Goal: Task Accomplishment & Management: Complete application form

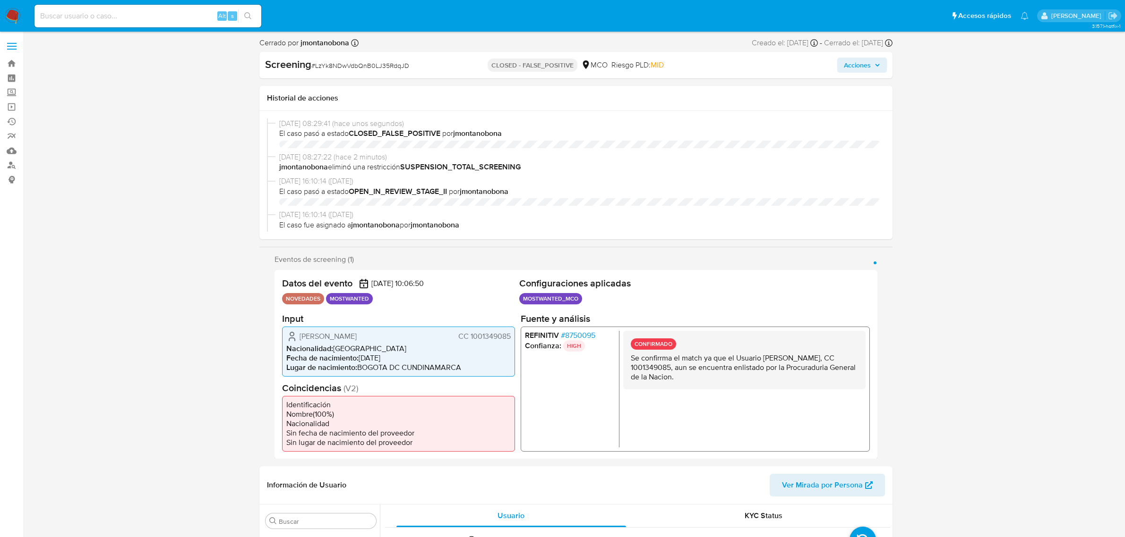
select select "10"
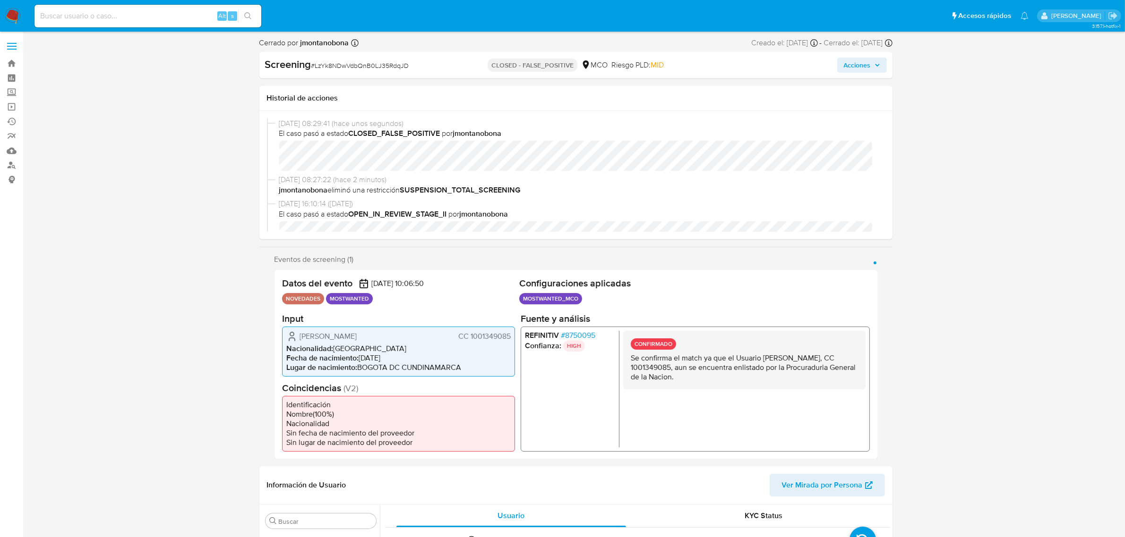
scroll to position [398, 0]
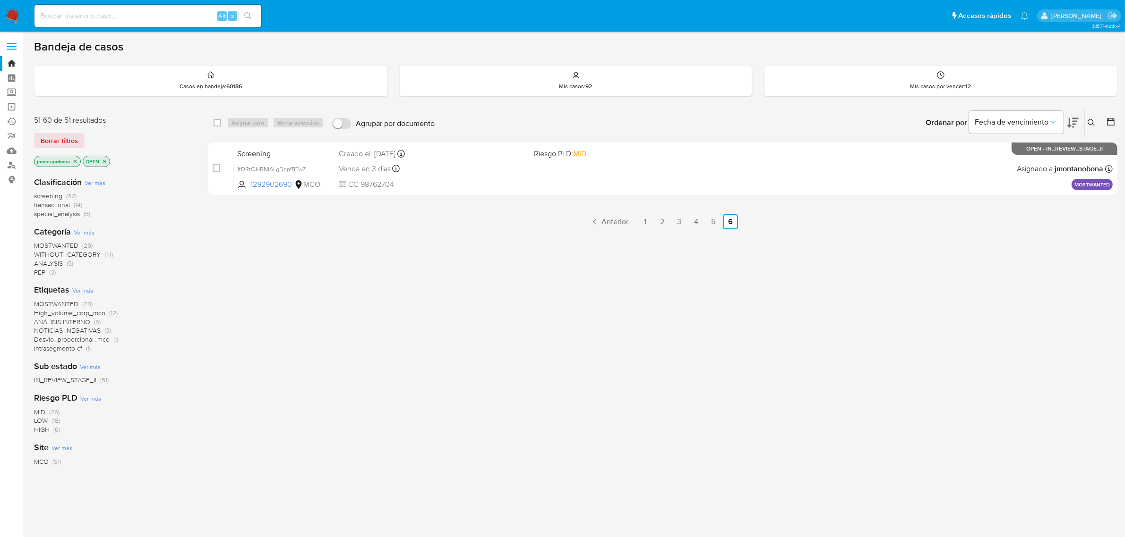
scroll to position [3, 0]
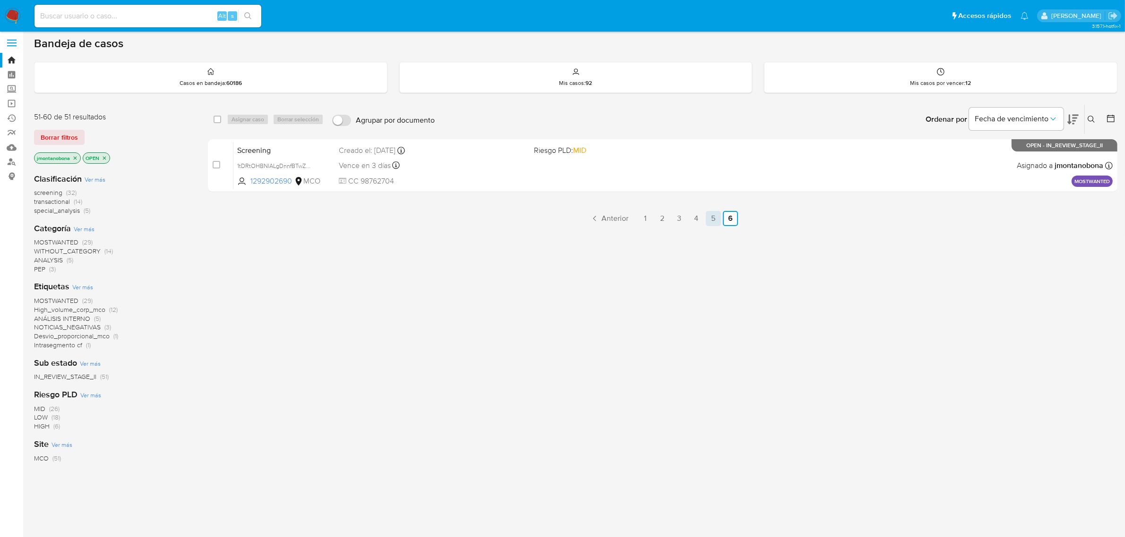
click at [711, 217] on link "5" at bounding box center [713, 218] width 15 height 15
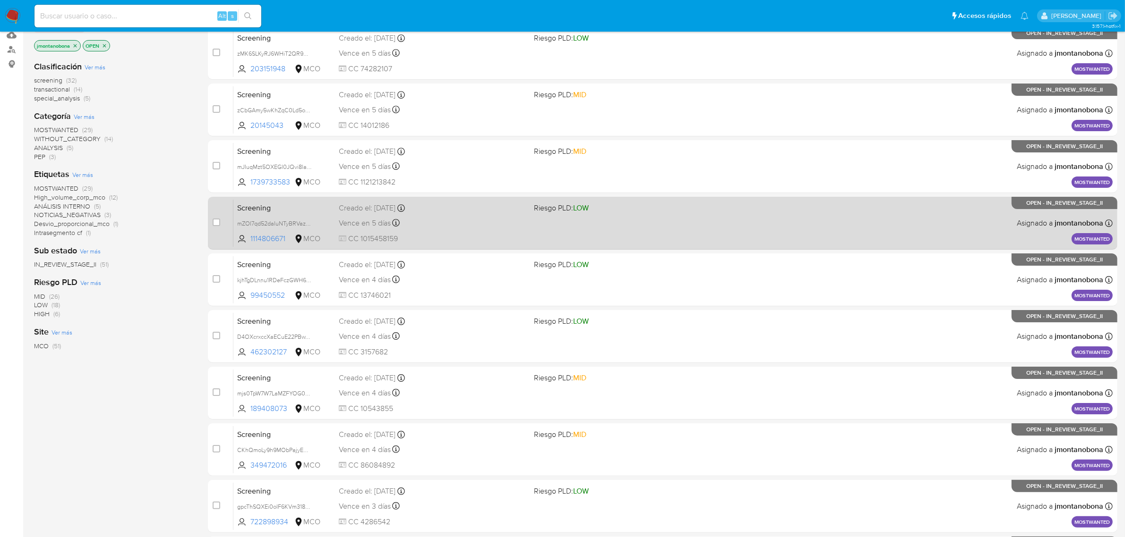
scroll to position [207, 0]
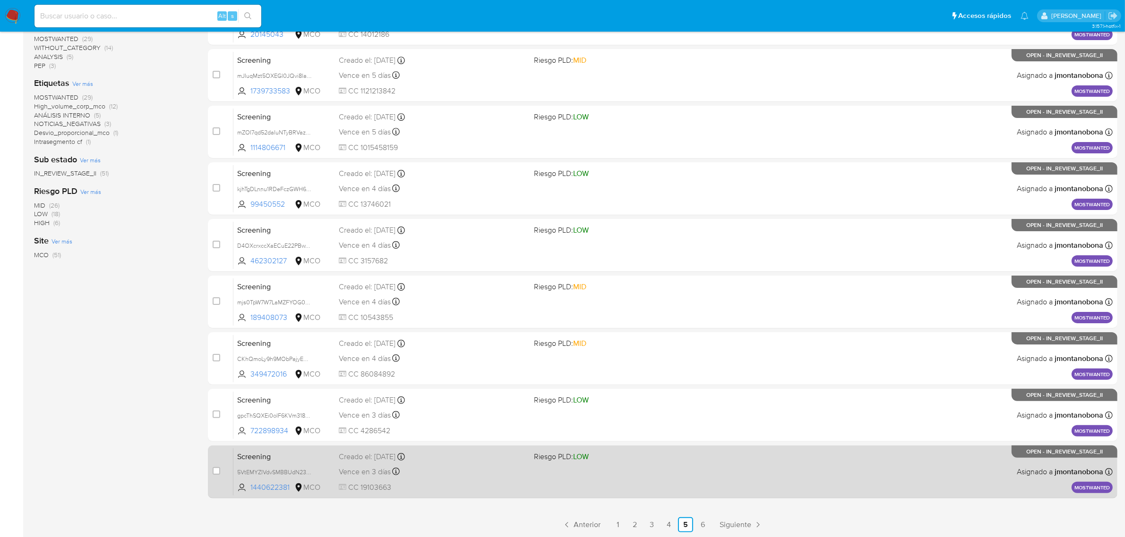
click at [350, 463] on div "Screening 5VtEMYZIVdvSMBBUdN23WxF0 1440622381 MCO Riesgo PLD: LOW Creado el: 22…" at bounding box center [672, 472] width 879 height 48
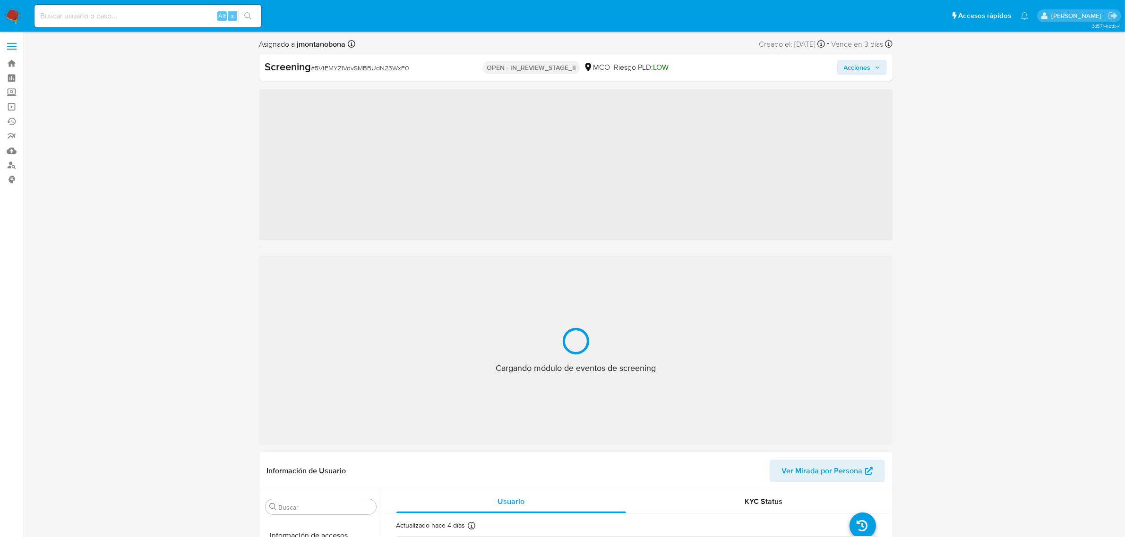
scroll to position [398, 0]
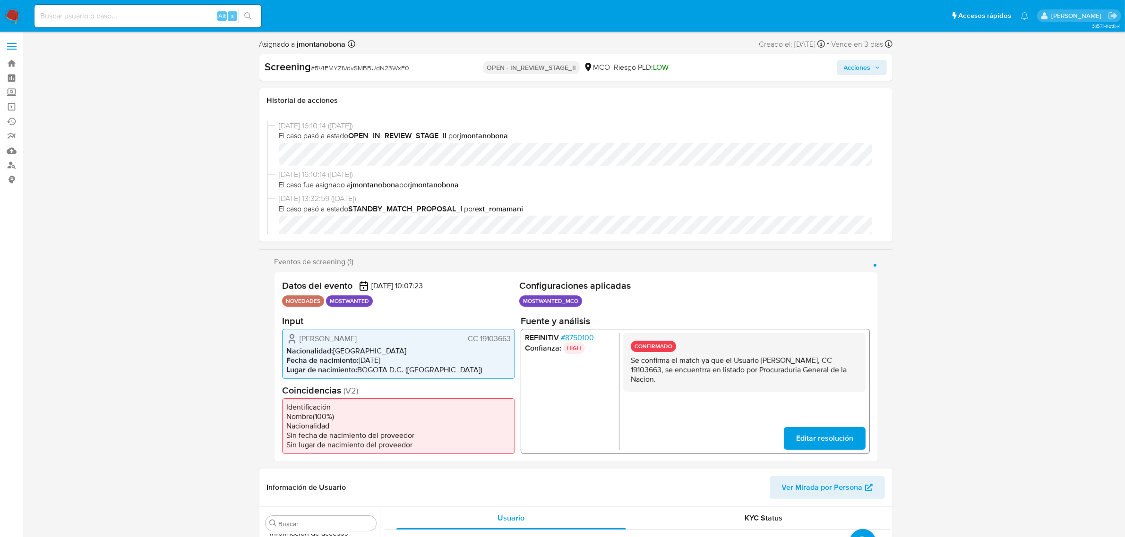
select select "10"
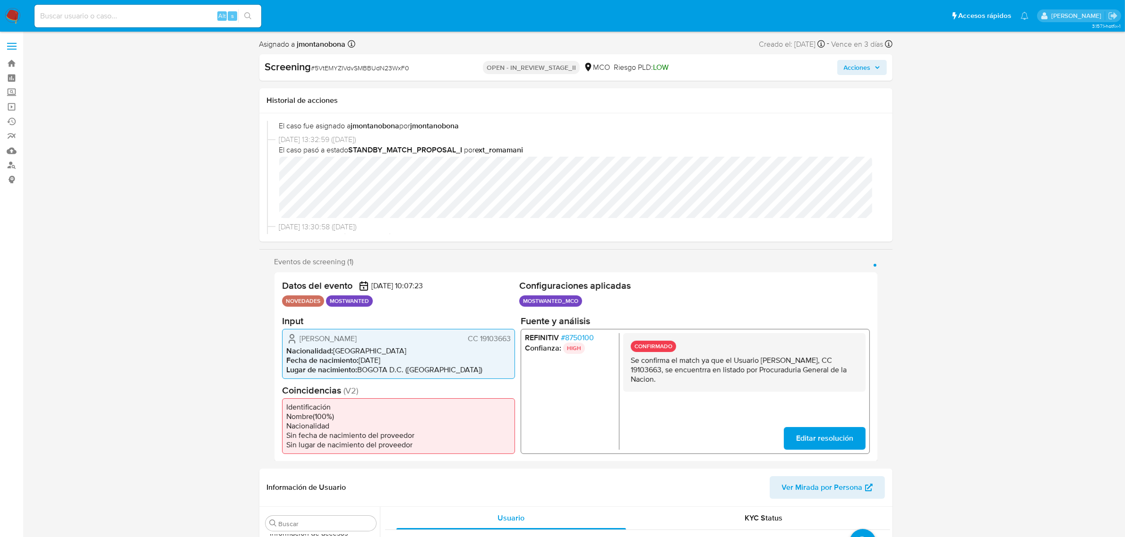
drag, startPoint x: 668, startPoint y: 368, endPoint x: 697, endPoint y: 370, distance: 28.8
click at [697, 370] on p "Se confirma el match ya que el Usuario Jorge Humberto Tenjo Porras, CC 19103663…" at bounding box center [743, 370] width 227 height 28
drag, startPoint x: 761, startPoint y: 358, endPoint x: 650, endPoint y: 372, distance: 111.4
click at [650, 372] on p "Se confirma el match ya que el Usuario Jorge Humberto Tenjo Porras, CC 19103663…" at bounding box center [743, 370] width 227 height 28
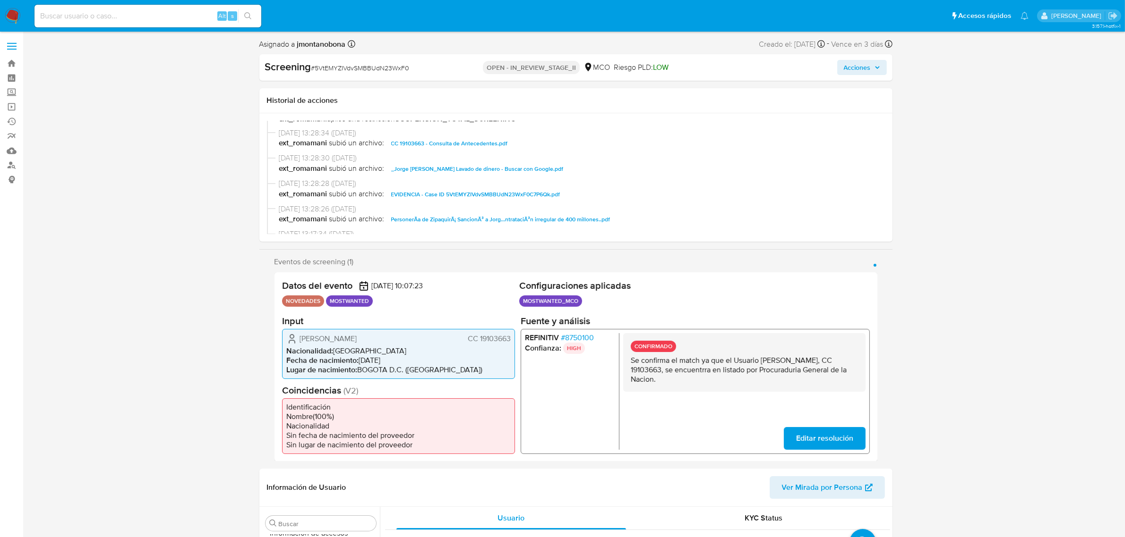
scroll to position [236, 0]
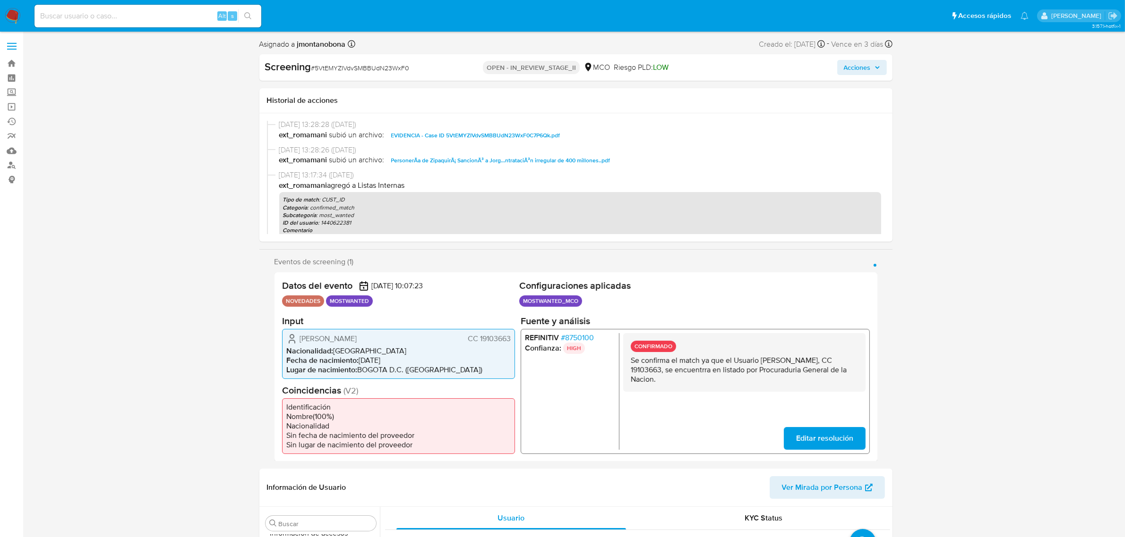
click at [511, 158] on span "PersonerÃ­a de ZipaquirÃ¡ SancionÃ³ a Jorg...ntrataciÃ³n irregular de 400 millo…" at bounding box center [500, 160] width 219 height 11
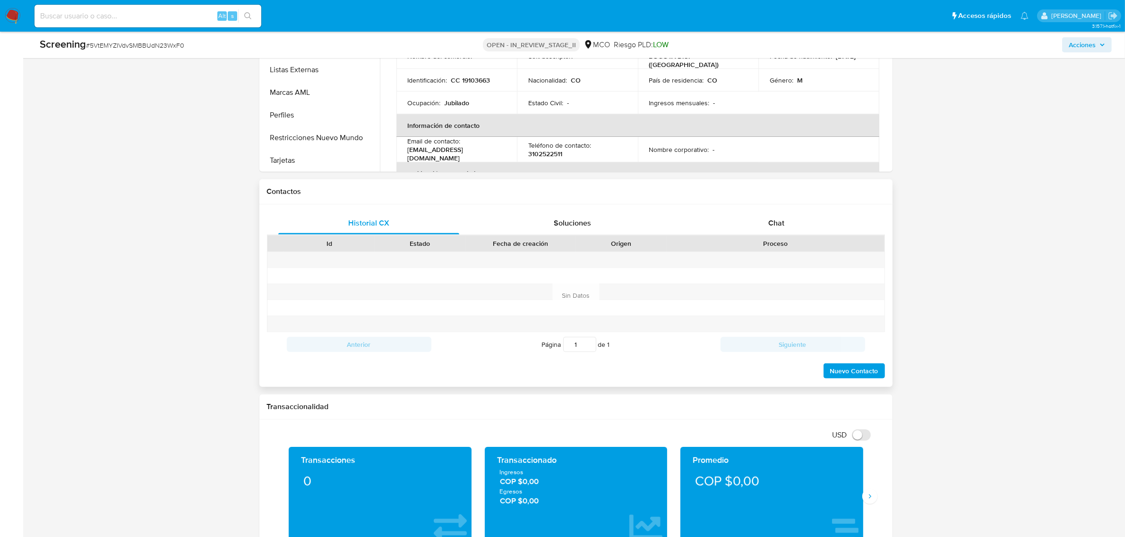
scroll to position [472, 0]
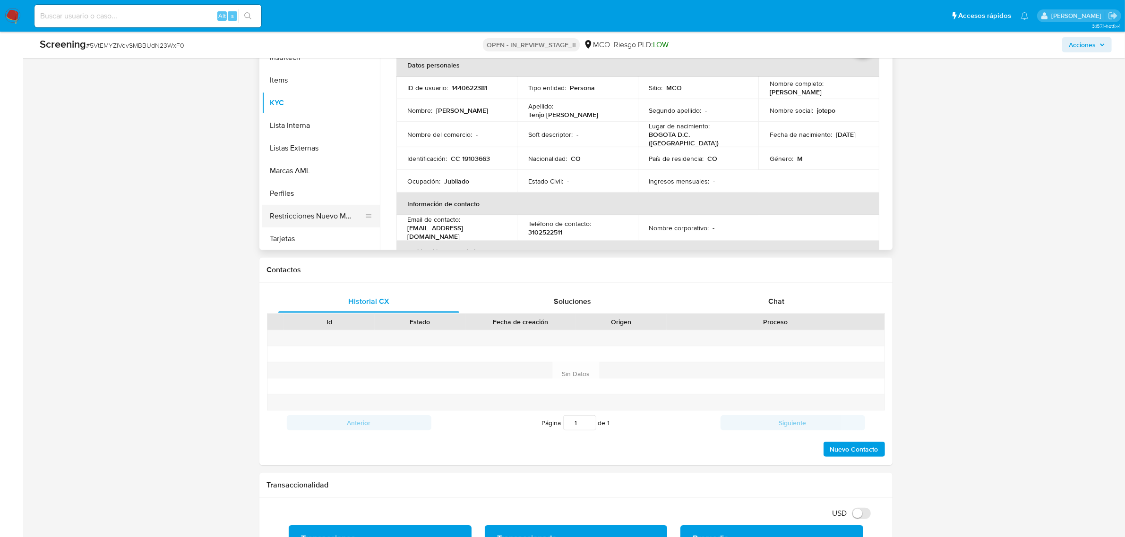
click at [322, 211] on button "Restricciones Nuevo Mundo" at bounding box center [317, 216] width 111 height 23
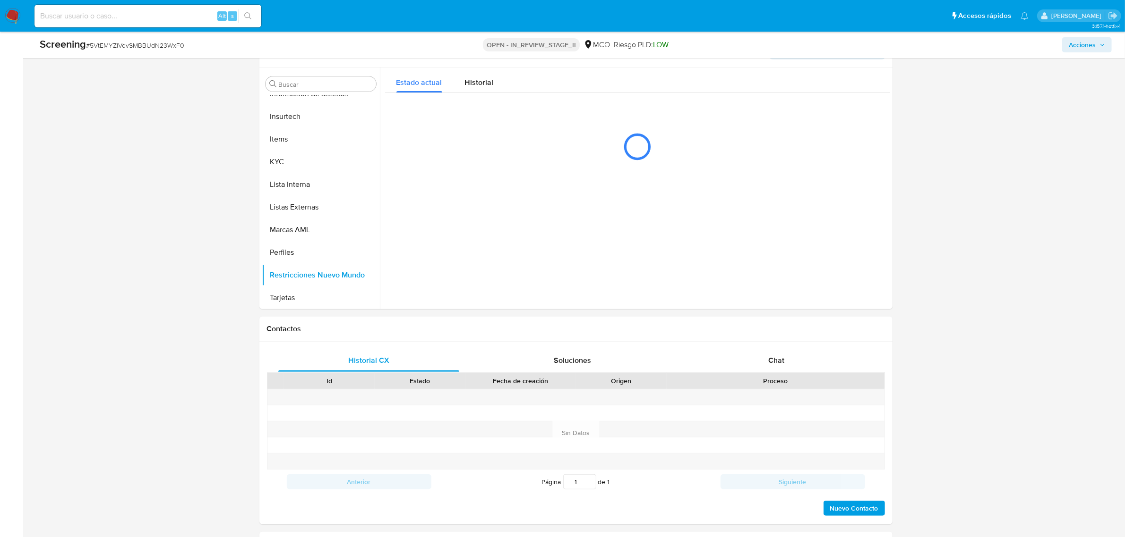
scroll to position [118, 0]
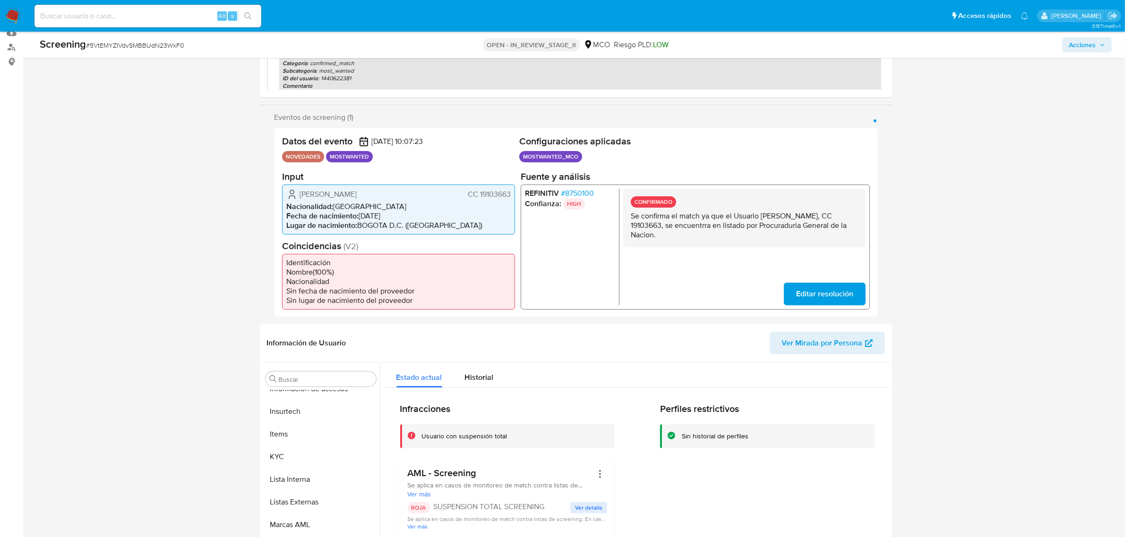
click at [764, 215] on p "Se confirma el match ya que el Usuario Jorge Humberto Tenjo Porras, CC 19103663…" at bounding box center [743, 225] width 227 height 28
drag, startPoint x: 761, startPoint y: 215, endPoint x: 651, endPoint y: 224, distance: 110.9
click at [651, 224] on p "Se confirma el match ya que el Usuario Jorge Humberto Tenjo Porras, CC 19103663…" at bounding box center [743, 225] width 227 height 28
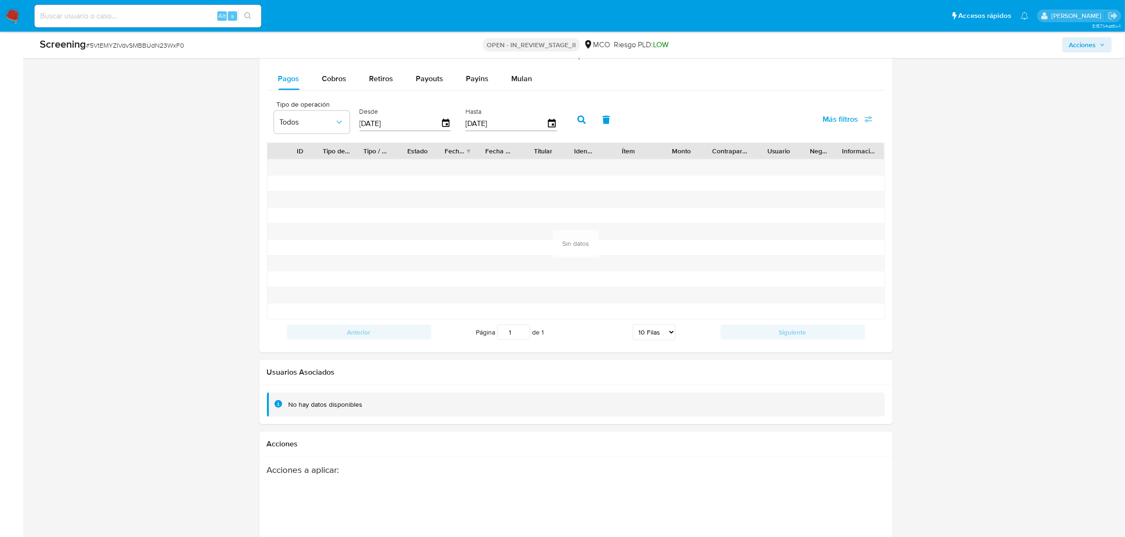
scroll to position [1280, 0]
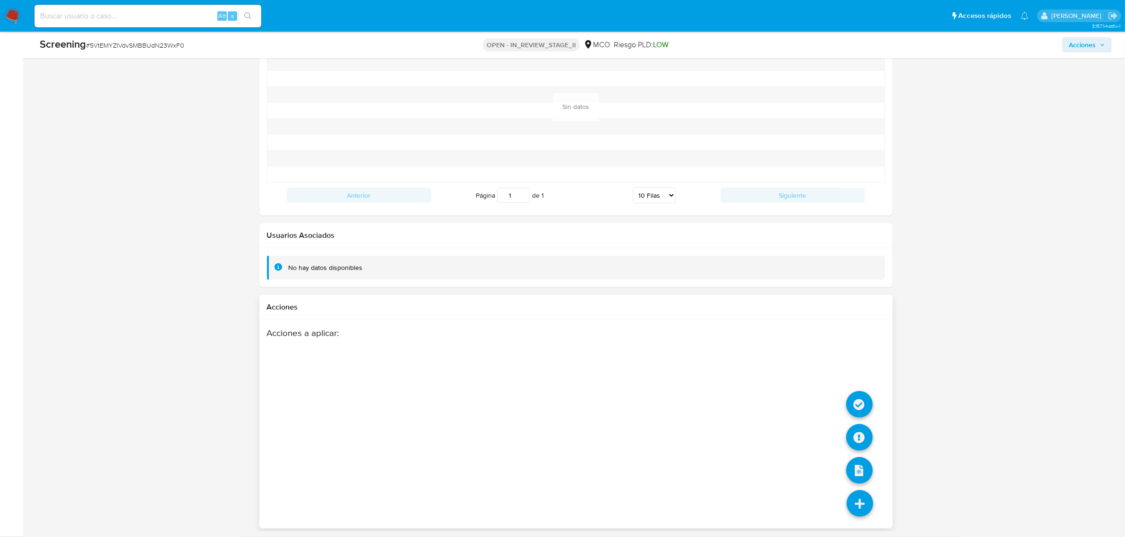
click at [856, 510] on icon at bounding box center [859, 504] width 26 height 26
click at [867, 393] on icon at bounding box center [859, 405] width 26 height 26
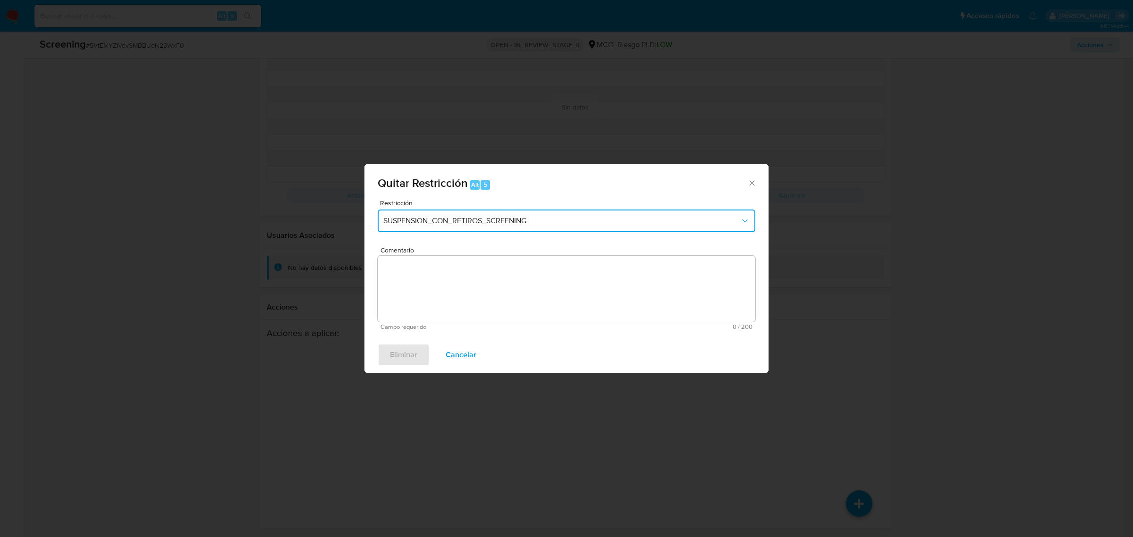
click at [538, 224] on span "SUSPENSION_CON_RETIROS_SCREENING" at bounding box center [561, 220] width 357 height 9
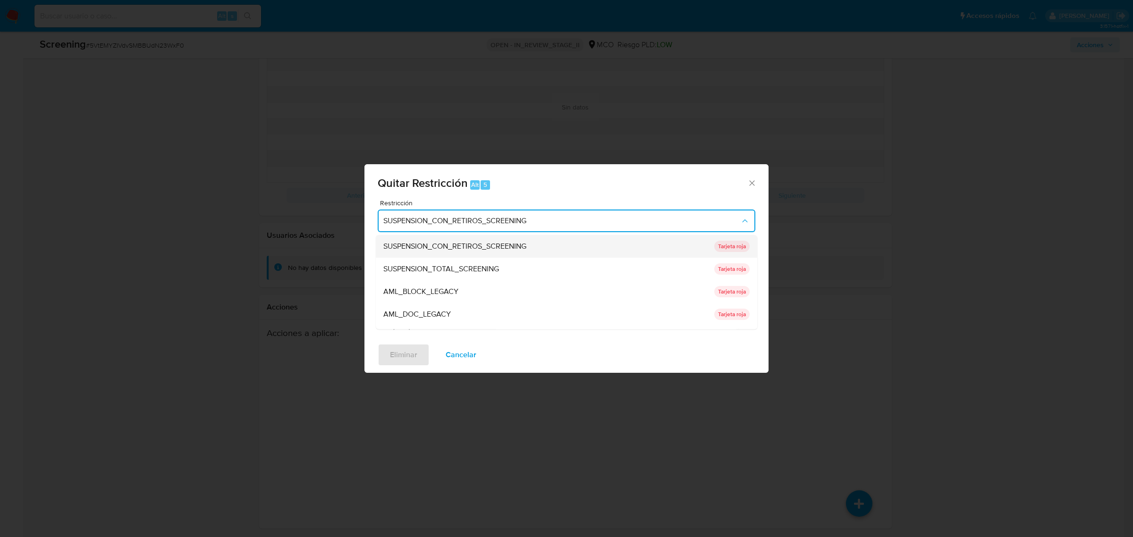
click at [492, 256] on div "SUSPENSION_CON_RETIROS_SCREENING" at bounding box center [545, 246] width 325 height 23
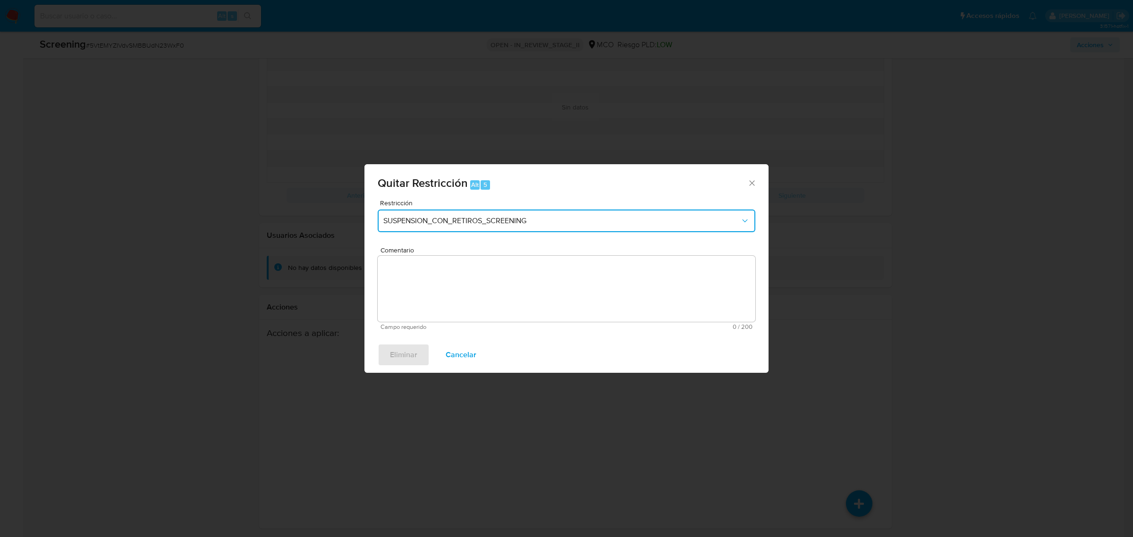
click at [520, 229] on button "SUSPENSION_CON_RETIROS_SCREENING" at bounding box center [567, 221] width 378 height 23
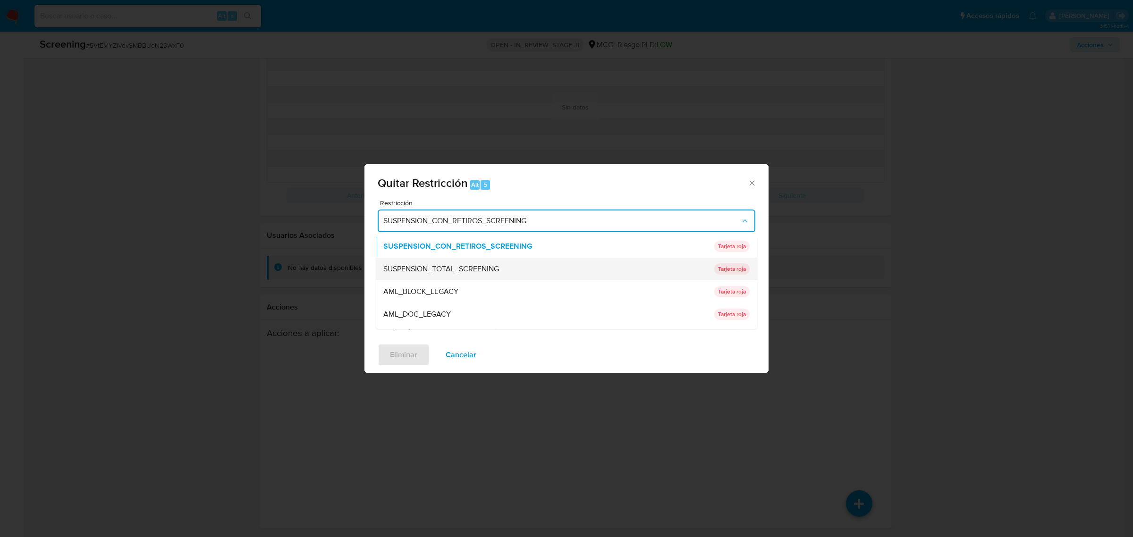
click at [487, 264] on span "SUSPENSION_TOTAL_SCREENING" at bounding box center [441, 268] width 116 height 9
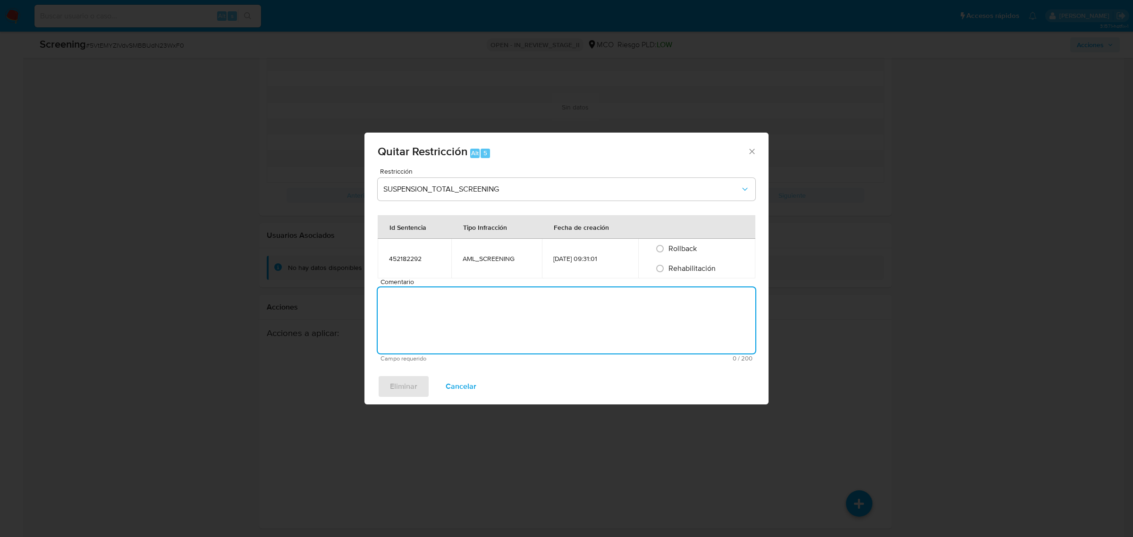
click at [476, 307] on textarea "Comentario" at bounding box center [567, 321] width 378 height 66
type textarea "no se encuentran causales objetivas para la restricción"
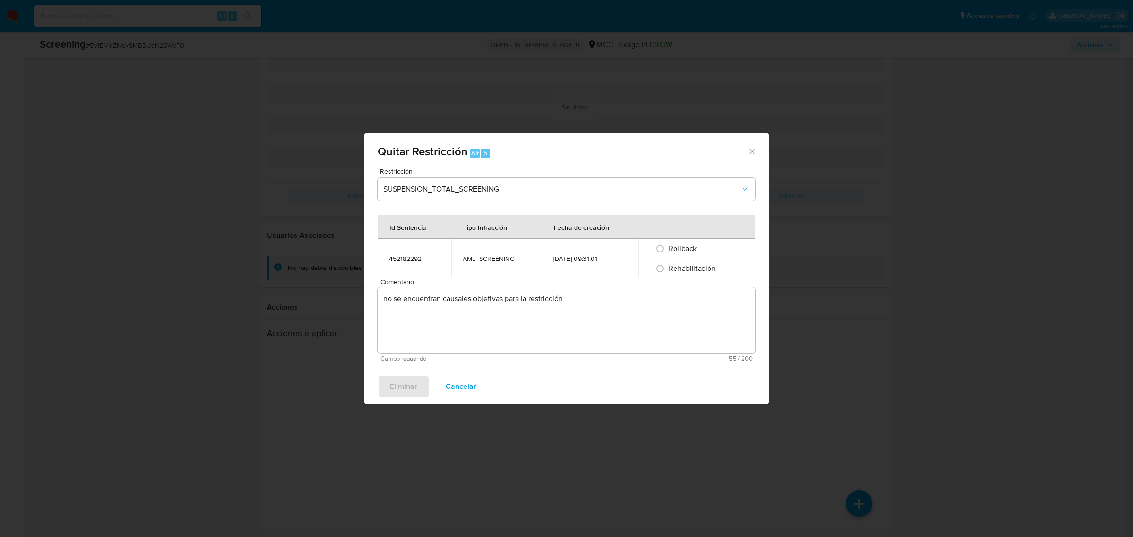
click at [679, 265] on span "Rehabilitación" at bounding box center [692, 268] width 47 height 11
click at [668, 265] on input "Rehabilitación" at bounding box center [660, 268] width 15 height 15
radio input "true"
click at [414, 388] on span "Eliminar" at bounding box center [403, 386] width 27 height 21
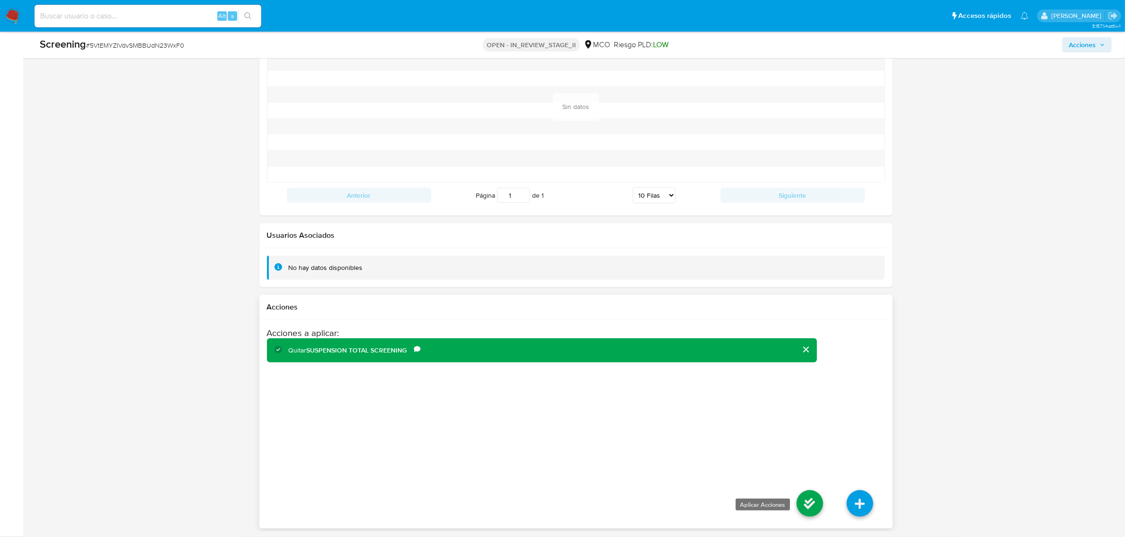
click at [809, 502] on icon at bounding box center [809, 504] width 26 height 26
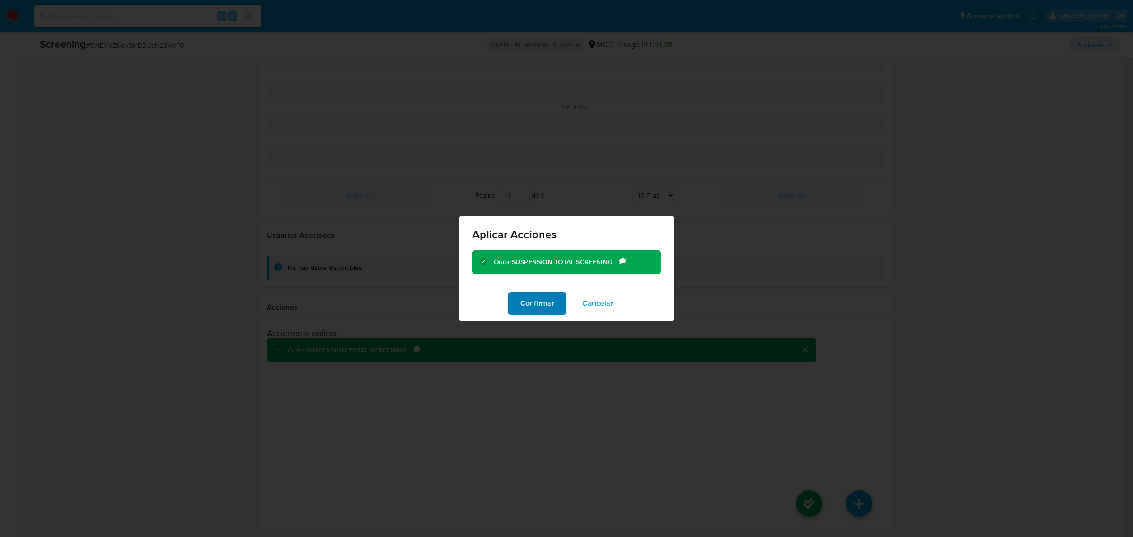
click at [527, 306] on span "Confirmar" at bounding box center [537, 303] width 34 height 21
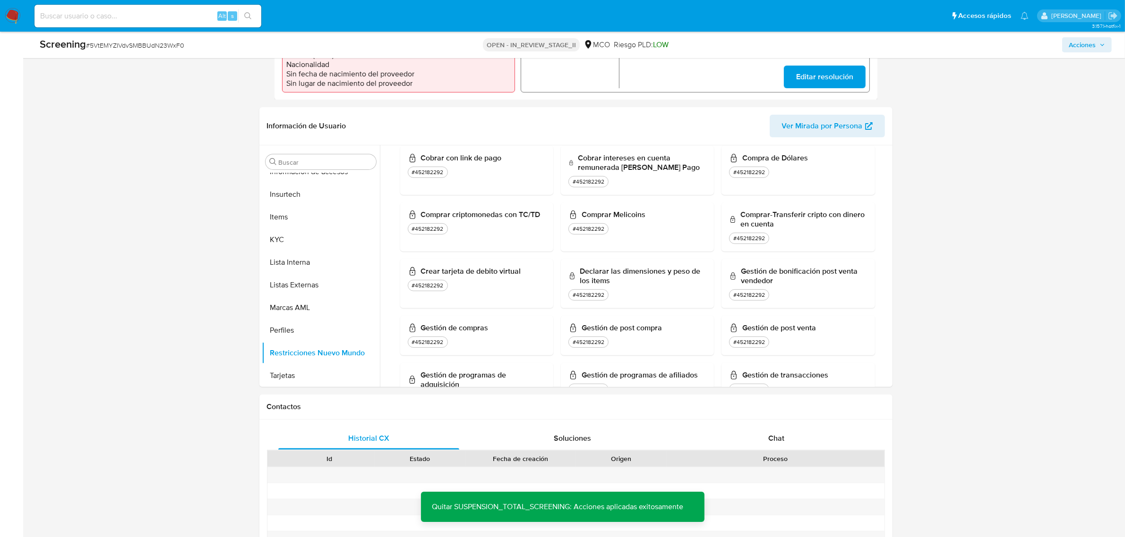
scroll to position [0, 0]
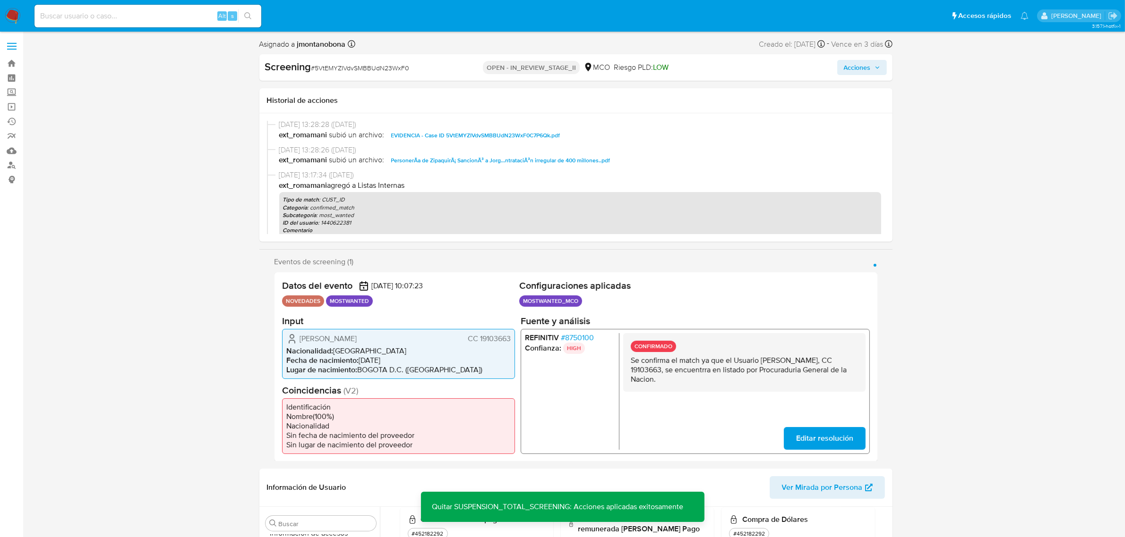
click at [861, 74] on span "Acciones" at bounding box center [856, 67] width 27 height 15
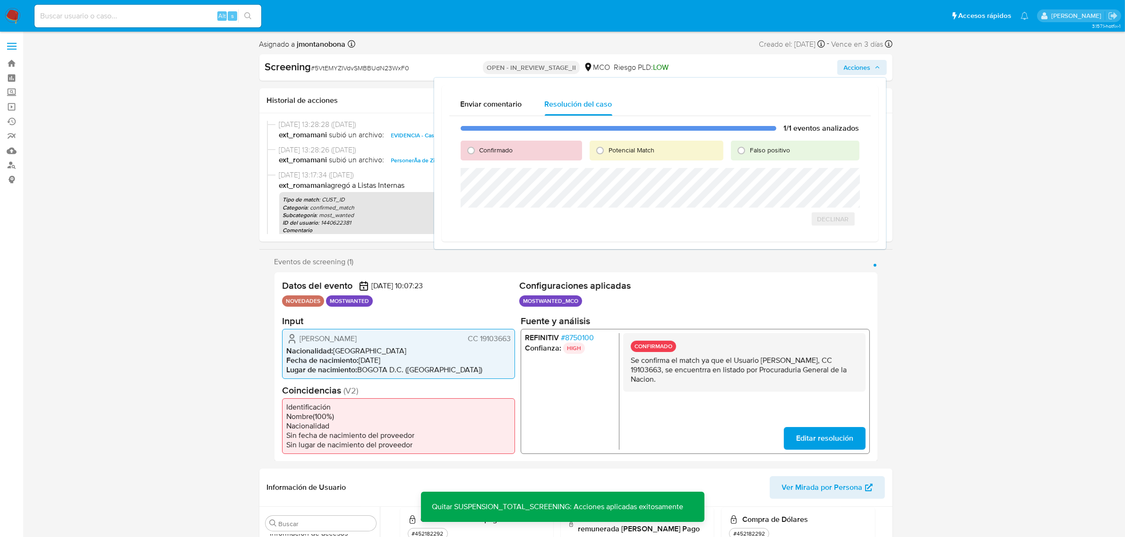
click at [767, 157] on div "Falso positivo" at bounding box center [795, 151] width 128 height 20
click at [771, 151] on span "Falso positivo" at bounding box center [770, 149] width 40 height 9
click at [749, 151] on input "Falso positivo" at bounding box center [740, 150] width 15 height 15
radio input "true"
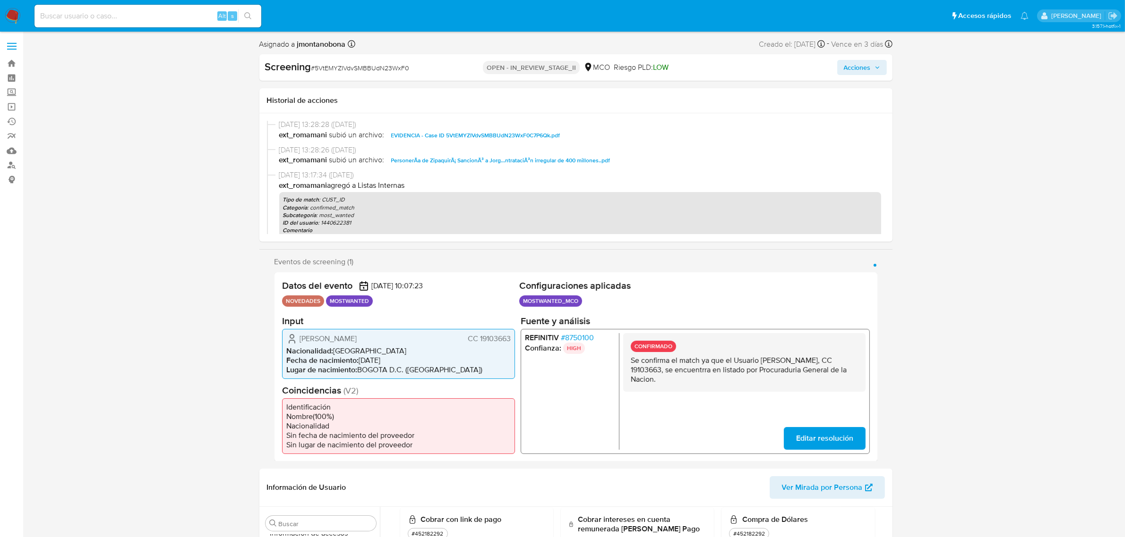
click at [863, 75] on div "Screening # 5VtEMYZIVdvSMBBUdN23WxF0 OPEN - IN_REVIEW_STAGE_II MCO Riesgo PLD: …" at bounding box center [575, 67] width 633 height 26
click at [865, 72] on span "Acciones" at bounding box center [856, 67] width 27 height 15
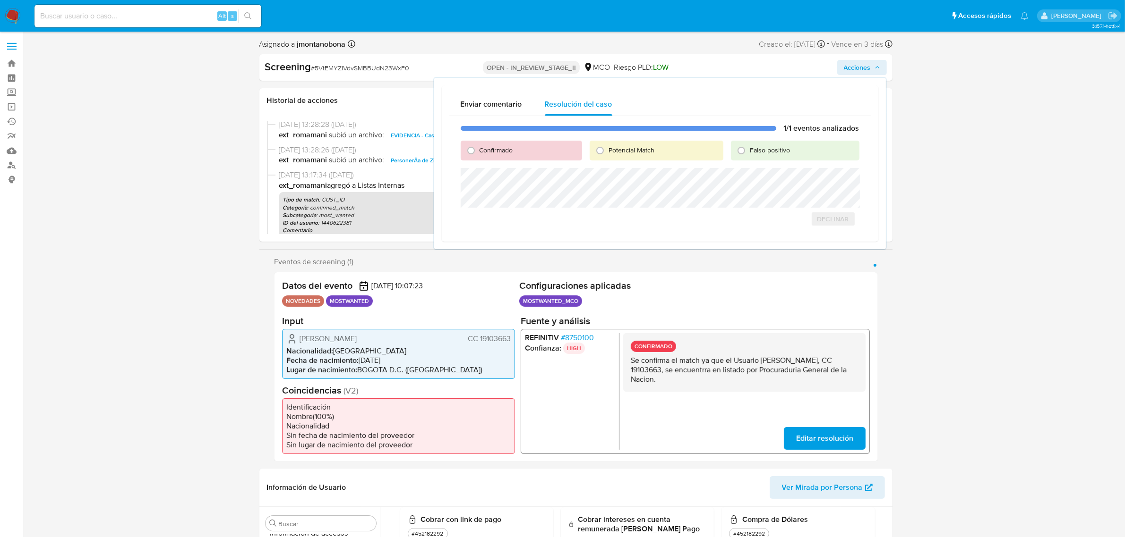
click at [751, 150] on span "Falso positivo" at bounding box center [770, 149] width 40 height 9
click at [749, 150] on input "Falso positivo" at bounding box center [740, 150] width 15 height 15
radio input "true"
click at [822, 238] on span "Cerrar Caso" at bounding box center [825, 239] width 45 height 13
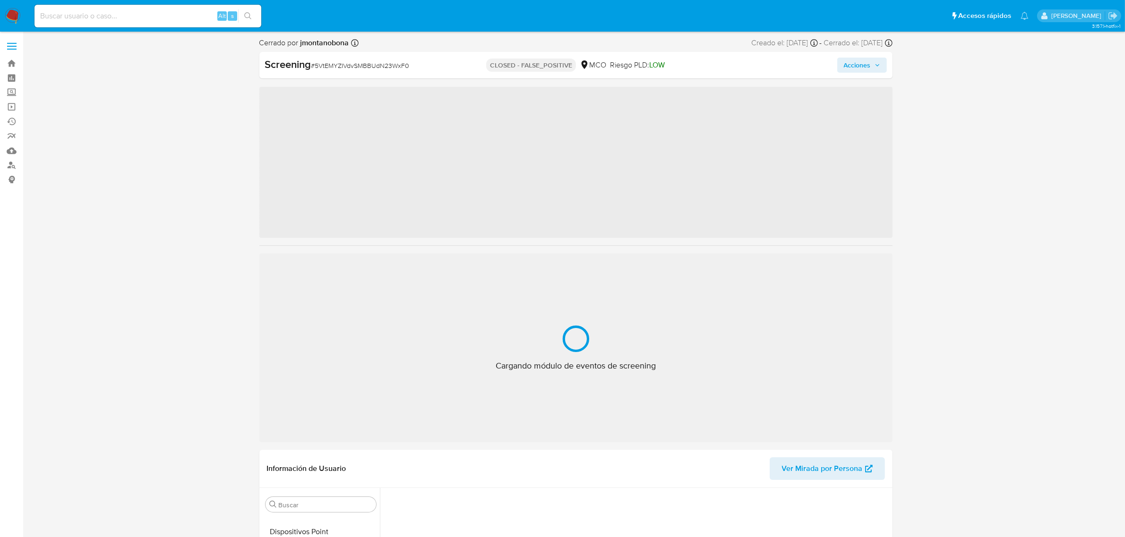
scroll to position [355, 0]
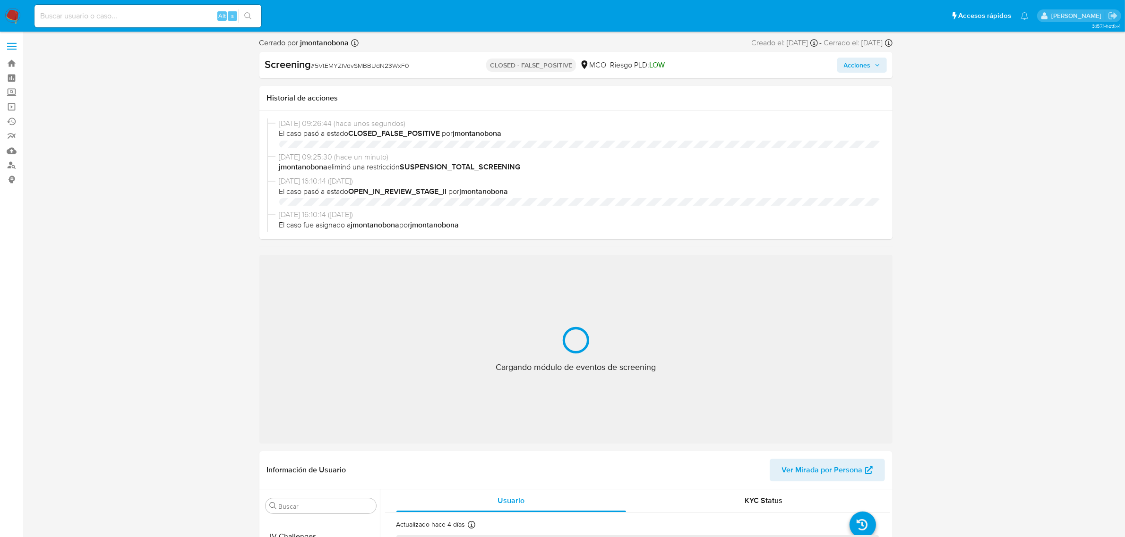
select select "10"
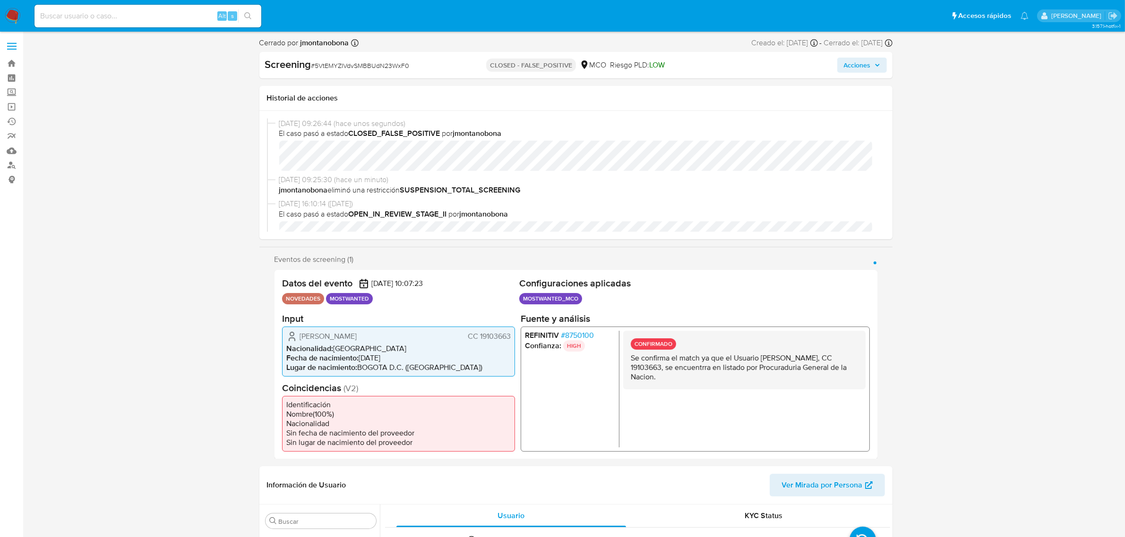
scroll to position [398, 0]
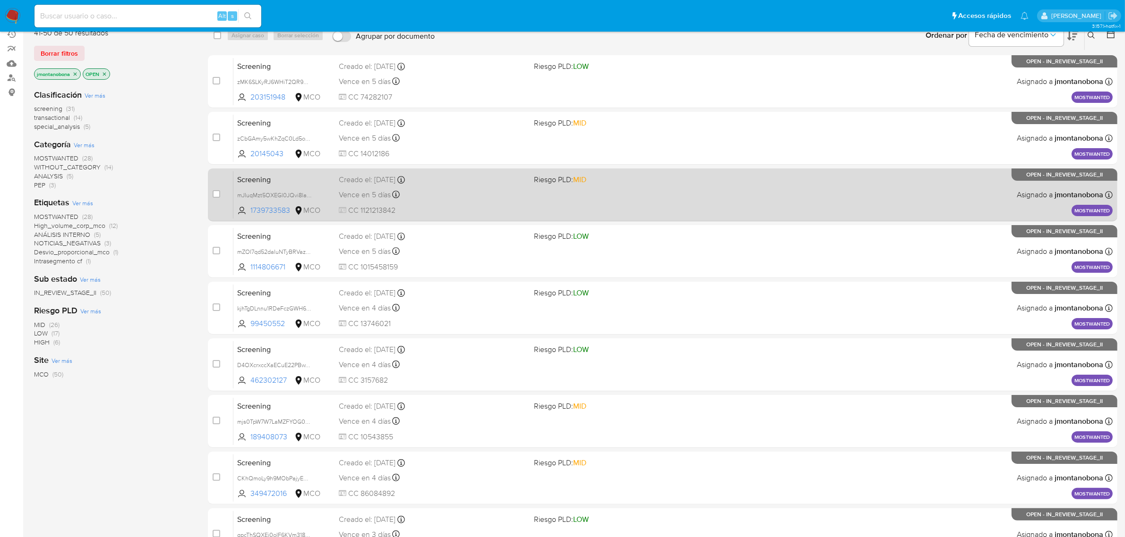
scroll to position [207, 0]
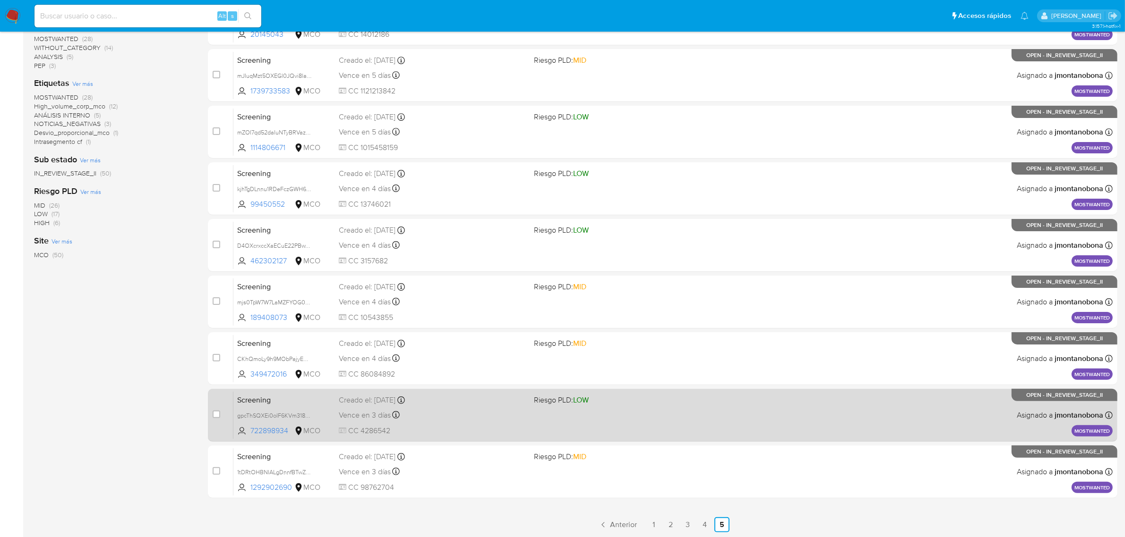
click at [313, 400] on span "Screening" at bounding box center [284, 399] width 94 height 12
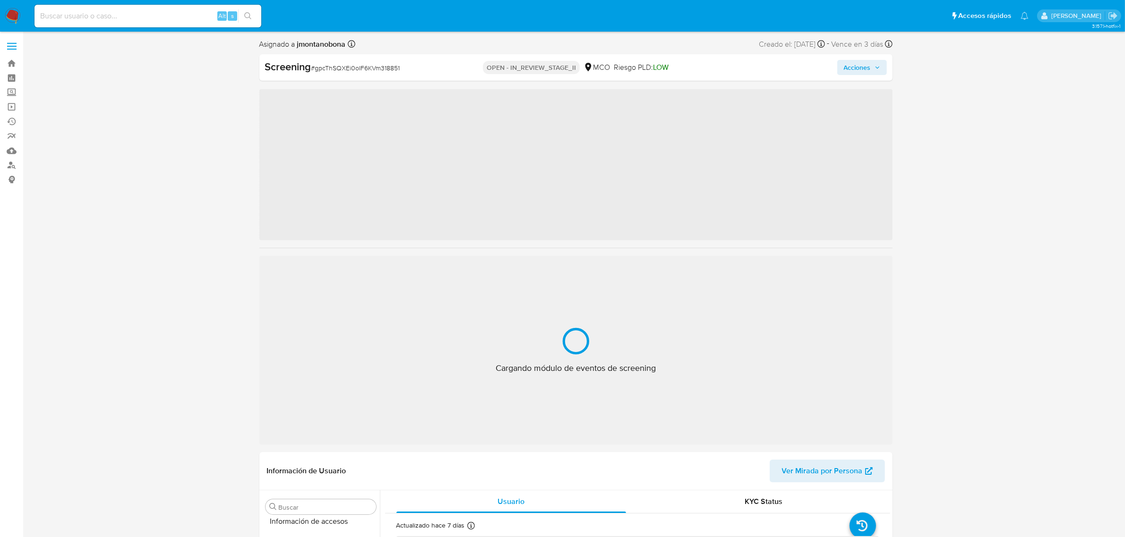
scroll to position [398, 0]
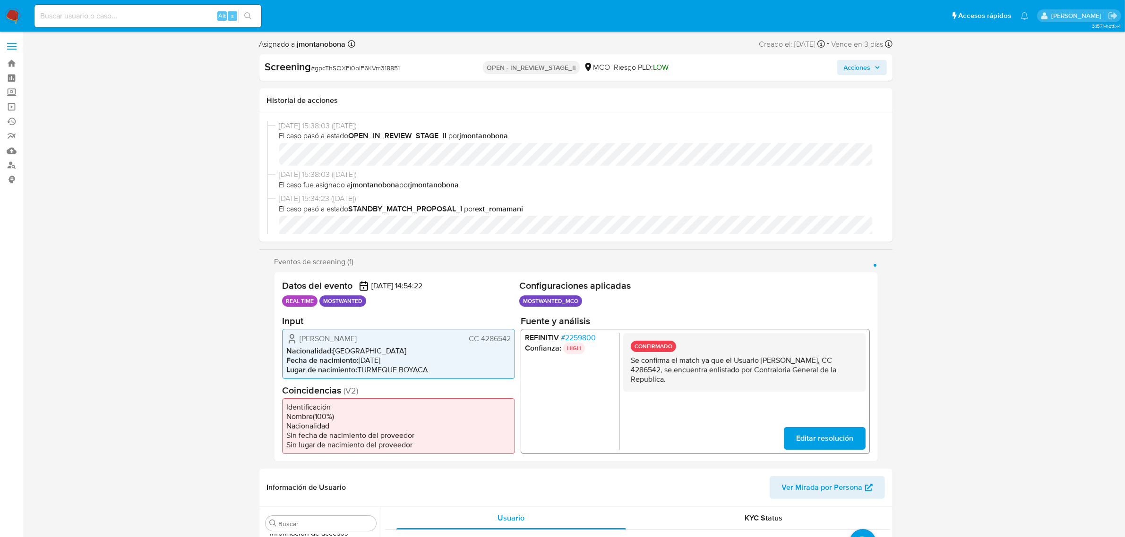
select select "10"
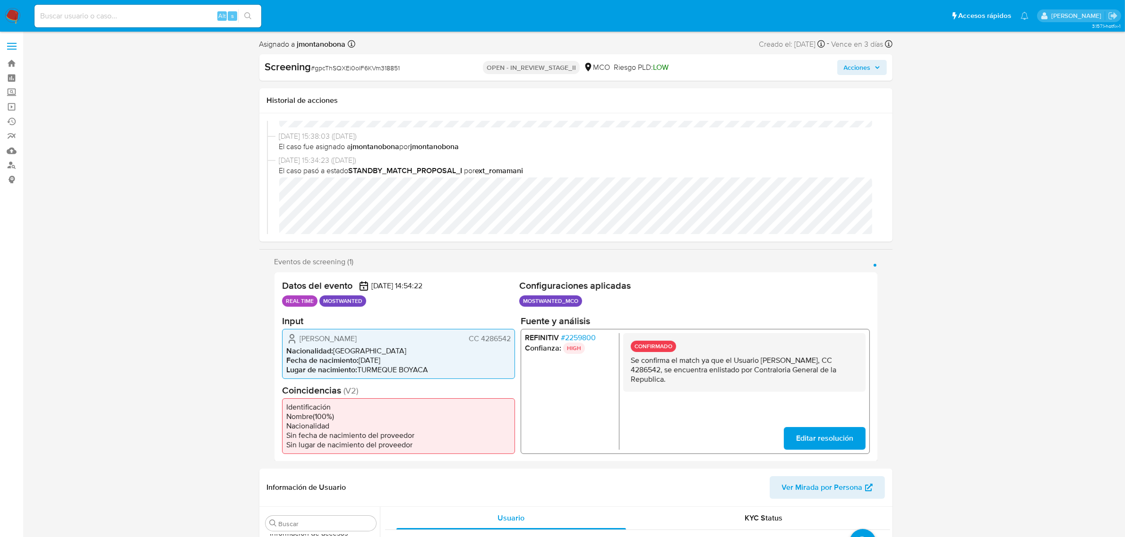
scroll to position [59, 0]
drag, startPoint x: 671, startPoint y: 367, endPoint x: 702, endPoint y: 369, distance: 30.8
click at [702, 369] on p "Se confirma el match ya que el Usuario [PERSON_NAME], CC 4286542, se encuentra …" at bounding box center [743, 370] width 227 height 28
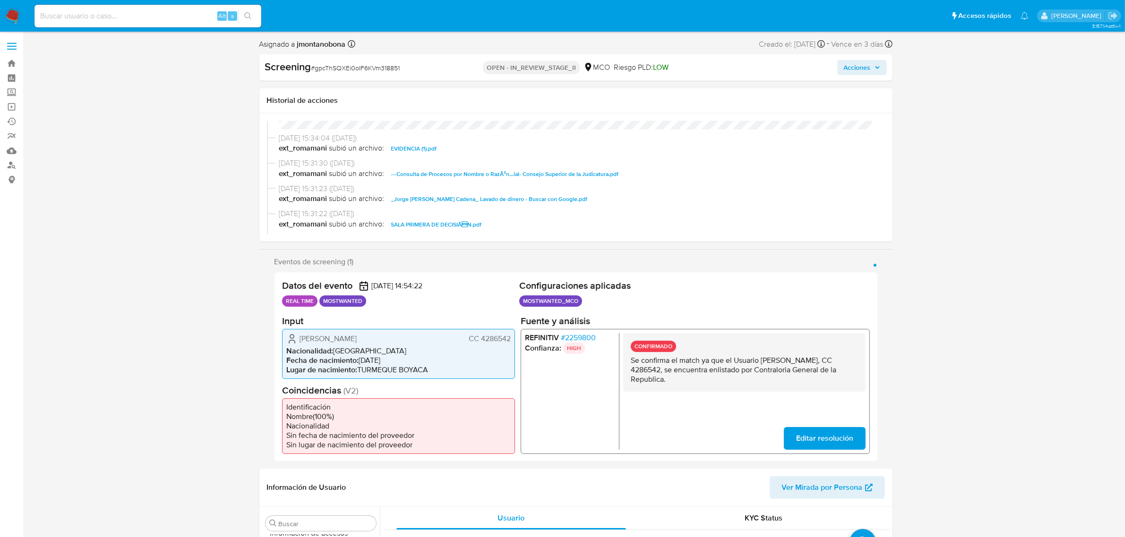
scroll to position [177, 0]
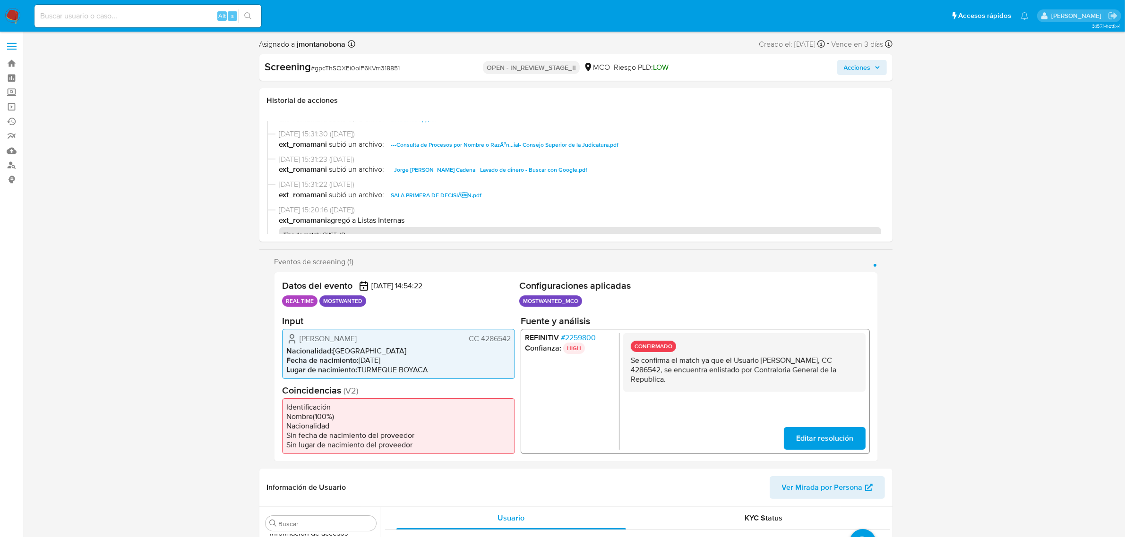
click at [587, 143] on span "---Consulta de Procesos por Nombre o RazÃ³n...ial- Consejo Superior de la Judic…" at bounding box center [505, 144] width 228 height 11
click at [445, 194] on span "SALA PRIMERA DE DECISIÃN.pdf" at bounding box center [436, 195] width 91 height 11
drag, startPoint x: 761, startPoint y: 359, endPoint x: 654, endPoint y: 369, distance: 107.2
click at [654, 369] on p "Se confirma el match ya que el Usuario Jorge Adan Gonzalez Cadena, CC 4286542, …" at bounding box center [743, 370] width 227 height 28
drag, startPoint x: 672, startPoint y: 367, endPoint x: 700, endPoint y: 368, distance: 27.9
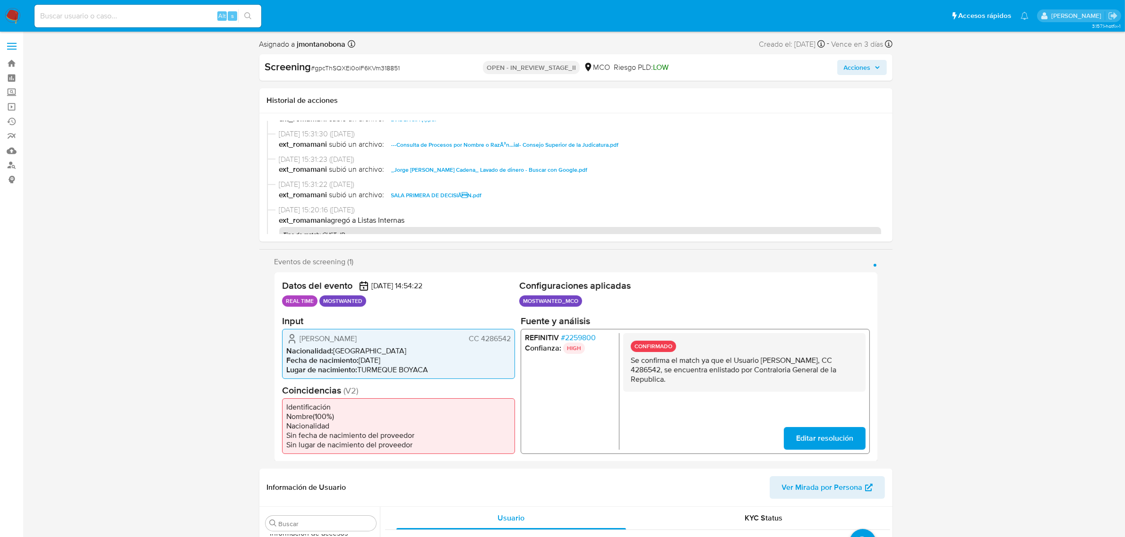
click at [700, 368] on p "Se confirma el match ya que el Usuario Jorge Adan Gonzalez Cadena, CC 4286542, …" at bounding box center [743, 370] width 227 height 28
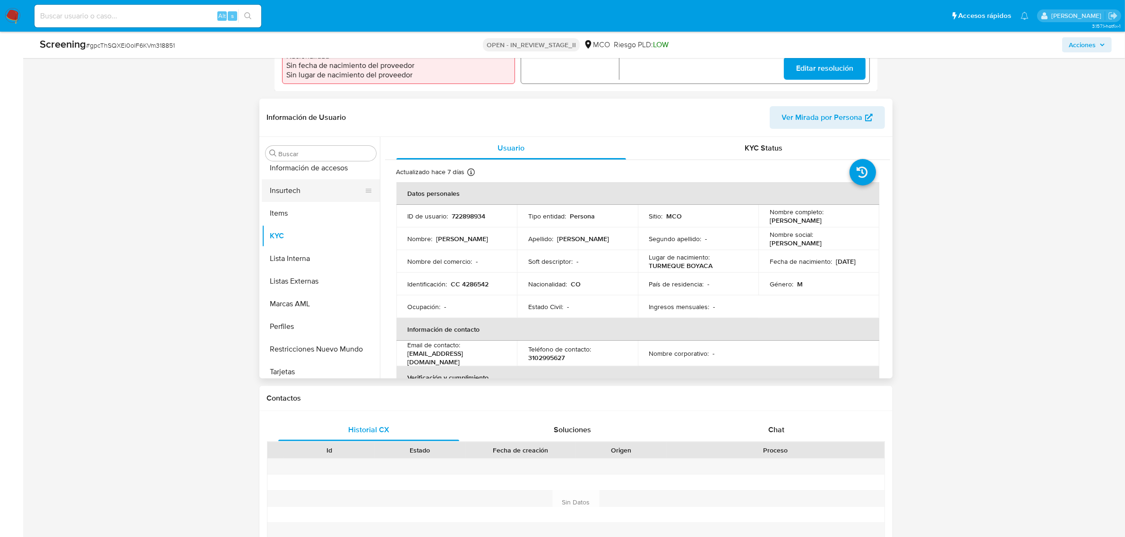
scroll to position [398, 0]
click at [313, 342] on button "Restricciones Nuevo Mundo" at bounding box center [317, 344] width 111 height 23
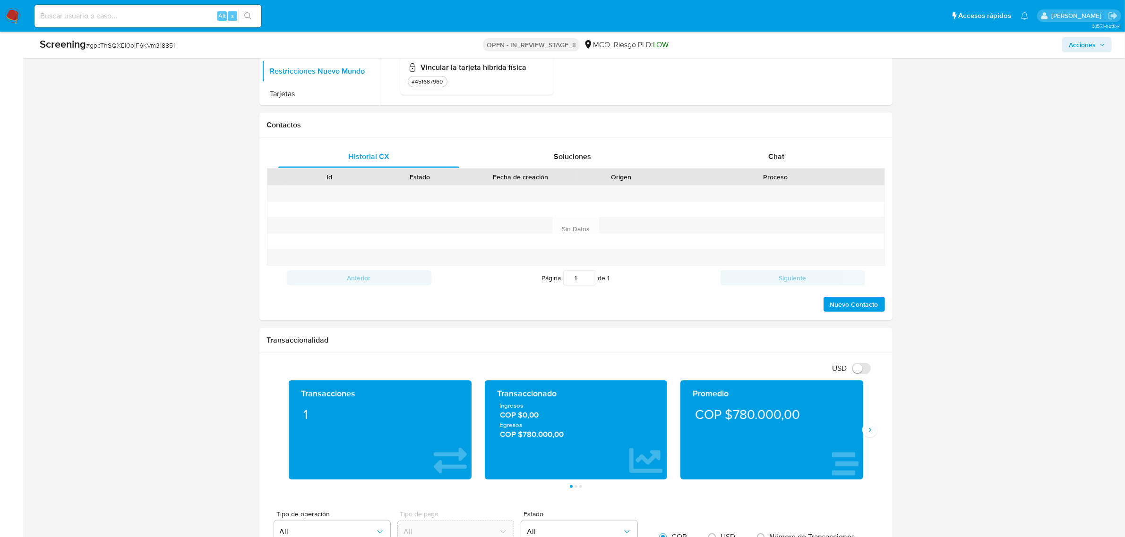
scroll to position [875, 0]
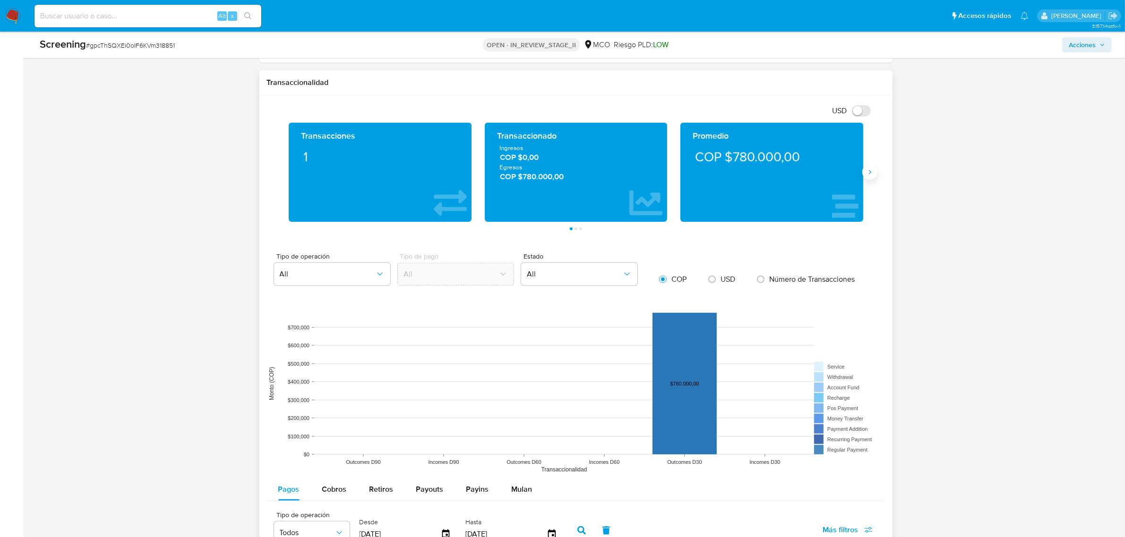
click at [877, 172] on button "Siguiente" at bounding box center [869, 172] width 15 height 15
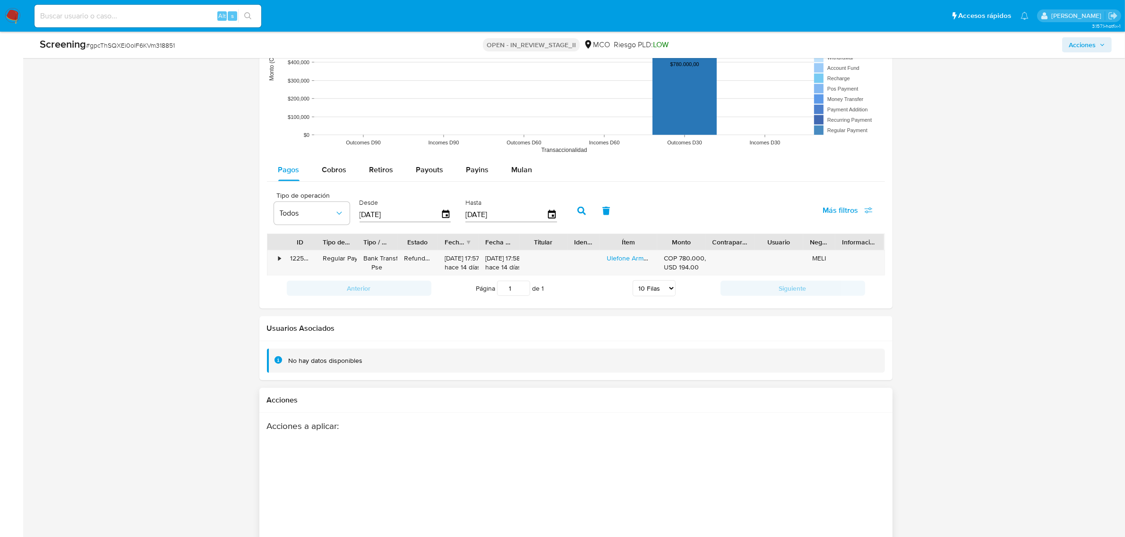
scroll to position [1288, 0]
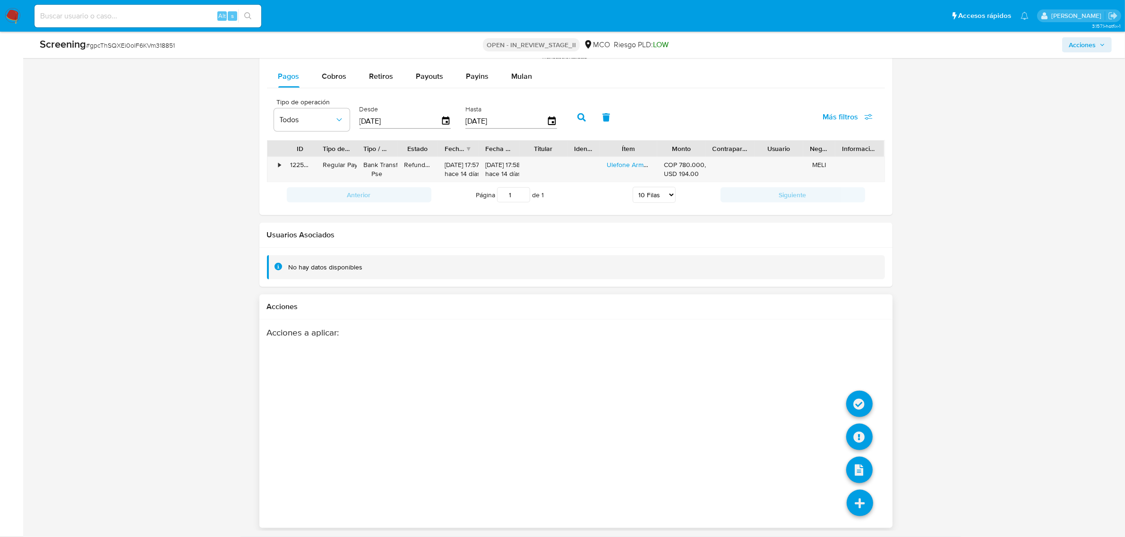
click at [862, 503] on icon at bounding box center [859, 503] width 26 height 26
click at [856, 404] on icon at bounding box center [859, 404] width 26 height 26
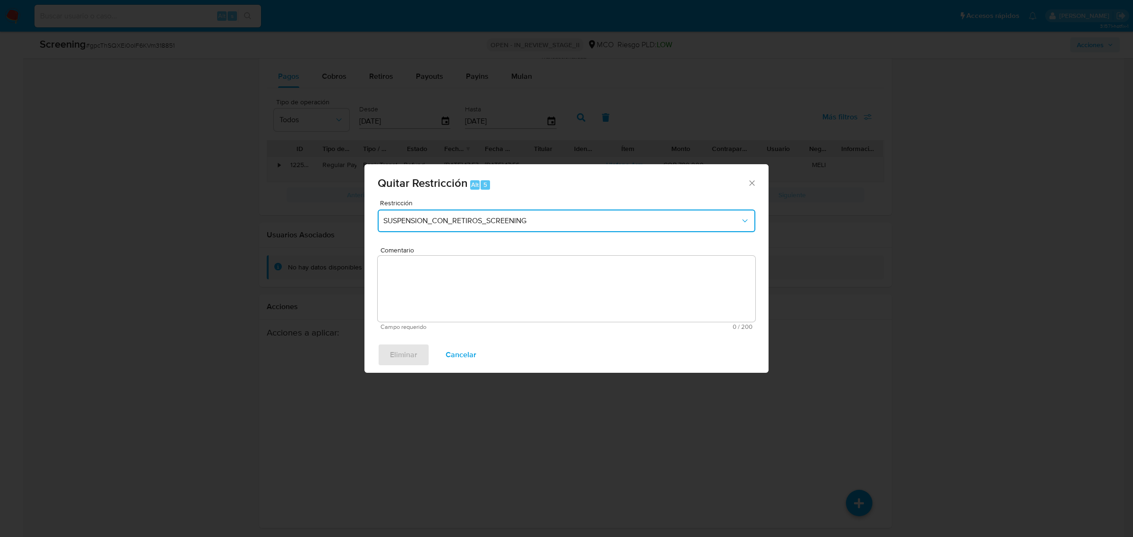
click at [528, 228] on button "SUSPENSION_CON_RETIROS_SCREENING" at bounding box center [567, 221] width 378 height 23
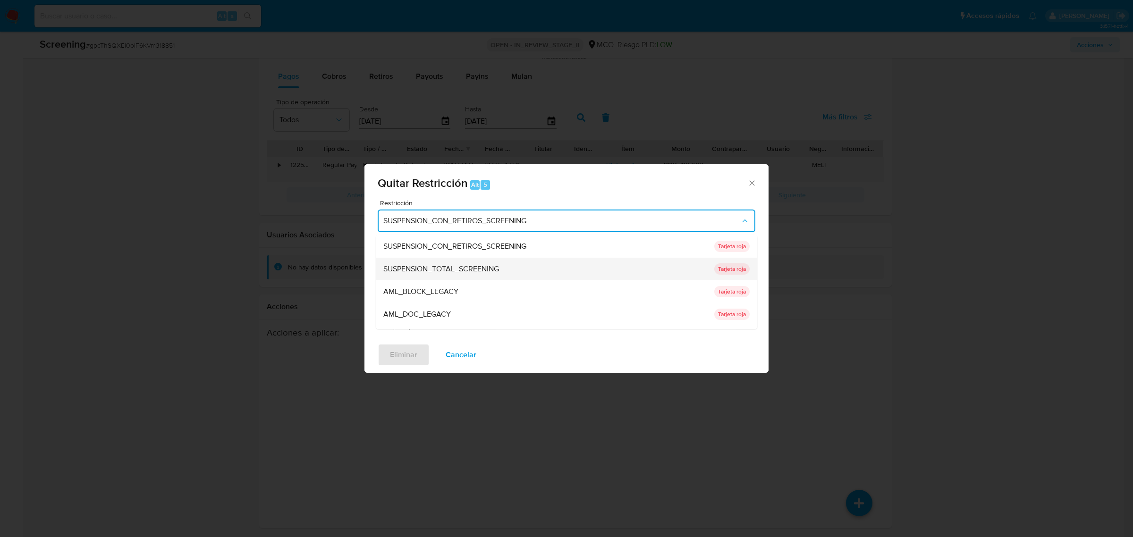
click at [483, 261] on div "SUSPENSION_TOTAL_SCREENING" at bounding box center [545, 268] width 325 height 23
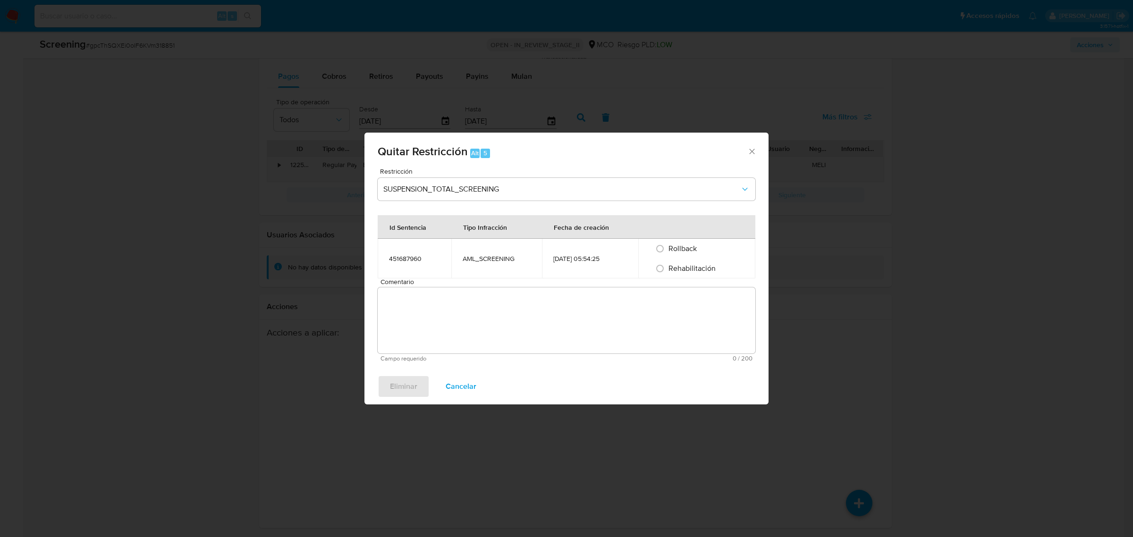
click at [424, 327] on textarea "Comentario" at bounding box center [567, 321] width 378 height 66
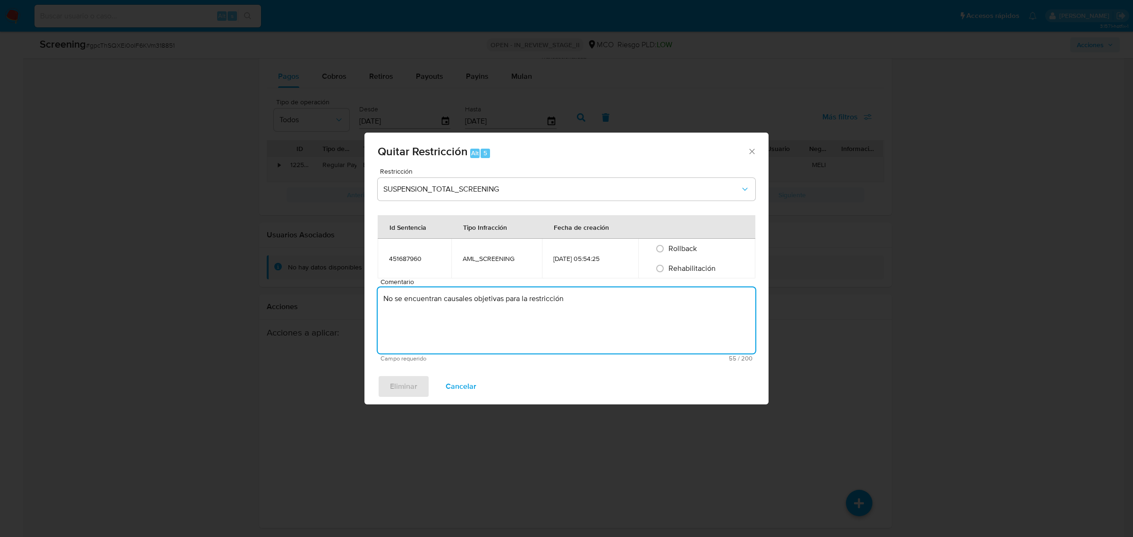
type textarea "No se encuentran causales objetivas para la restricción"
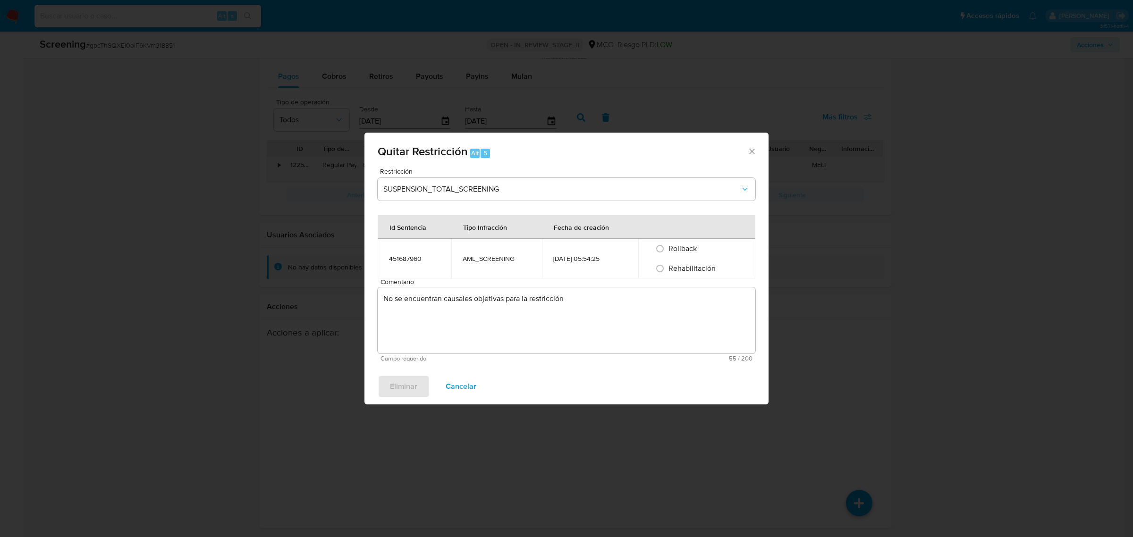
click at [686, 270] on span "Rehabilitación" at bounding box center [692, 268] width 47 height 11
click at [668, 270] on input "Rehabilitación" at bounding box center [660, 268] width 15 height 15
radio input "true"
click at [408, 386] on span "Eliminar" at bounding box center [403, 386] width 27 height 21
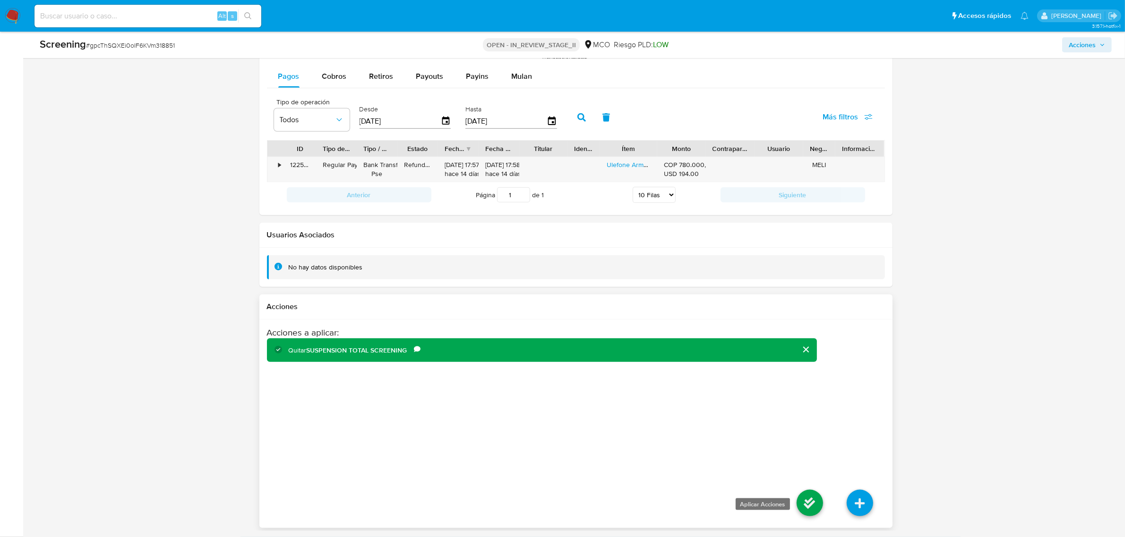
click at [811, 503] on icon at bounding box center [809, 503] width 26 height 26
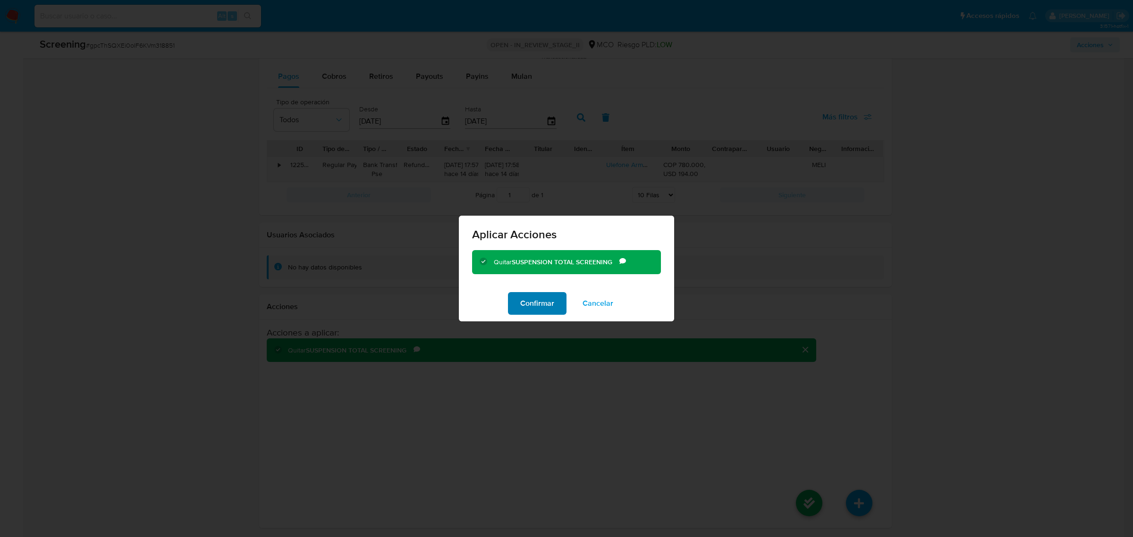
click at [534, 300] on span "Confirmar" at bounding box center [537, 303] width 34 height 21
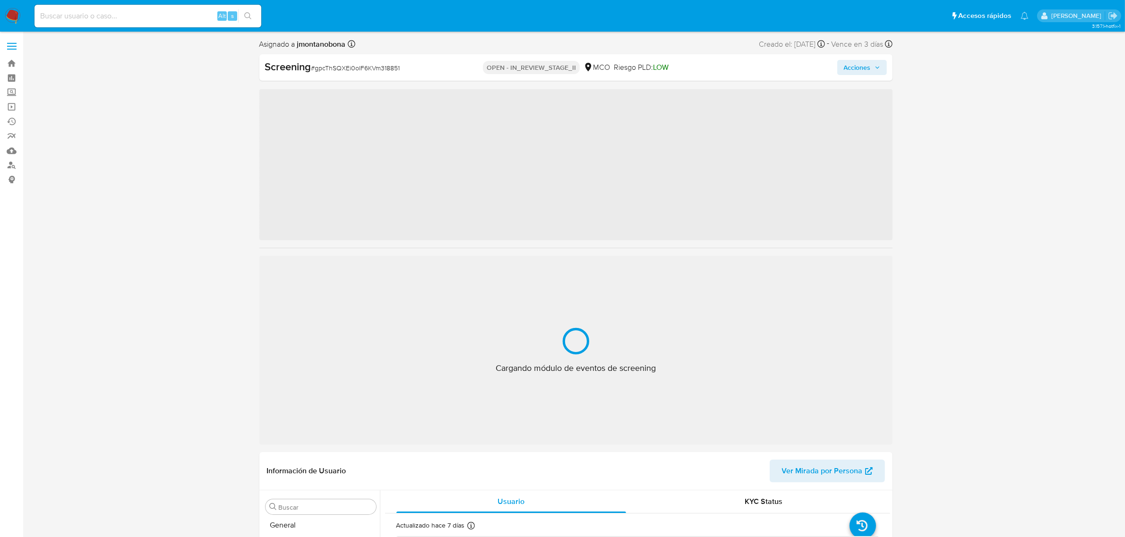
scroll to position [398, 0]
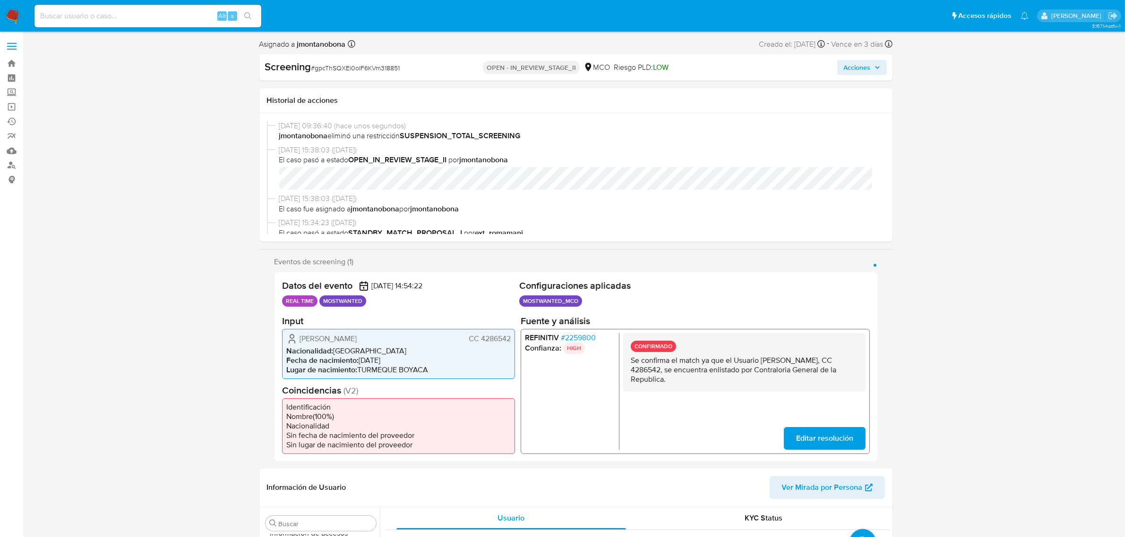
select select "10"
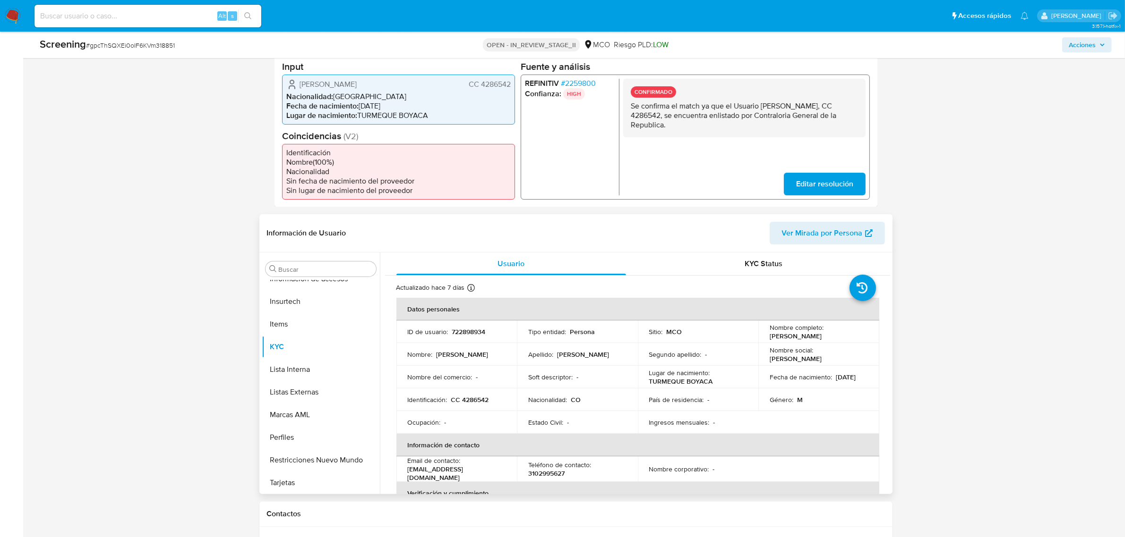
scroll to position [236, 0]
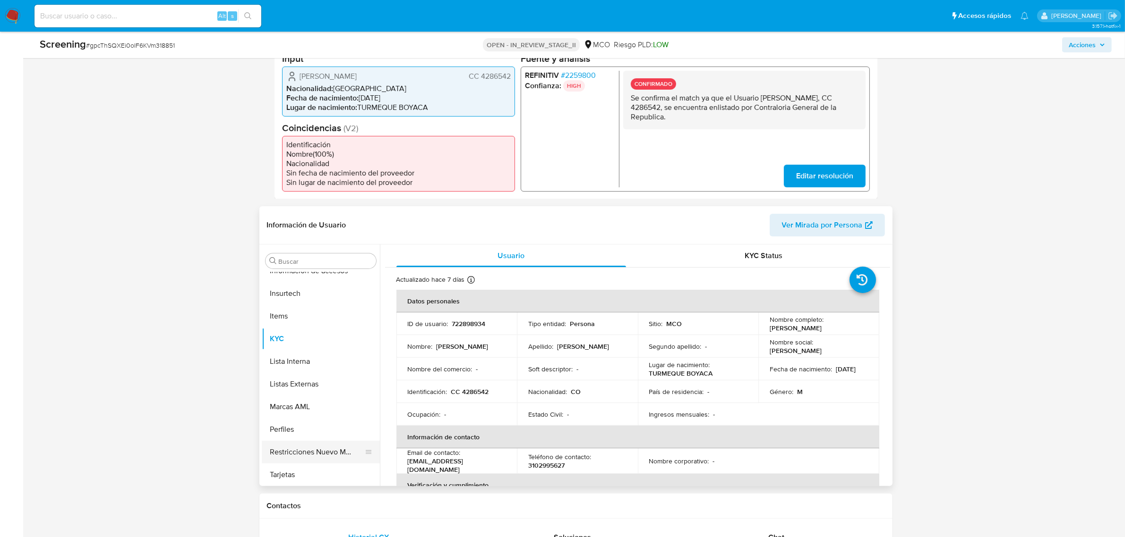
click at [316, 449] on button "Restricciones Nuevo Mundo" at bounding box center [317, 452] width 111 height 23
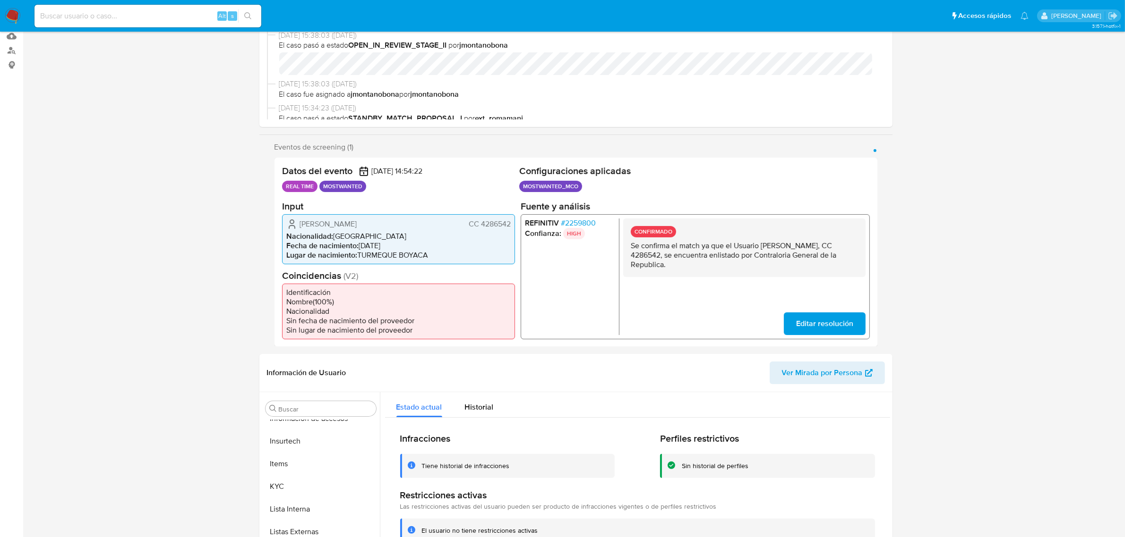
scroll to position [0, 0]
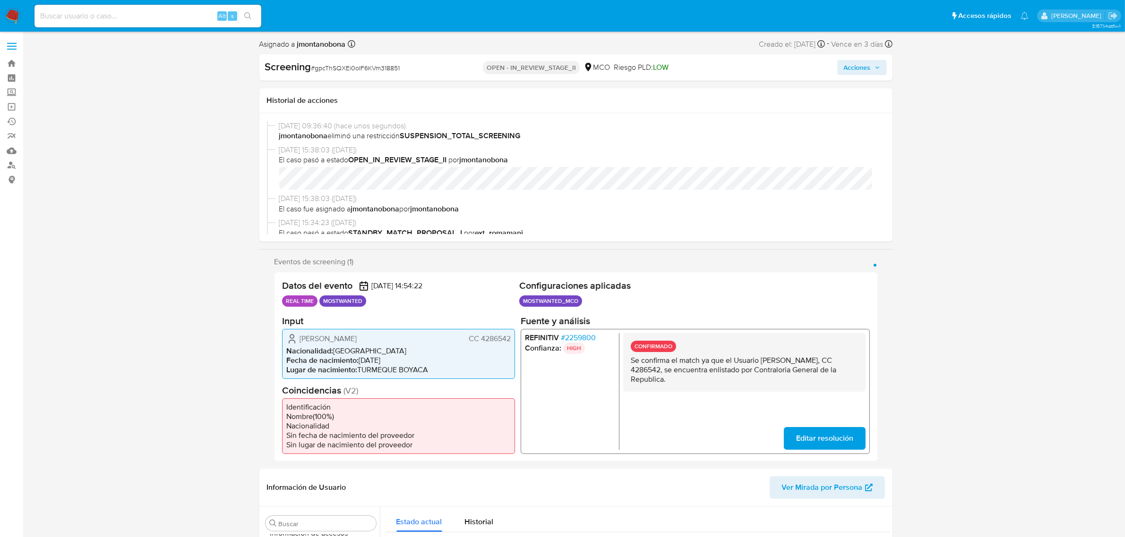
click at [868, 65] on span "Acciones" at bounding box center [856, 67] width 27 height 15
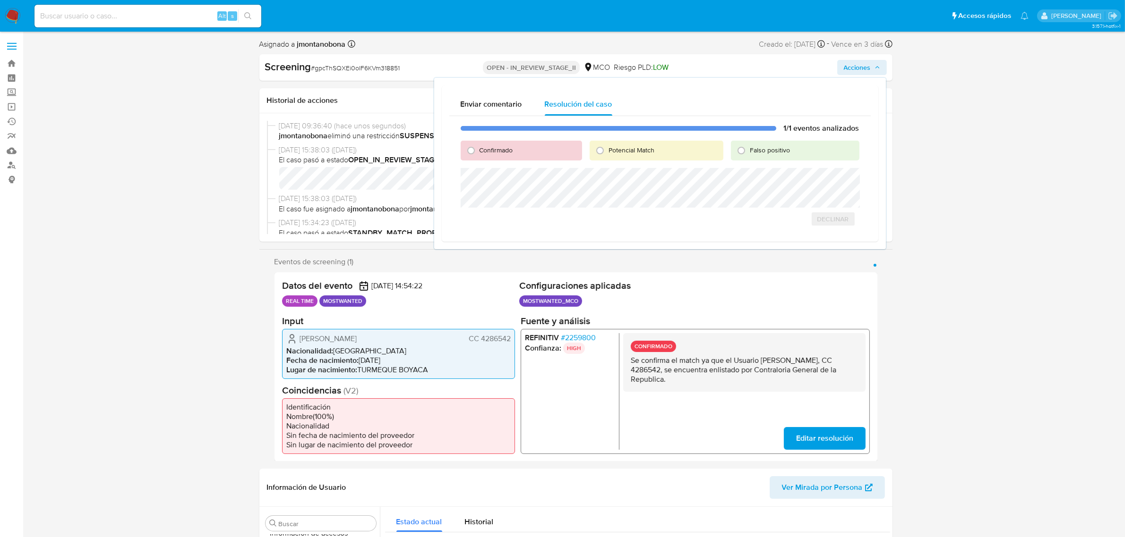
click at [766, 151] on span "Falso positivo" at bounding box center [770, 149] width 40 height 9
click at [749, 151] on input "Falso positivo" at bounding box center [740, 150] width 15 height 15
radio input "true"
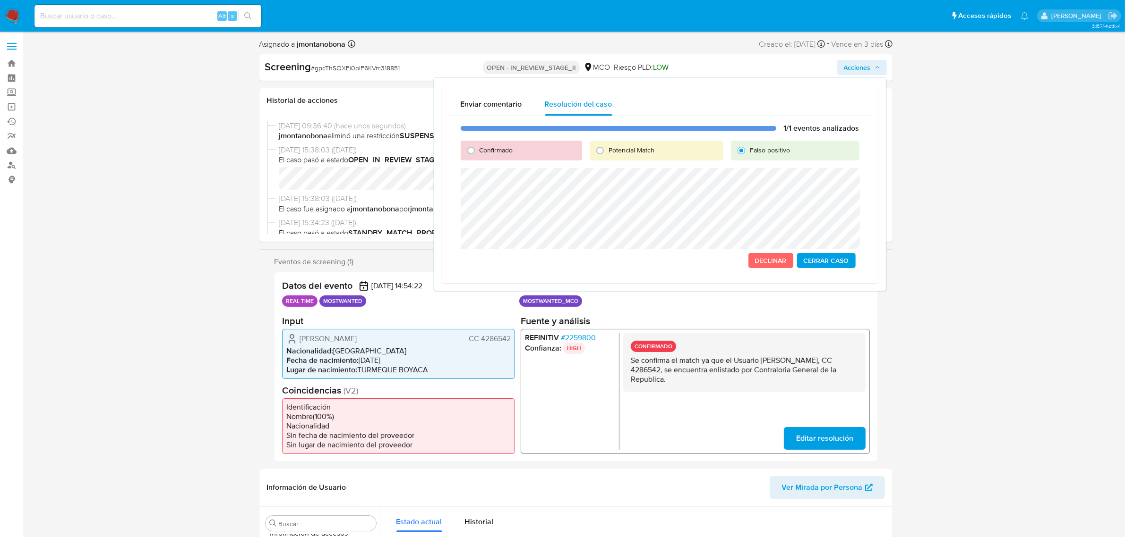
click at [850, 258] on button "Cerrar Caso" at bounding box center [826, 260] width 59 height 15
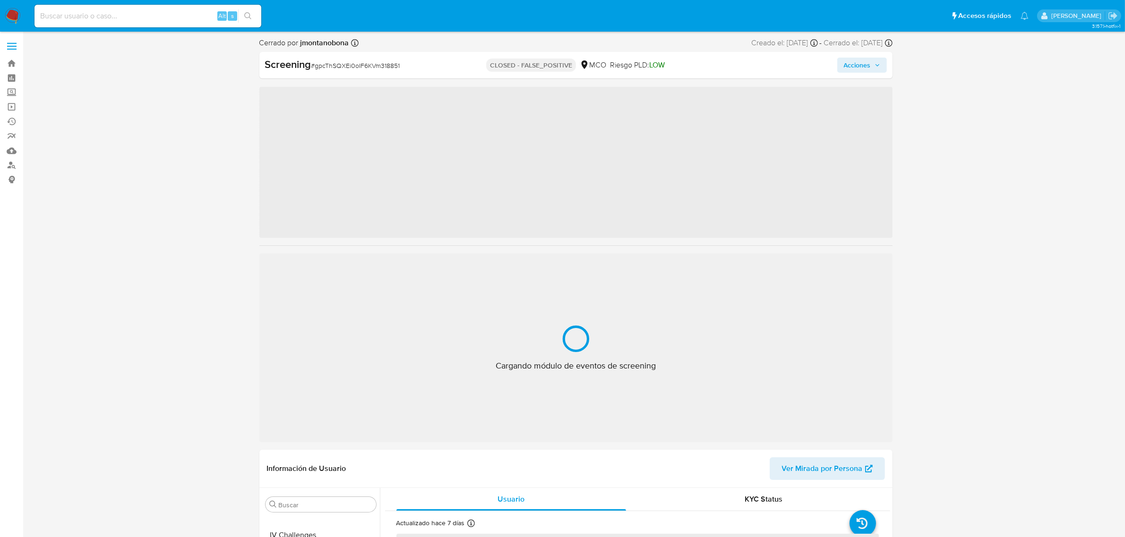
scroll to position [398, 0]
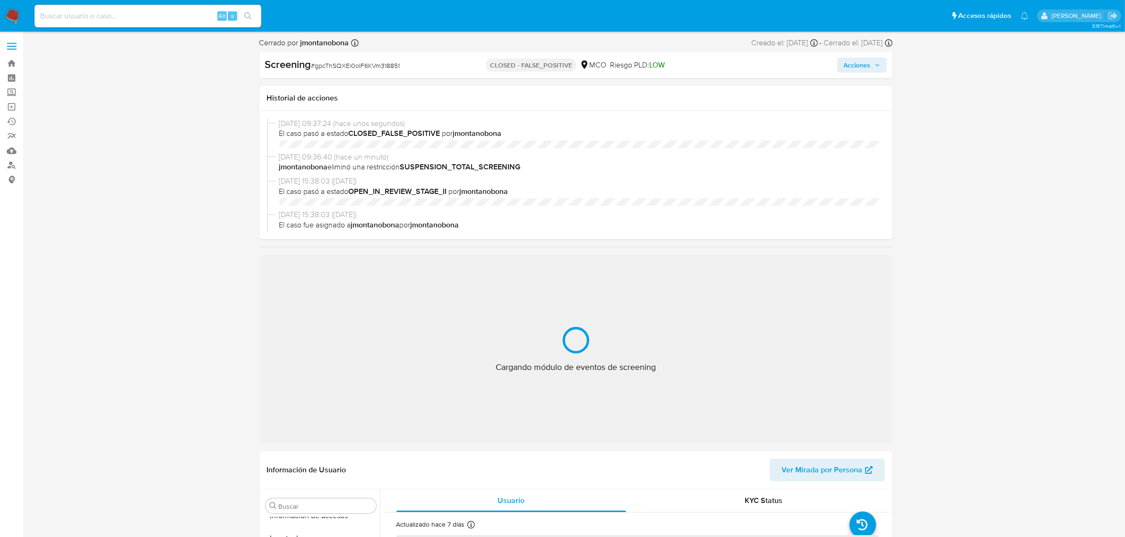
select select "10"
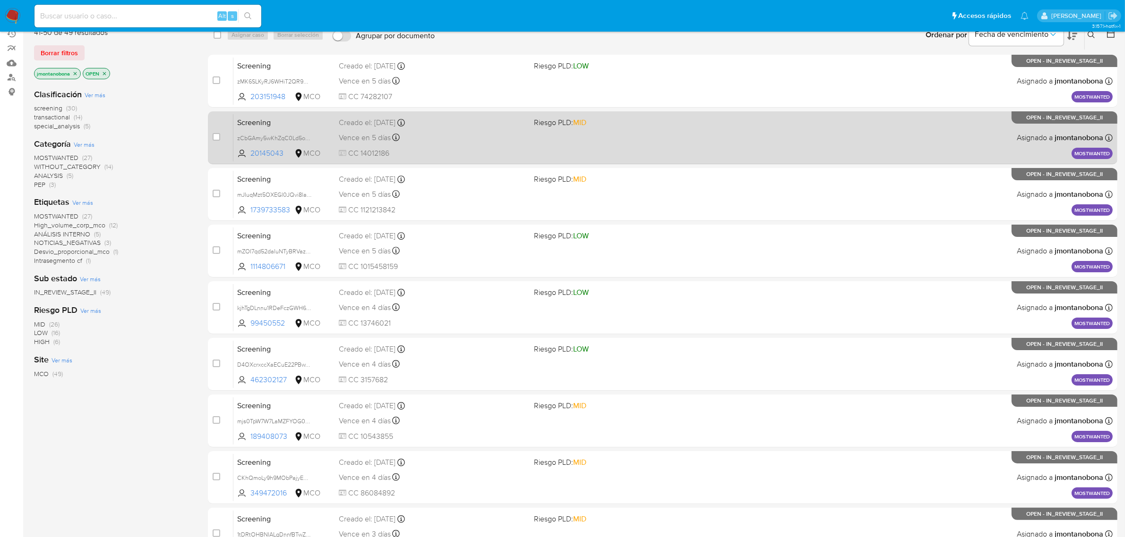
scroll to position [150, 0]
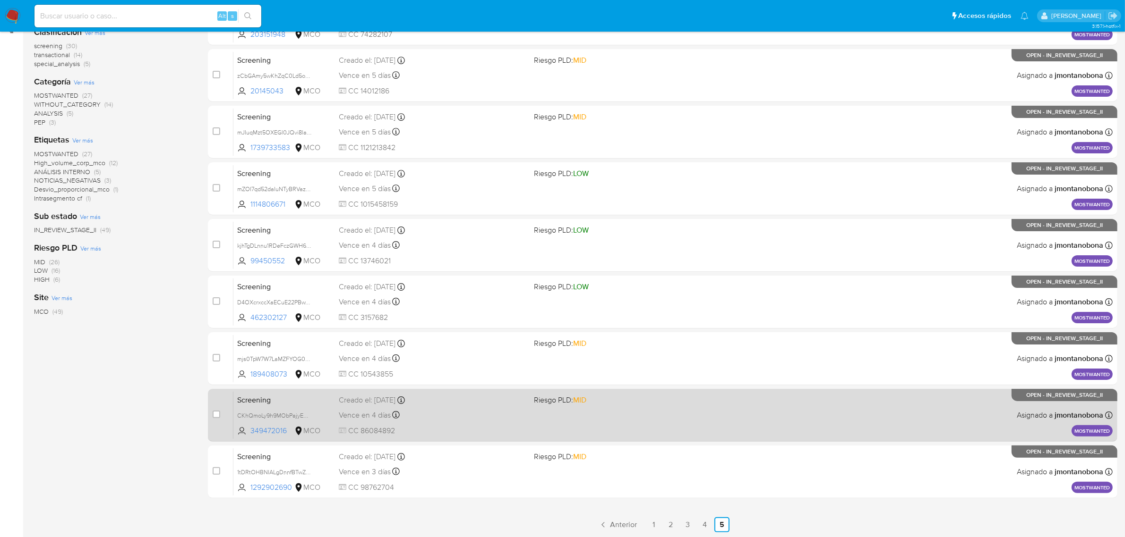
click at [288, 398] on span "Screening" at bounding box center [284, 399] width 94 height 12
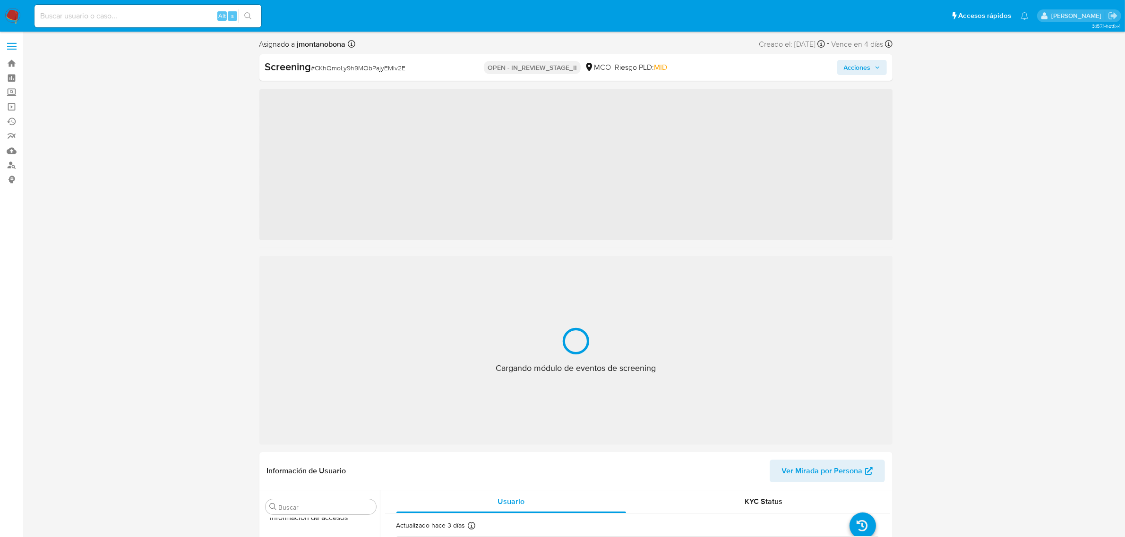
scroll to position [398, 0]
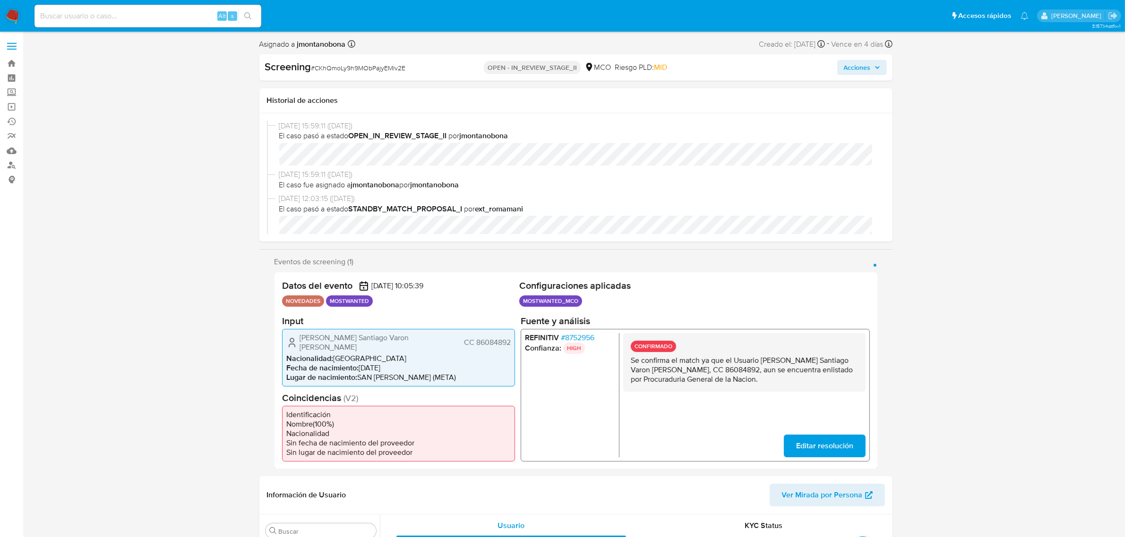
select select "10"
drag, startPoint x: 763, startPoint y: 360, endPoint x: 827, endPoint y: 362, distance: 64.2
click at [826, 362] on p "Se confirma el match ya que el Usuario [PERSON_NAME] Santiago Varon [PERSON_NAM…" at bounding box center [743, 370] width 227 height 28
click at [720, 371] on p "Se confirma el match ya que el Usuario [PERSON_NAME] Santiago Varon [PERSON_NAM…" at bounding box center [743, 370] width 227 height 28
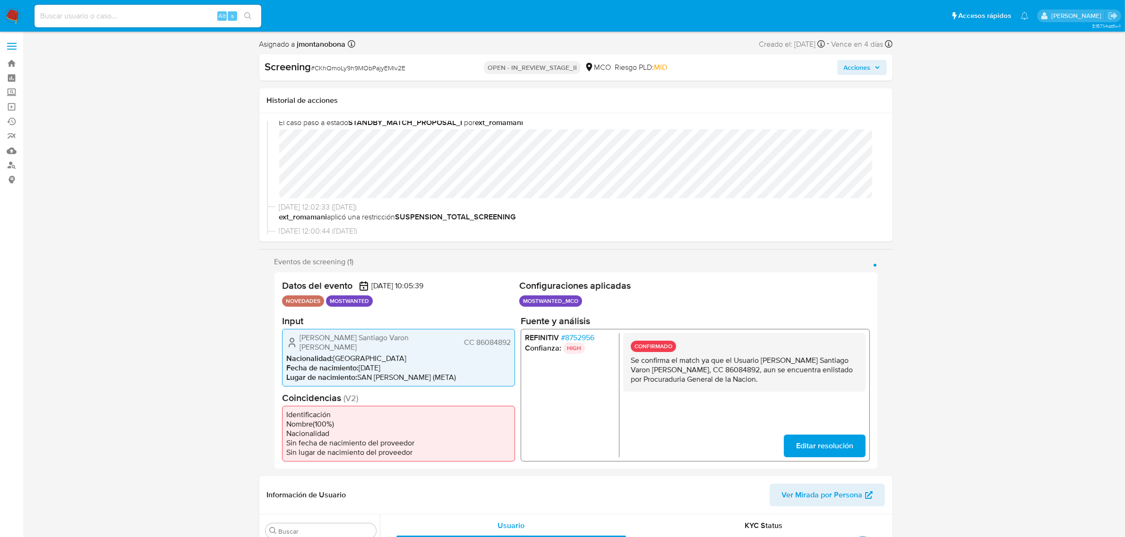
scroll to position [59, 0]
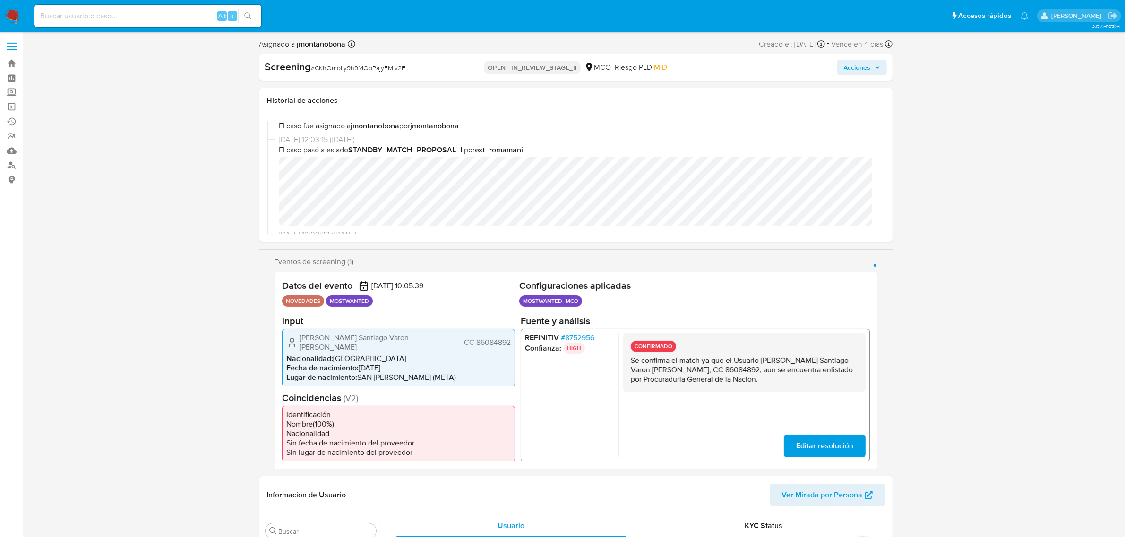
drag, startPoint x: 642, startPoint y: 369, endPoint x: 677, endPoint y: 372, distance: 34.6
click at [677, 372] on p "Se confirma el match ya que el Usuario Jose Santiago Varon Reyes, CC 86084892, …" at bounding box center [743, 370] width 227 height 28
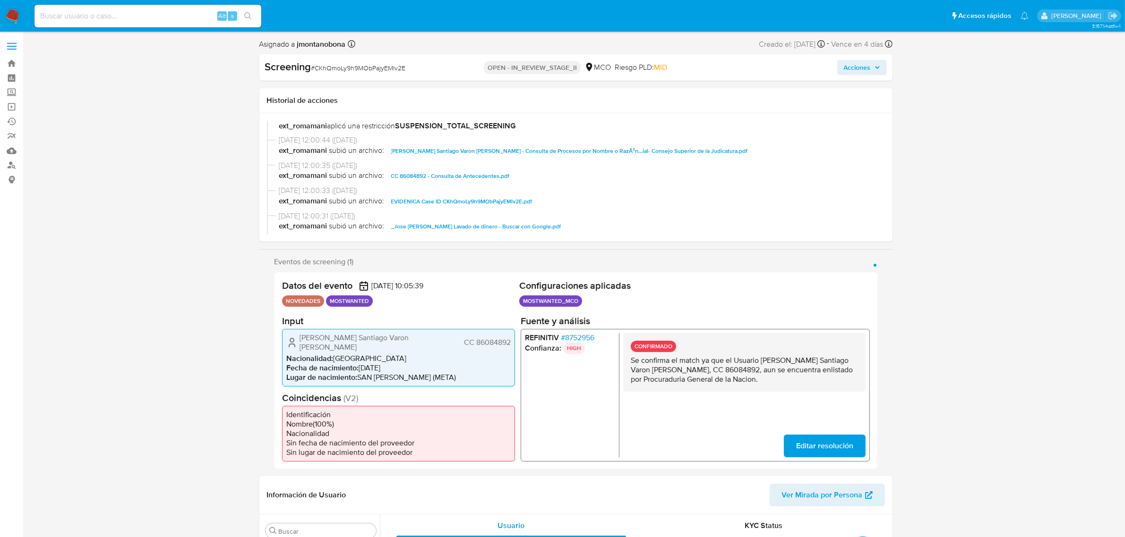
scroll to position [177, 0]
click at [507, 203] on span "EVIDENICA Case ID CKhQmoLy9h9MObPajyEMlv2E.pdf" at bounding box center [461, 201] width 141 height 11
drag, startPoint x: 765, startPoint y: 359, endPoint x: 851, endPoint y: 358, distance: 85.5
click at [851, 358] on p "Se confirma el match ya que el Usuario Jose Santiago Varon Reyes, CC 86084892, …" at bounding box center [743, 370] width 227 height 28
drag, startPoint x: 642, startPoint y: 369, endPoint x: 676, endPoint y: 369, distance: 33.5
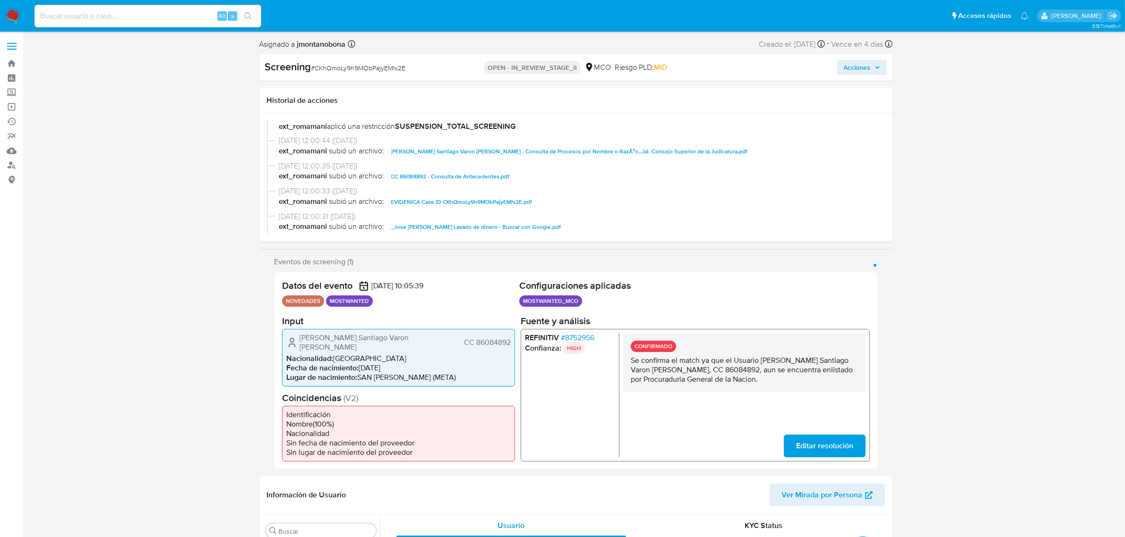
click at [676, 369] on p "Se confirma el match ya que el Usuario Jose Santiago Varon Reyes, CC 86084892, …" at bounding box center [743, 370] width 227 height 28
drag, startPoint x: 761, startPoint y: 360, endPoint x: 851, endPoint y: 360, distance: 89.7
click at [851, 360] on p "Se confirma el match ya que el Usuario Jose Santiago Varon Reyes, CC 86084892, …" at bounding box center [743, 370] width 227 height 28
drag, startPoint x: 413, startPoint y: 69, endPoint x: 317, endPoint y: 67, distance: 95.9
click at [317, 67] on div "Screening # CKhQmoLy9h9MObPajyEMlv2E" at bounding box center [367, 67] width 204 height 14
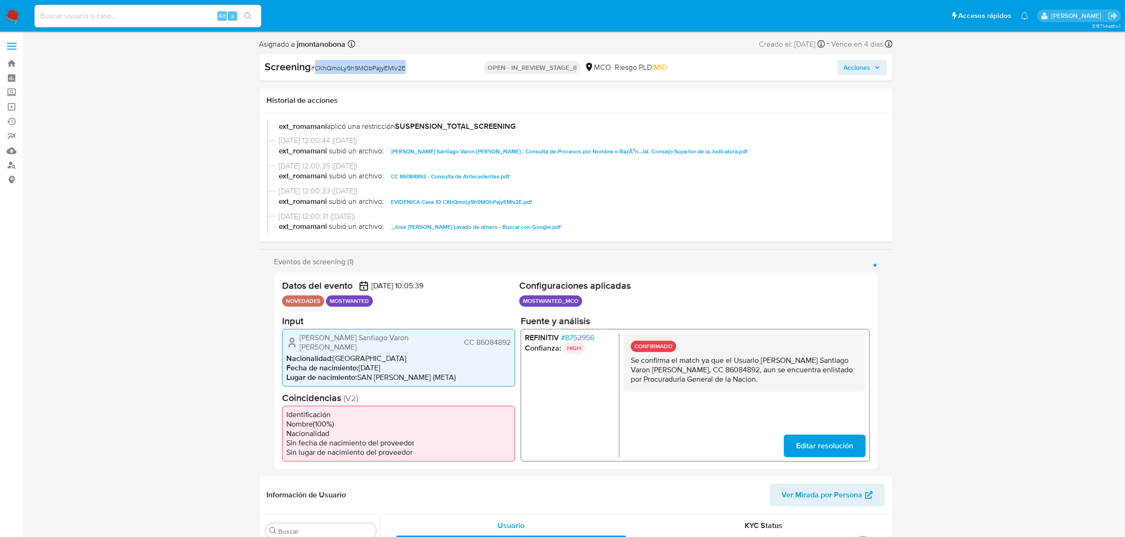
copy span "CKhQmoLy9h9MObPajyEMlv2E"
drag, startPoint x: 642, startPoint y: 368, endPoint x: 676, endPoint y: 370, distance: 34.0
click at [676, 370] on p "Se confirma el match ya que el Usuario Jose Santiago Varon Reyes, CC 86084892, …" at bounding box center [743, 370] width 227 height 28
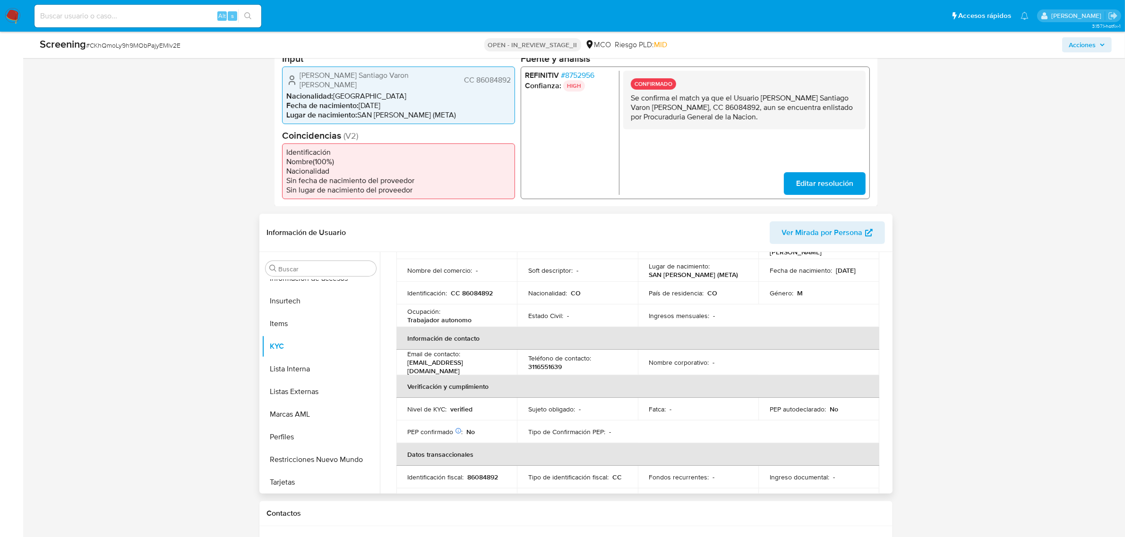
scroll to position [118, 0]
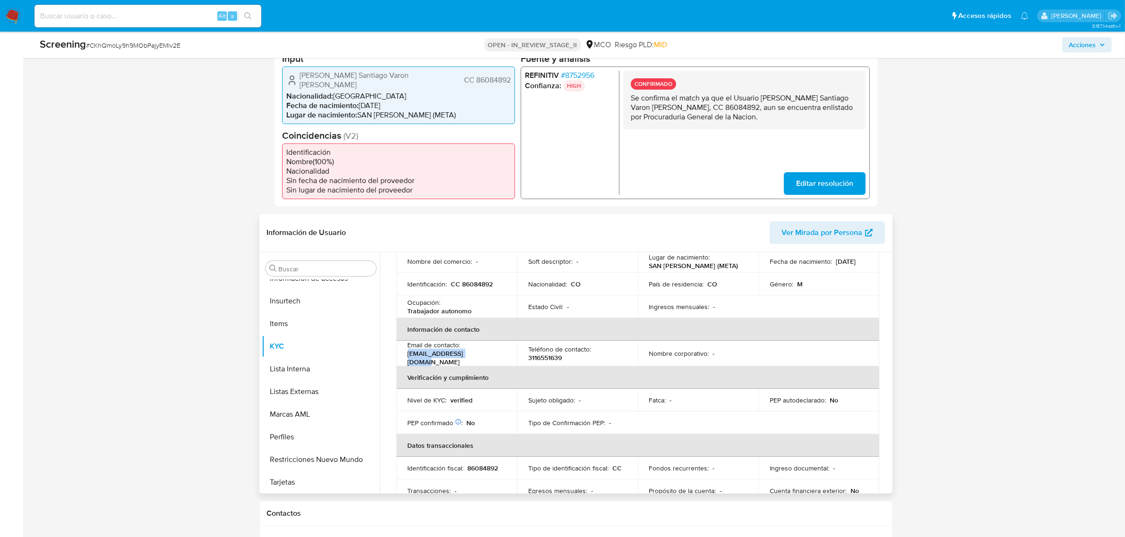
drag, startPoint x: 492, startPoint y: 348, endPoint x: 408, endPoint y: 348, distance: 84.1
click at [408, 348] on div "Email de contacto : chagobaron9@gmail.com" at bounding box center [457, 354] width 98 height 26
copy p "chagobaron9@gmail.com"
drag, startPoint x: 549, startPoint y: 345, endPoint x: 528, endPoint y: 346, distance: 21.3
click at [528, 346] on div "Teléfono de contacto : 3116551639" at bounding box center [577, 353] width 98 height 17
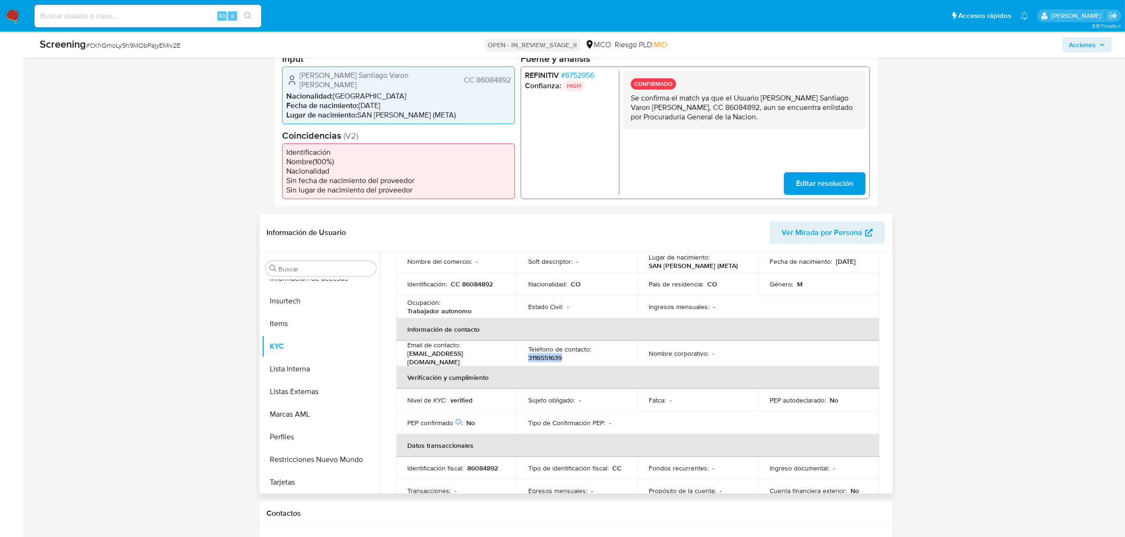
copy p "3116551639"
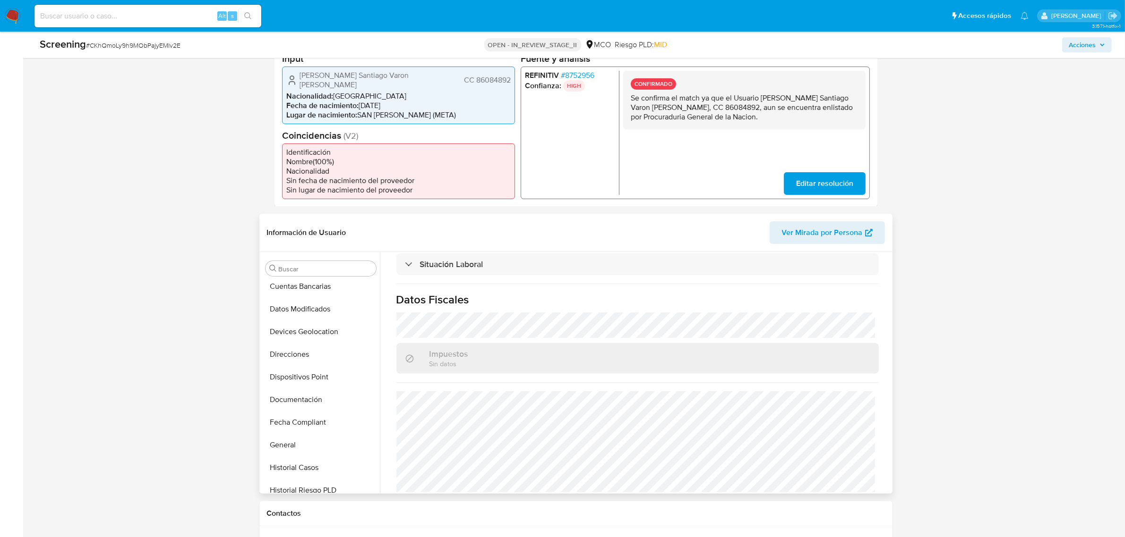
scroll to position [177, 0]
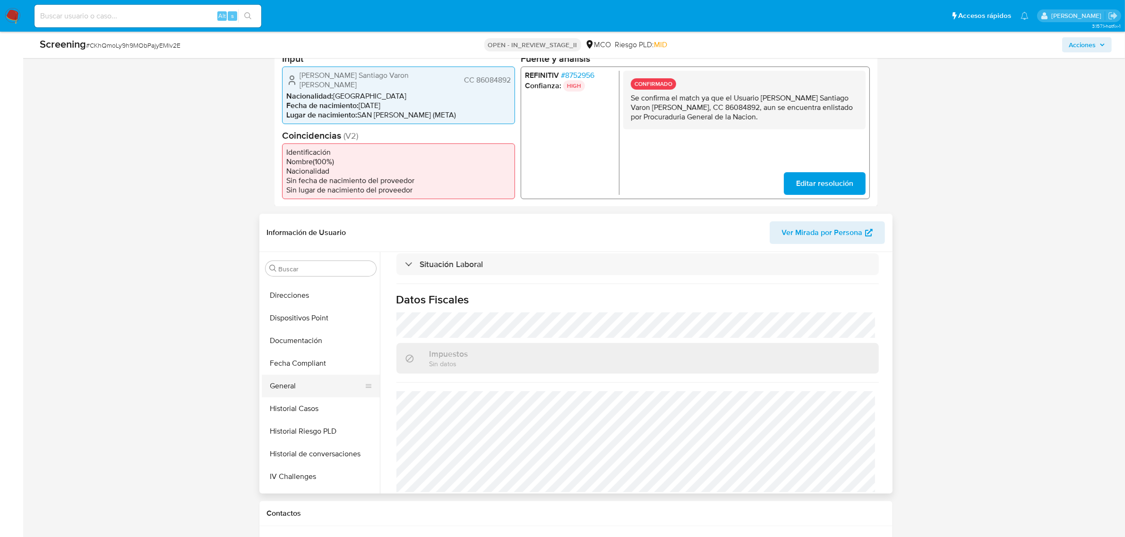
click at [298, 380] on button "General" at bounding box center [317, 386] width 111 height 23
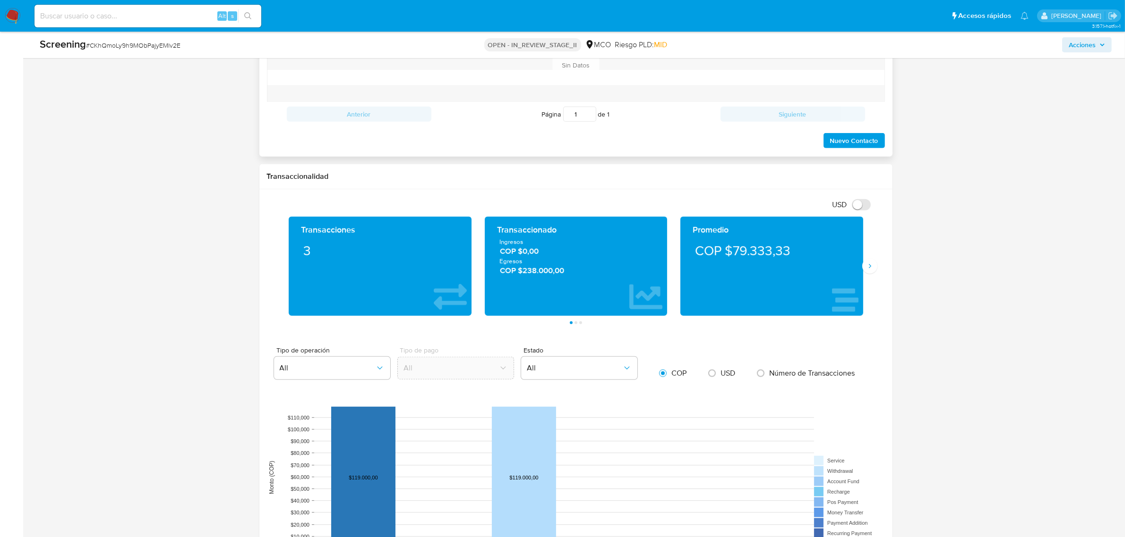
scroll to position [886, 0]
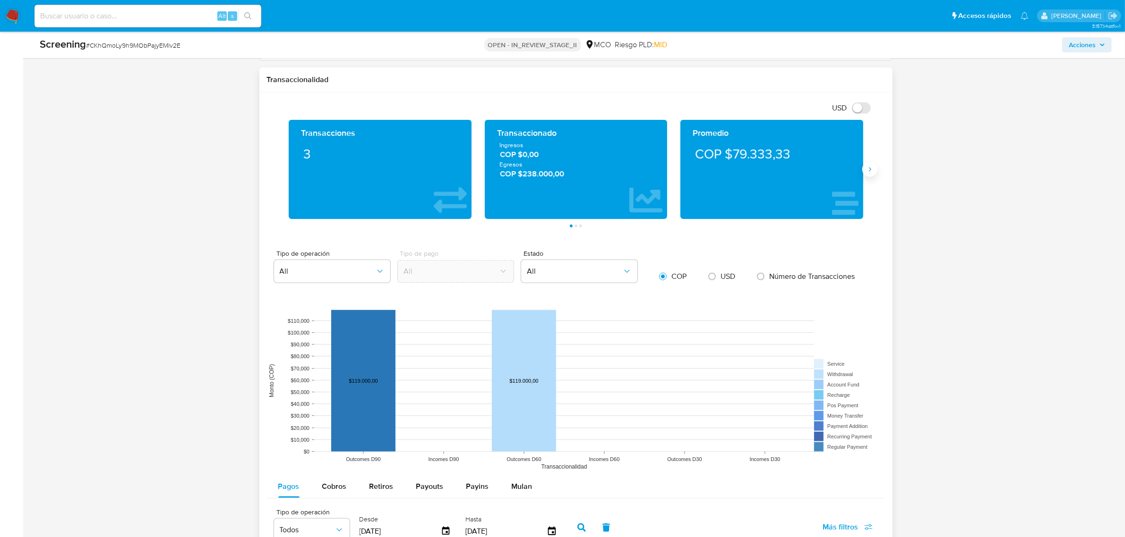
click at [870, 166] on icon "Siguiente" at bounding box center [870, 170] width 8 height 8
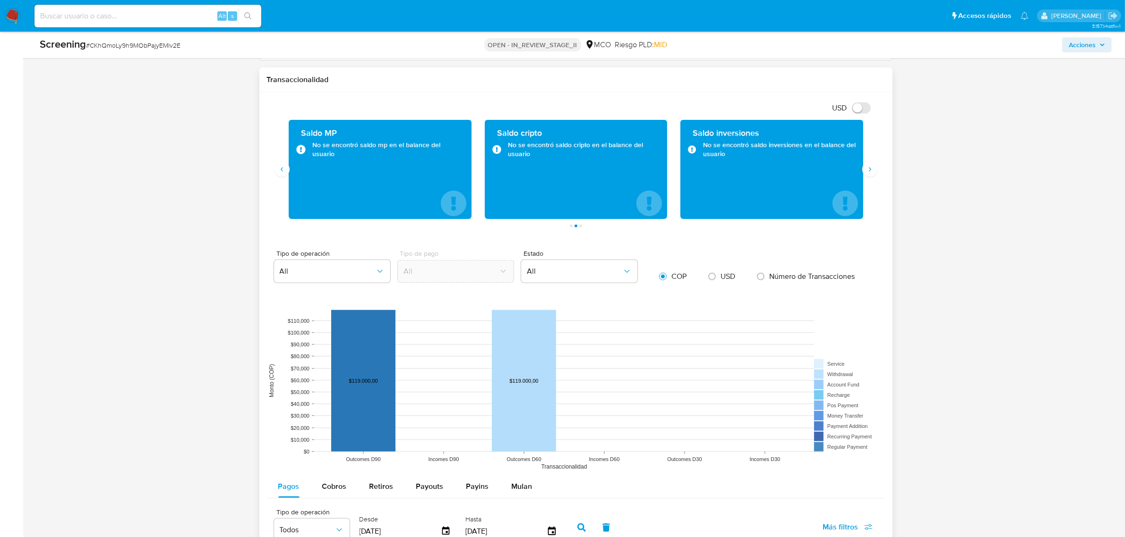
click at [291, 163] on div "Saldo MP No se encontró saldo mp en el balance del usuario" at bounding box center [379, 169] width 183 height 99
click at [283, 170] on button "Anterior" at bounding box center [281, 169] width 15 height 15
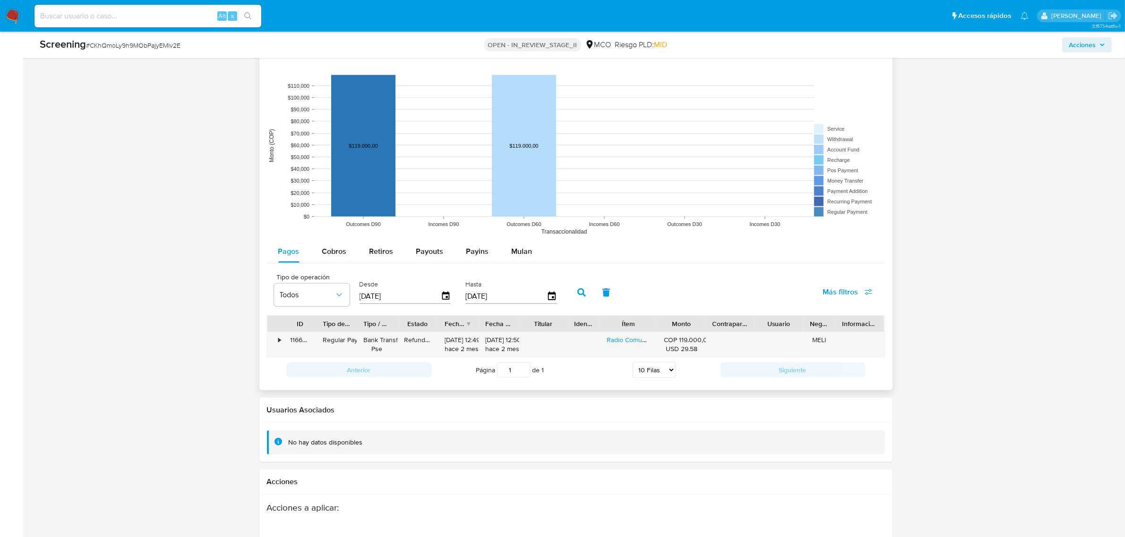
scroll to position [1122, 0]
click at [276, 333] on div "•" at bounding box center [275, 344] width 17 height 25
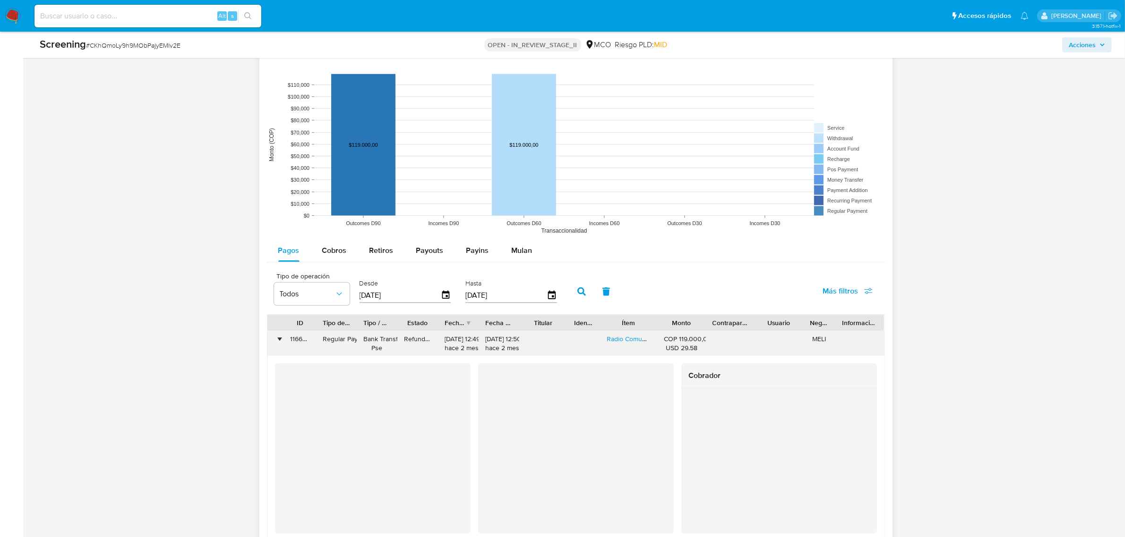
click at [279, 335] on div "•" at bounding box center [280, 339] width 2 height 9
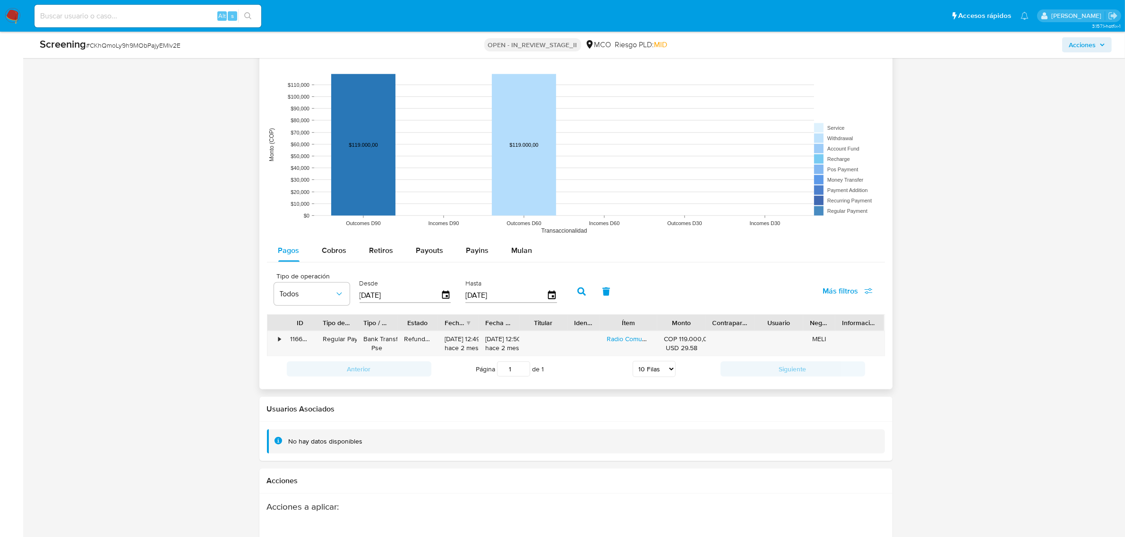
click at [437, 291] on input "[DATE]" at bounding box center [399, 295] width 81 height 15
click at [442, 290] on icon "button" at bounding box center [445, 296] width 17 height 17
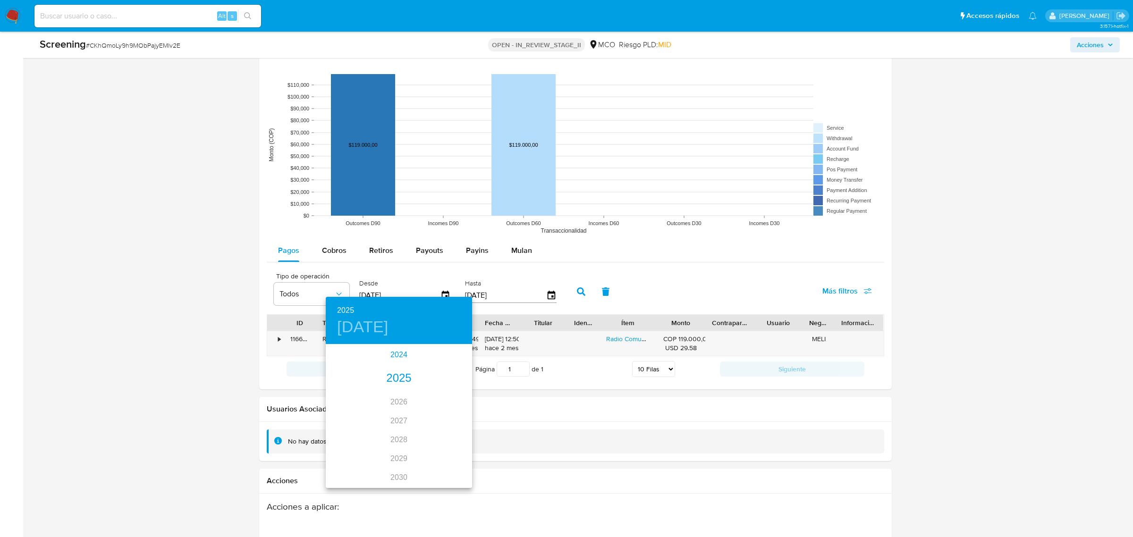
click at [405, 354] on div "2024" at bounding box center [399, 355] width 146 height 19
click at [398, 427] on div "ago." at bounding box center [399, 430] width 49 height 35
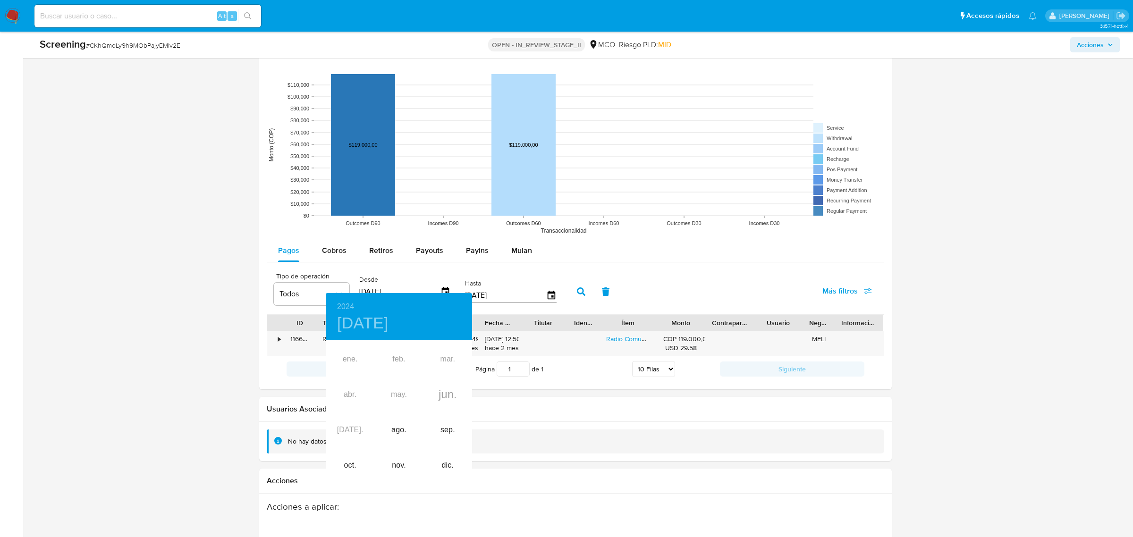
type input "29/08/2024"
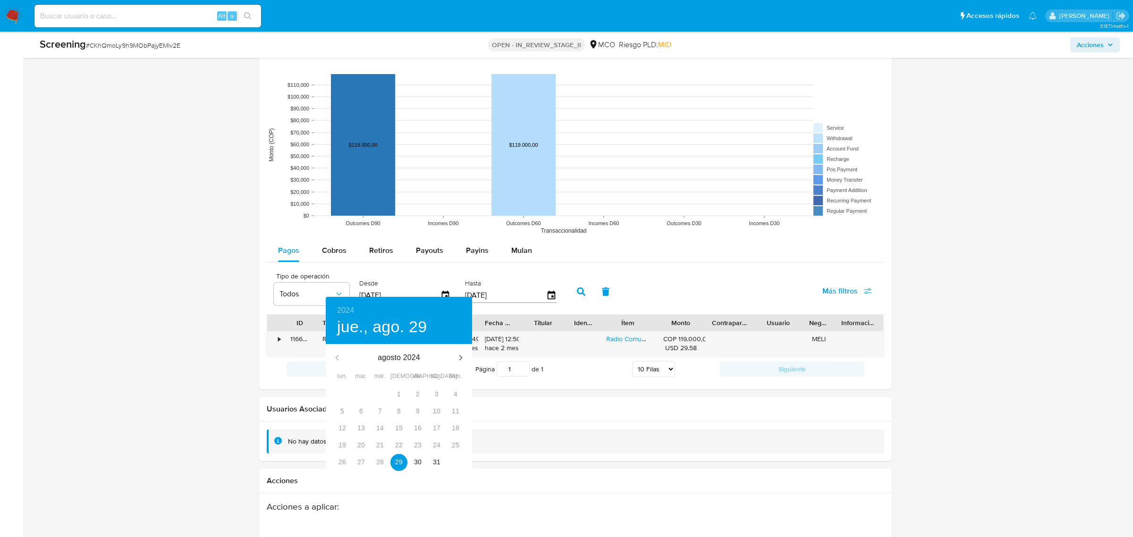
click at [570, 282] on div at bounding box center [566, 268] width 1133 height 537
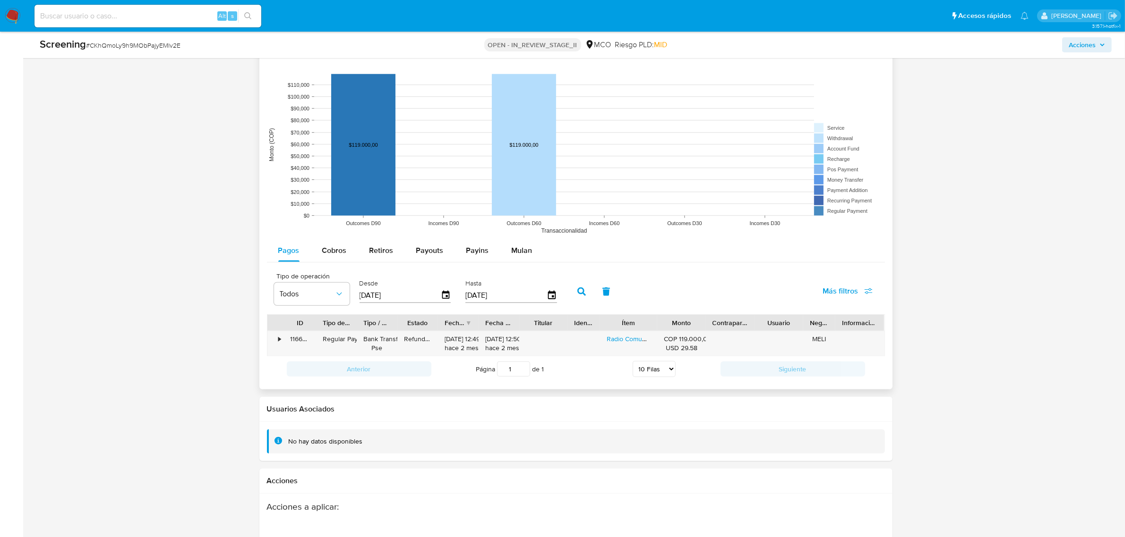
click at [580, 288] on icon "button" at bounding box center [581, 292] width 9 height 9
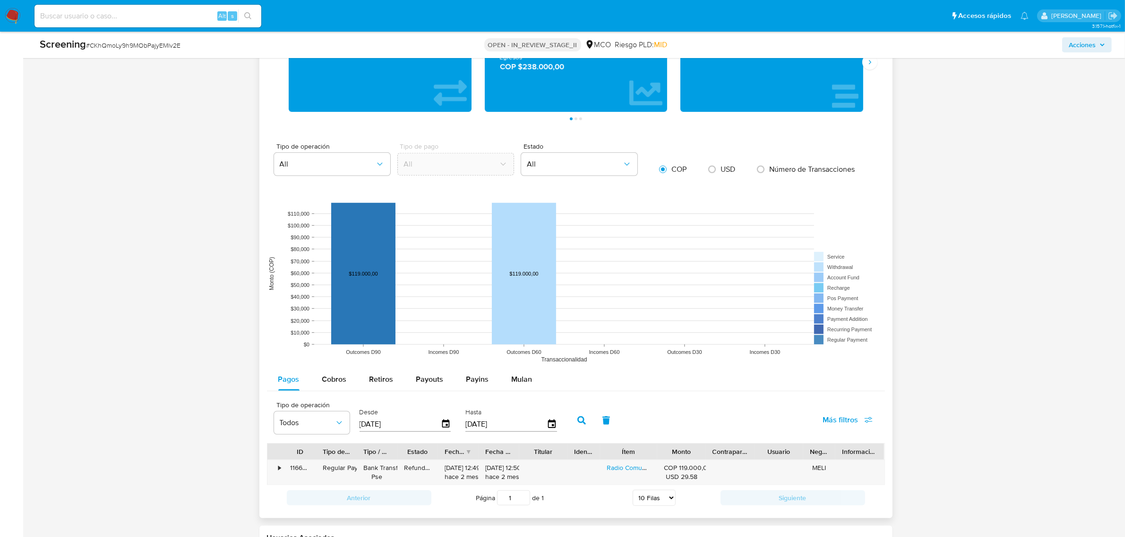
scroll to position [875, 0]
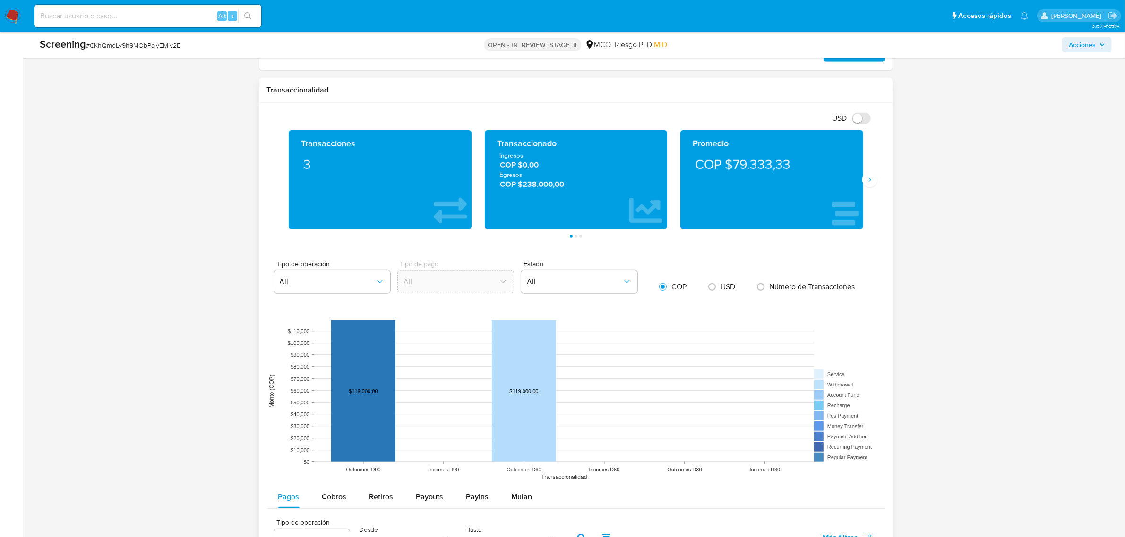
click at [563, 191] on div "Transaccionado Ingresos COP $0,00 Egresos COP $238.000,00" at bounding box center [576, 180] width 168 height 84
drag, startPoint x: 636, startPoint y: 194, endPoint x: 435, endPoint y: 183, distance: 201.0
click at [435, 183] on div "Transacciones 3 Transaccionado Ingresos COP $0,00 Egresos COP $238.000,00 Prome…" at bounding box center [576, 179] width 588 height 99
click at [869, 176] on icon "Siguiente" at bounding box center [870, 180] width 8 height 8
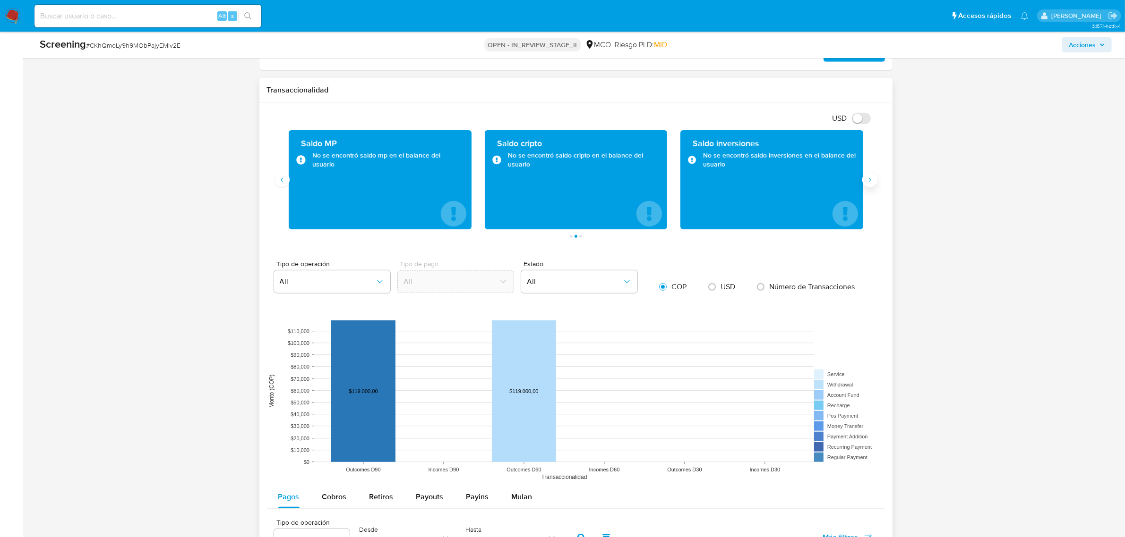
click at [867, 177] on icon "Siguiente" at bounding box center [870, 180] width 8 height 8
click at [273, 176] on div "Transacciones 3 Transaccionado Ingresos COP $0,00 Egresos COP $238.000,00 Prome…" at bounding box center [576, 184] width 618 height 108
click at [279, 176] on icon "Anterior" at bounding box center [282, 180] width 8 height 8
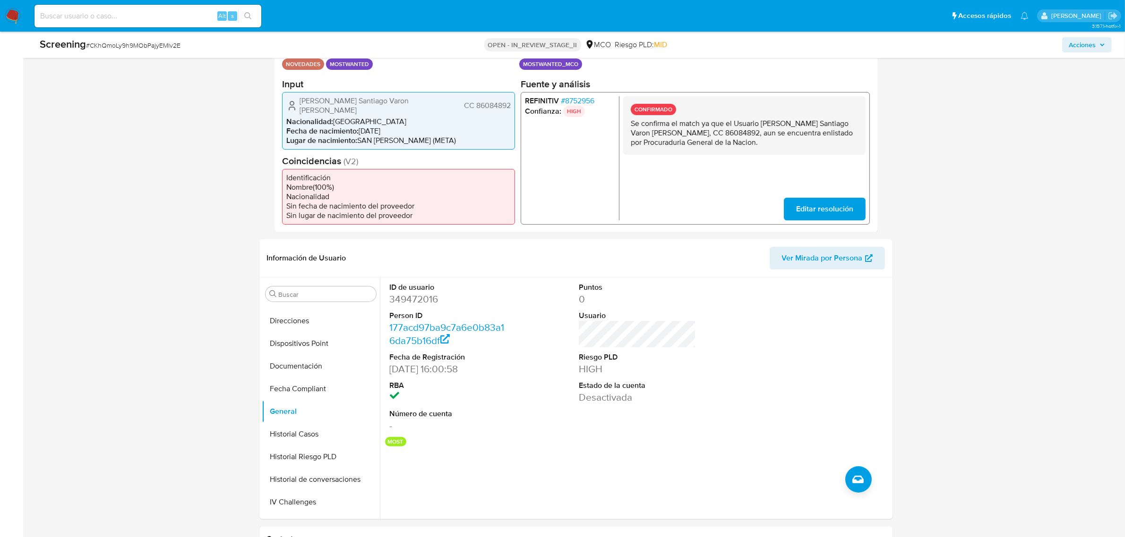
scroll to position [344, 0]
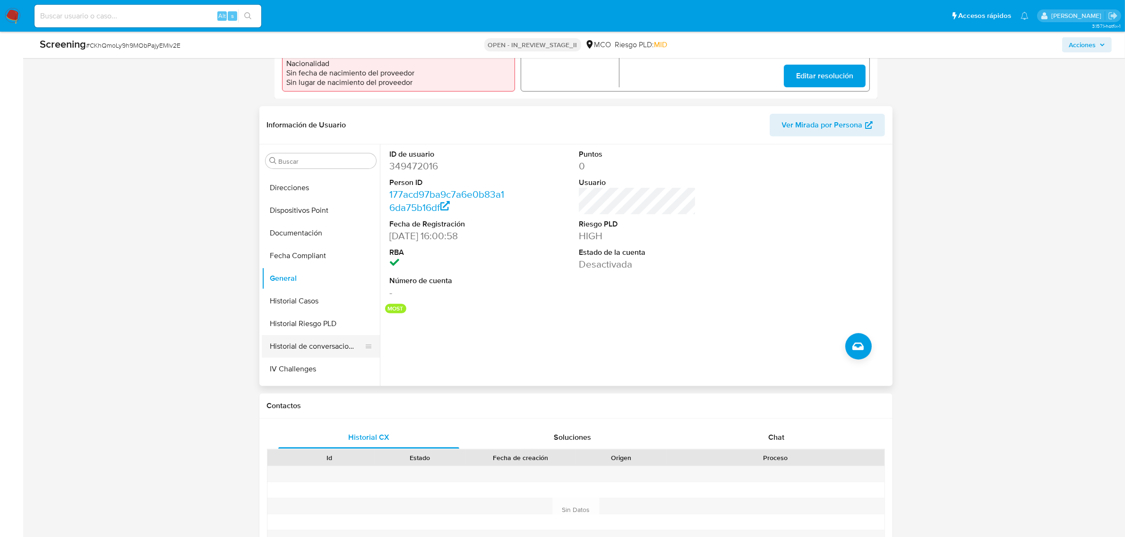
click at [315, 336] on button "Historial de conversaciones" at bounding box center [317, 346] width 111 height 23
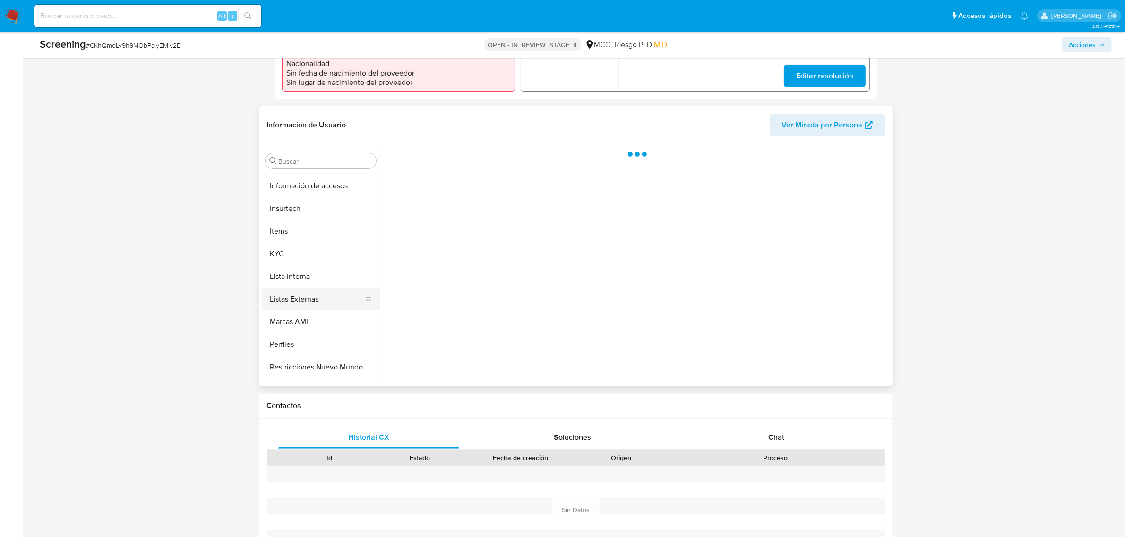
scroll to position [398, 0]
click at [307, 342] on button "Restricciones Nuevo Mundo" at bounding box center [317, 352] width 111 height 23
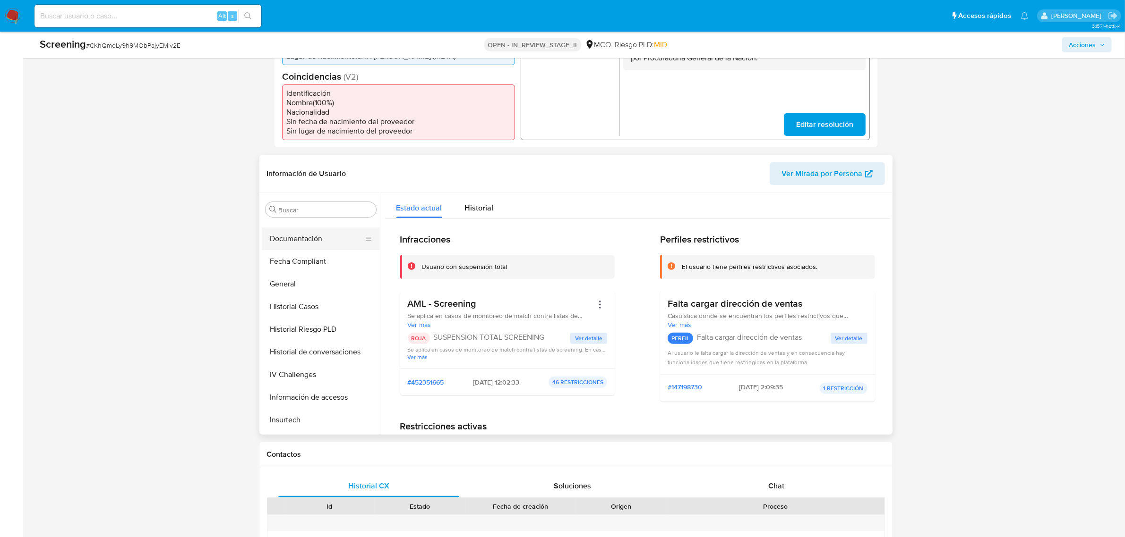
scroll to position [236, 0]
click at [305, 349] on button "IV Challenges" at bounding box center [317, 359] width 111 height 23
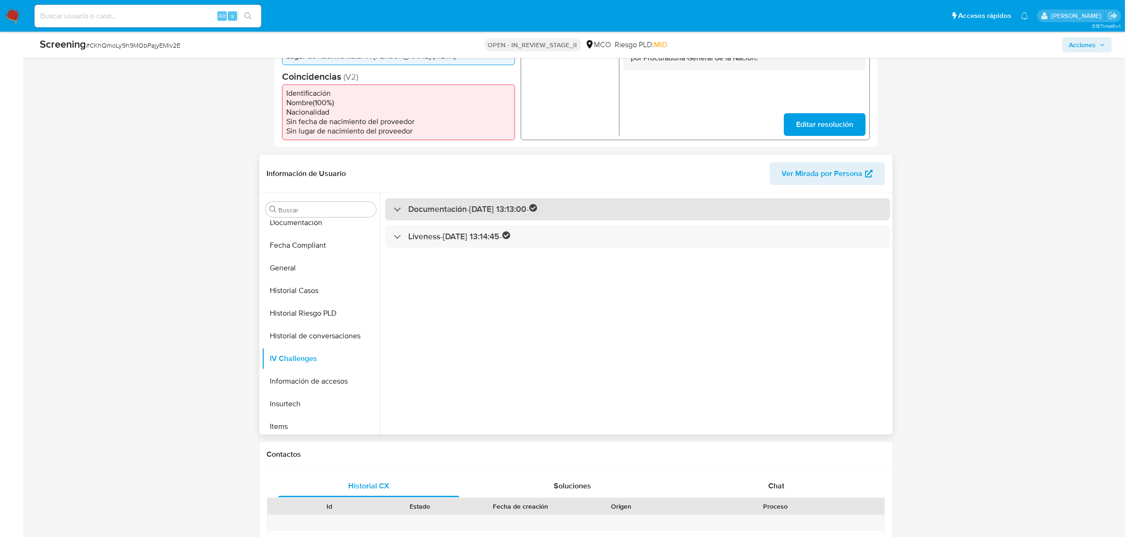
click at [414, 204] on h3 "Documentación - 04/07/2025 13:13:00 -" at bounding box center [473, 209] width 129 height 11
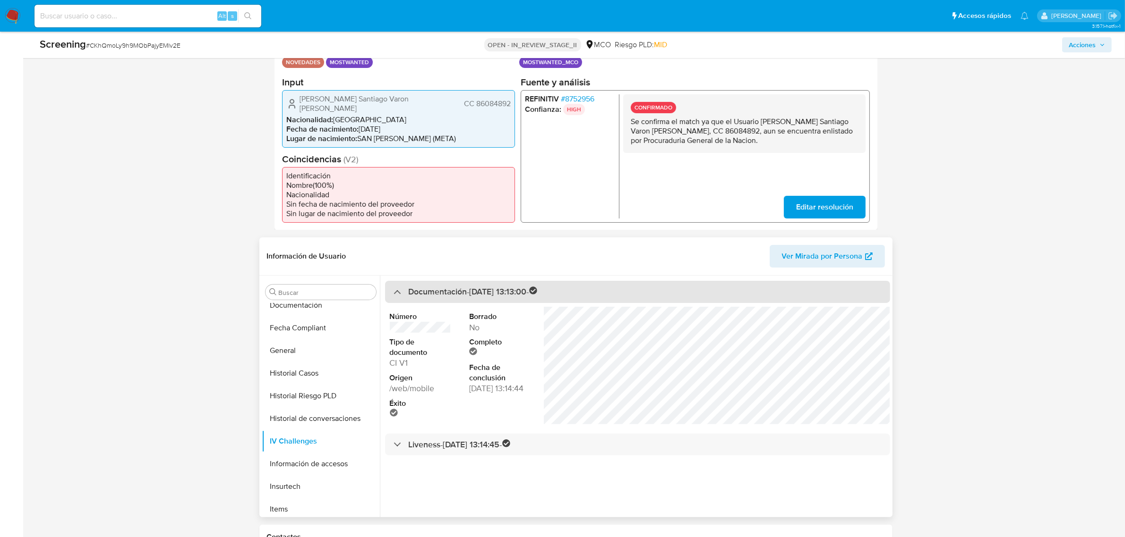
scroll to position [0, 0]
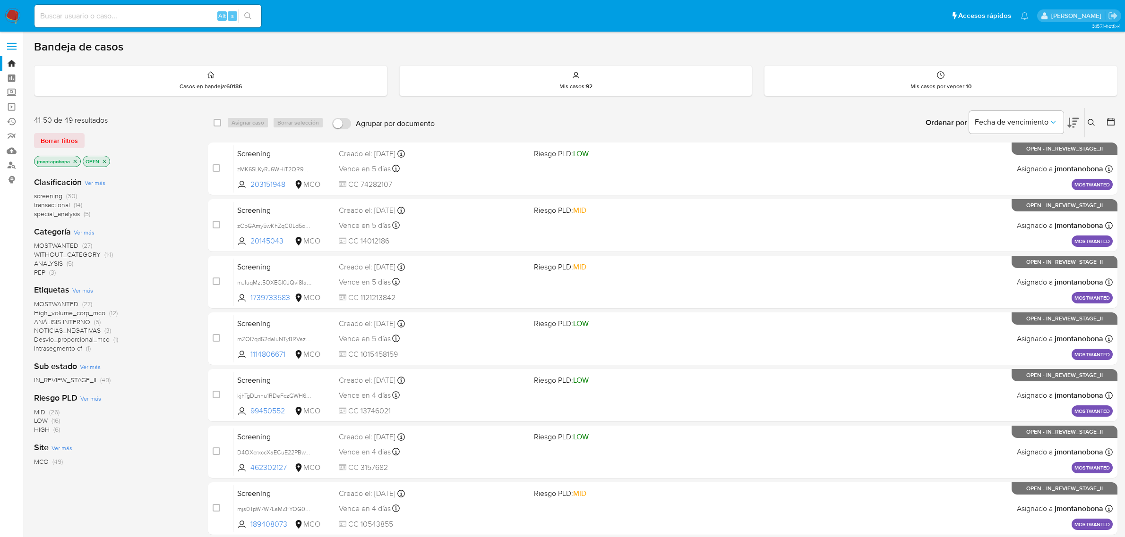
scroll to position [150, 0]
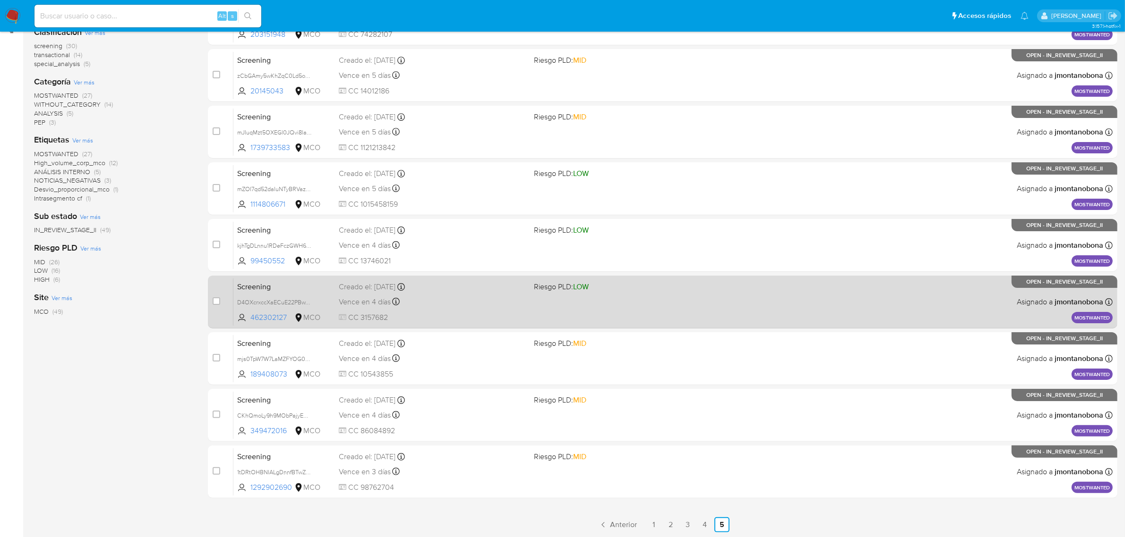
click at [287, 291] on div "Screening D4OXcrxccXaECuE22PBwT7lt 462302127 MCO Riesgo PLD: LOW Creado el: [DA…" at bounding box center [672, 302] width 879 height 48
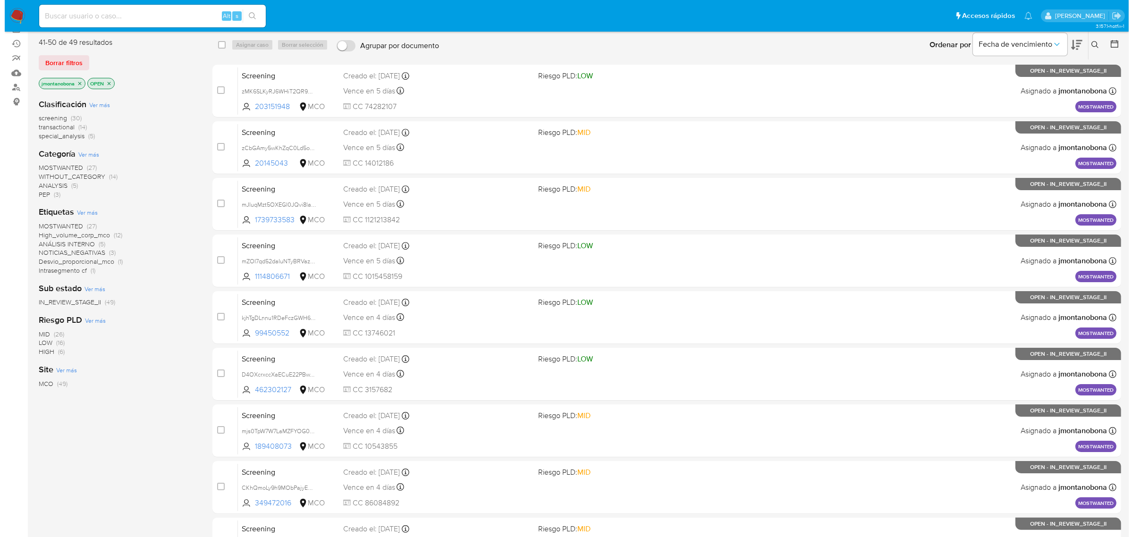
scroll to position [0, 0]
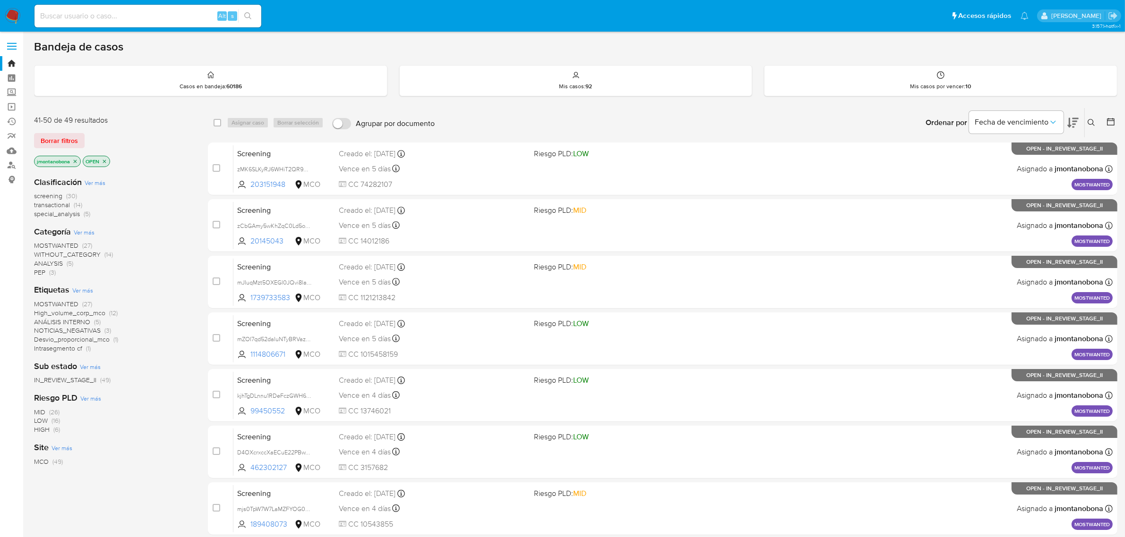
click at [77, 162] on icon "close-filter" at bounding box center [75, 162] width 6 height 6
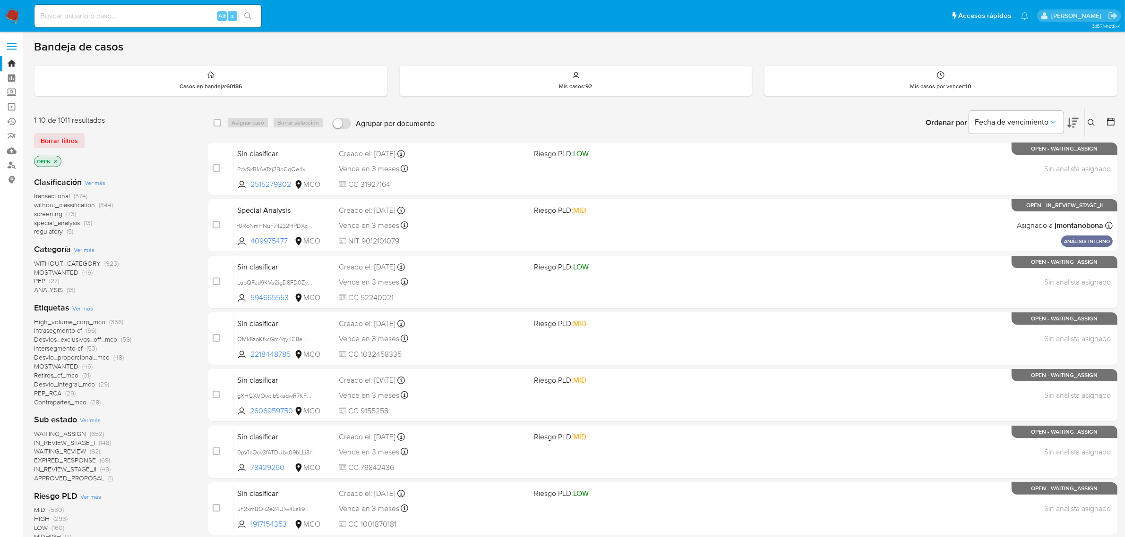
click at [57, 160] on icon "close-filter" at bounding box center [55, 161] width 3 height 3
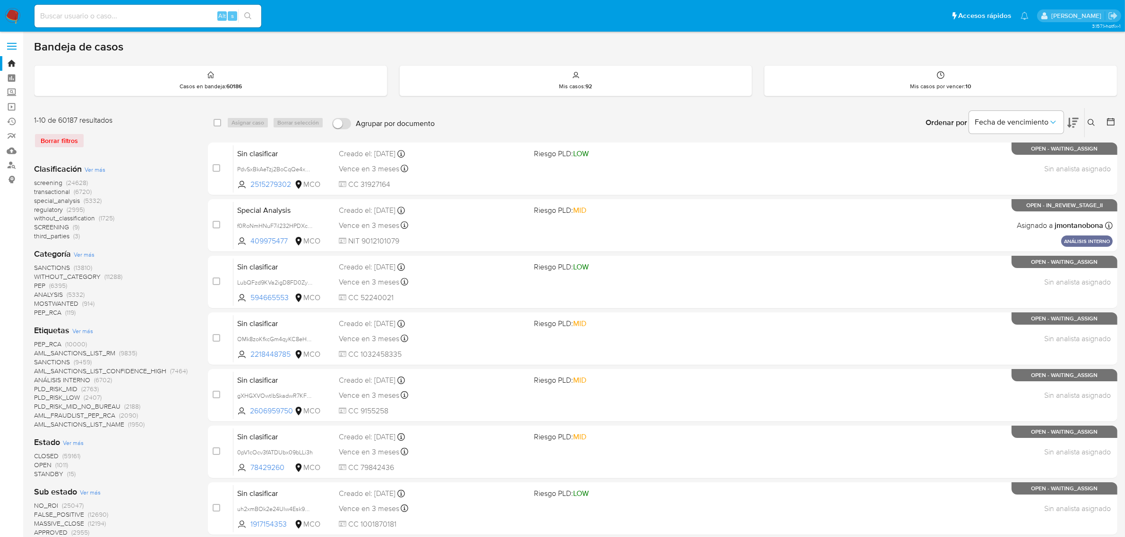
click at [1089, 120] on icon at bounding box center [1091, 123] width 8 height 8
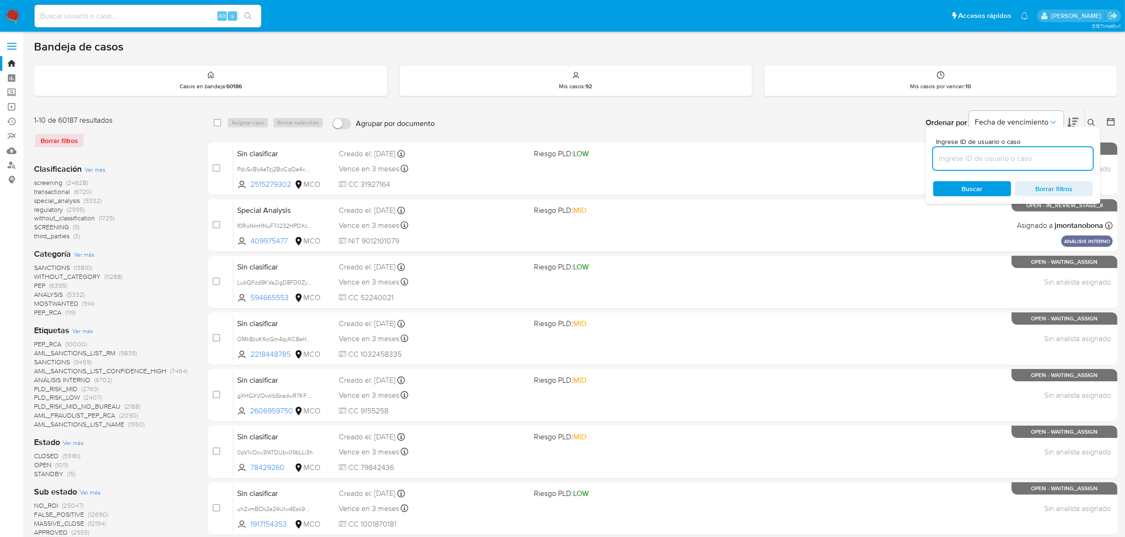
click at [974, 156] on input at bounding box center [1013, 159] width 160 height 12
type input "2tRS1dD82tXkCpYhSqKS3gjc"
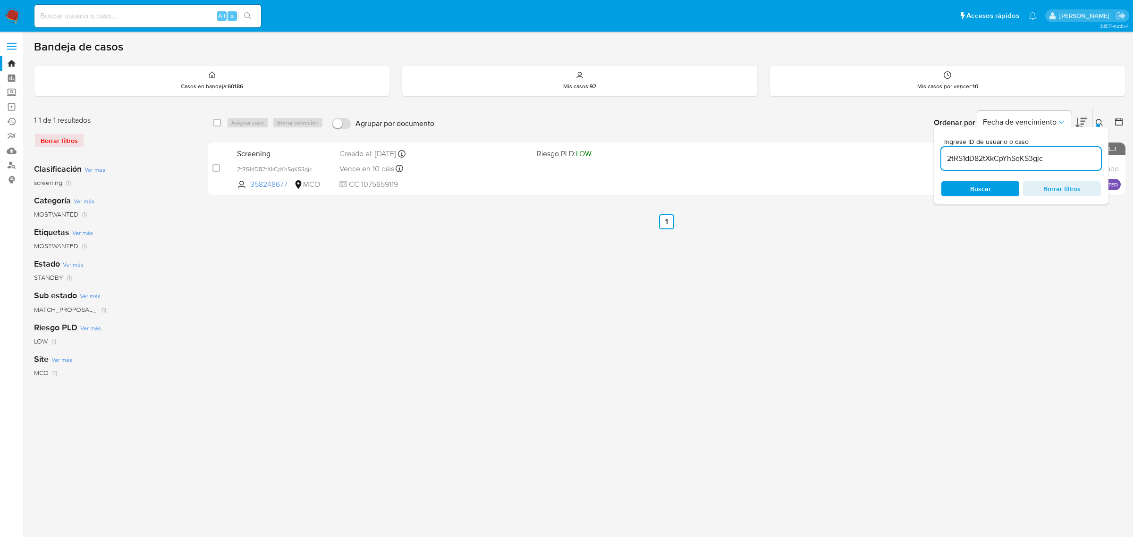
click at [835, 111] on div "Ordenar por Fecha de vencimiento No es posible ordenar los resultados mientras …" at bounding box center [782, 122] width 687 height 29
click at [1101, 121] on icon at bounding box center [1100, 123] width 8 height 8
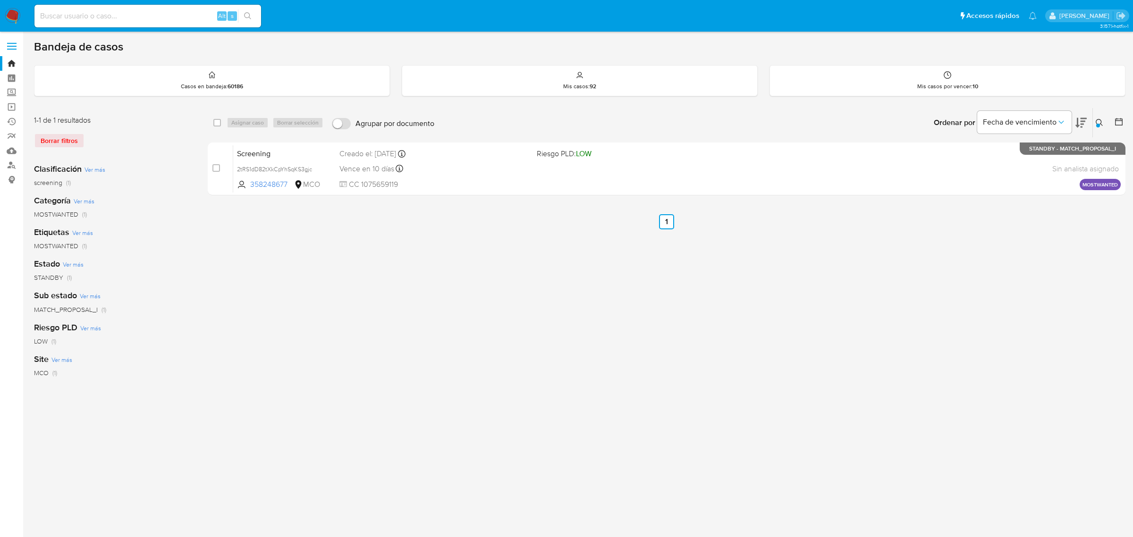
click at [1099, 123] on icon at bounding box center [1100, 123] width 8 height 8
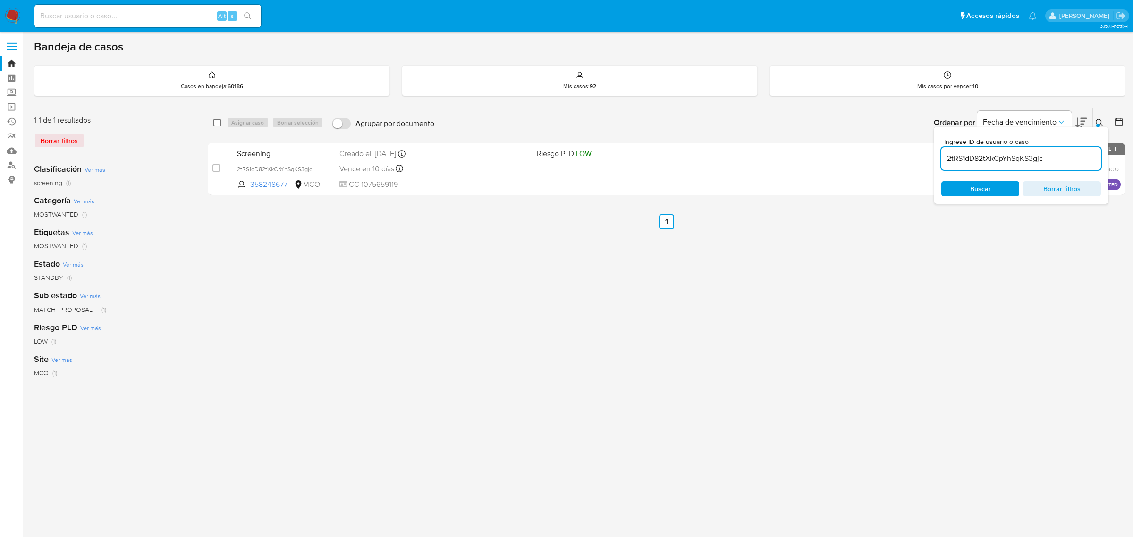
click at [216, 123] on input "checkbox" at bounding box center [217, 123] width 8 height 8
checkbox input "true"
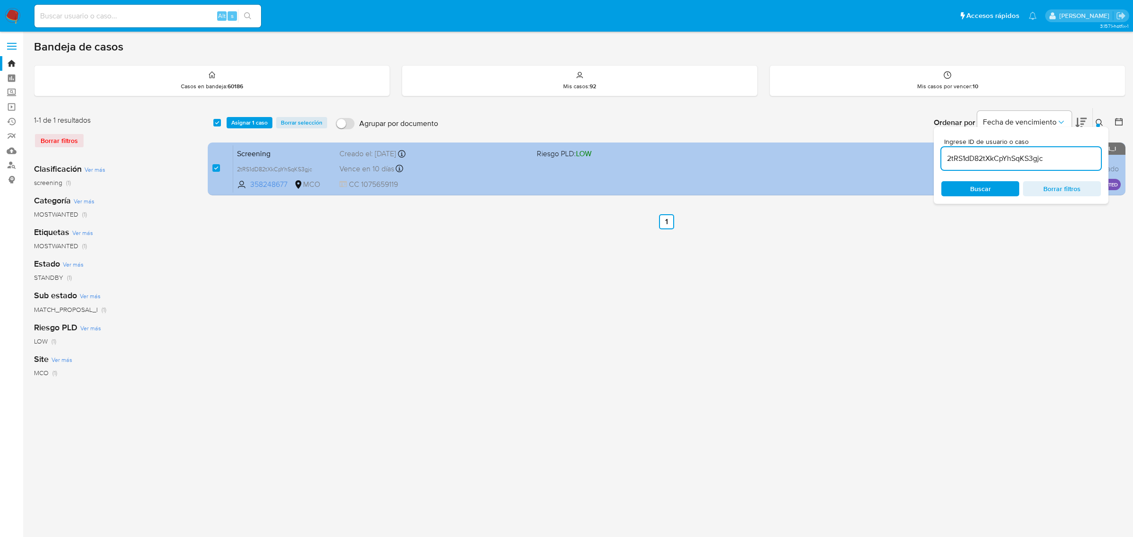
drag, startPoint x: 1065, startPoint y: 163, endPoint x: 891, endPoint y: 157, distance: 174.4
click at [893, 157] on div "select-all-cases-checkbox Asignar 1 caso Borrar selección Agrupar por documento…" at bounding box center [667, 154] width 918 height 92
type input "dv2118UdmXEc9nwiz3uLKyum"
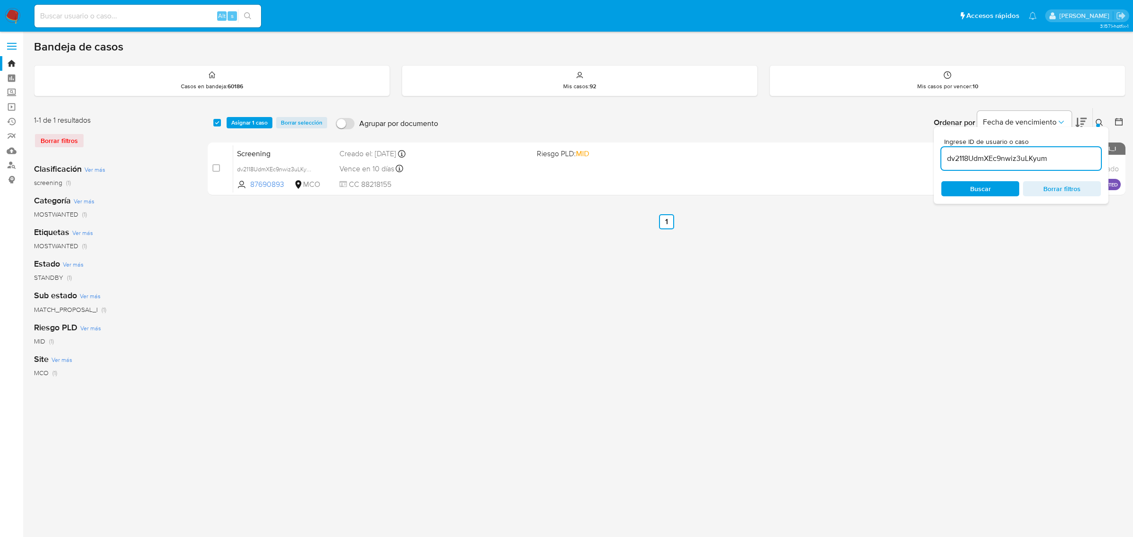
click at [1099, 120] on icon at bounding box center [1100, 123] width 8 height 8
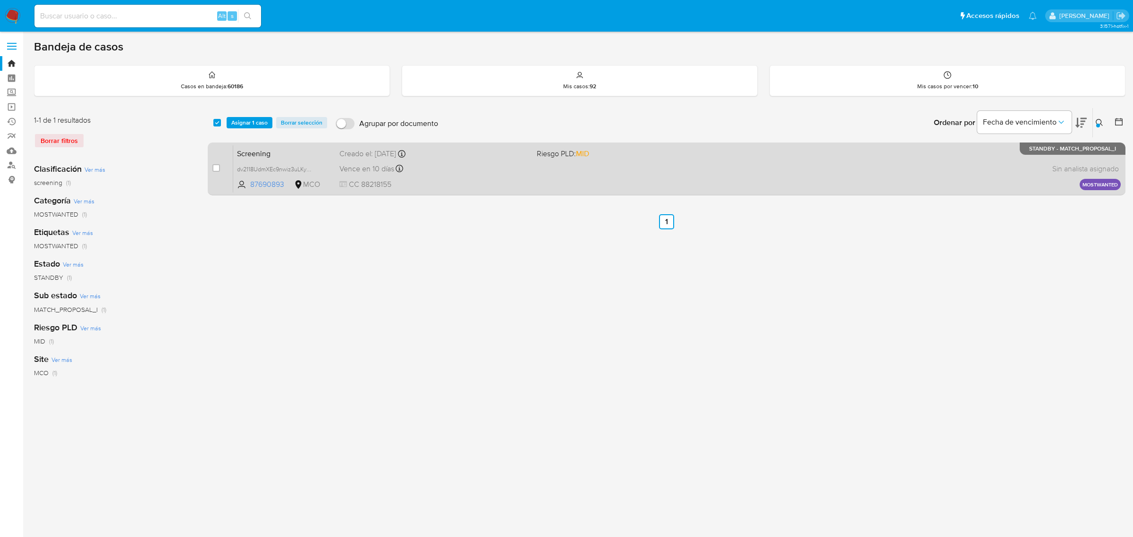
click at [221, 167] on div "case-item-checkbox No es posible asignar el caso" at bounding box center [223, 169] width 21 height 48
click at [212, 170] on div "case-item-checkbox No es posible asignar el caso Screening dv2118UdmXEc9nwiz3uL…" at bounding box center [667, 169] width 918 height 53
click at [216, 170] on input "checkbox" at bounding box center [217, 168] width 8 height 8
checkbox input "true"
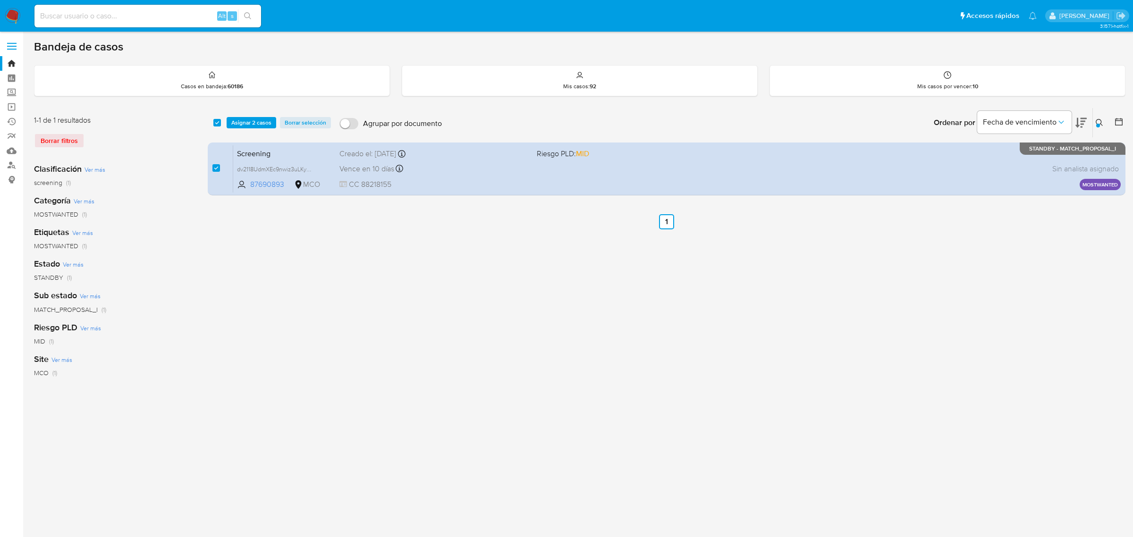
click at [1097, 120] on icon at bounding box center [1100, 123] width 8 height 8
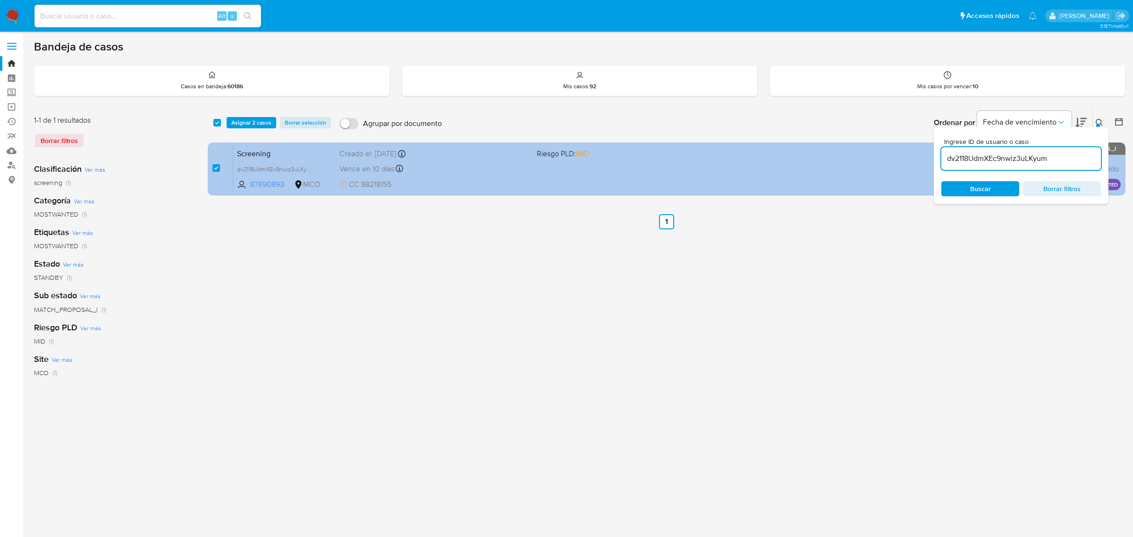
drag, startPoint x: 1057, startPoint y: 161, endPoint x: 912, endPoint y: 155, distance: 145.6
click at [915, 156] on div "select-all-cases-checkbox Asignar 2 casos Borrar selección Agrupar por document…" at bounding box center [667, 154] width 918 height 92
type input "fOc888bgxiqVEaGn7uoK9EmI"
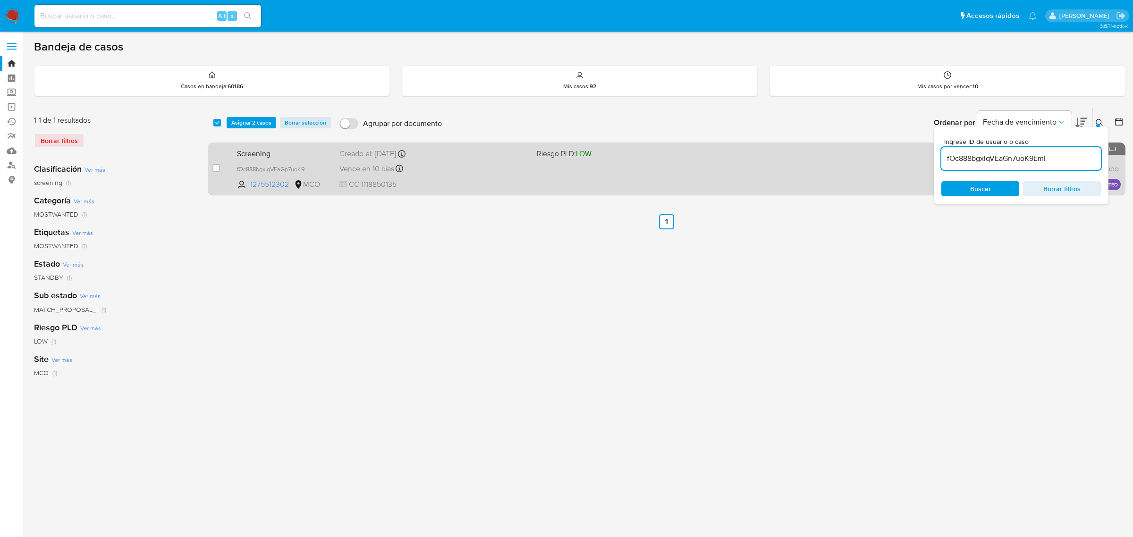
click at [211, 166] on div "case-item-checkbox No es posible asignar el caso Screening fOc888bgxiqVEaGn7uoK…" at bounding box center [667, 169] width 918 height 53
click at [218, 167] on input "checkbox" at bounding box center [217, 168] width 8 height 8
checkbox input "true"
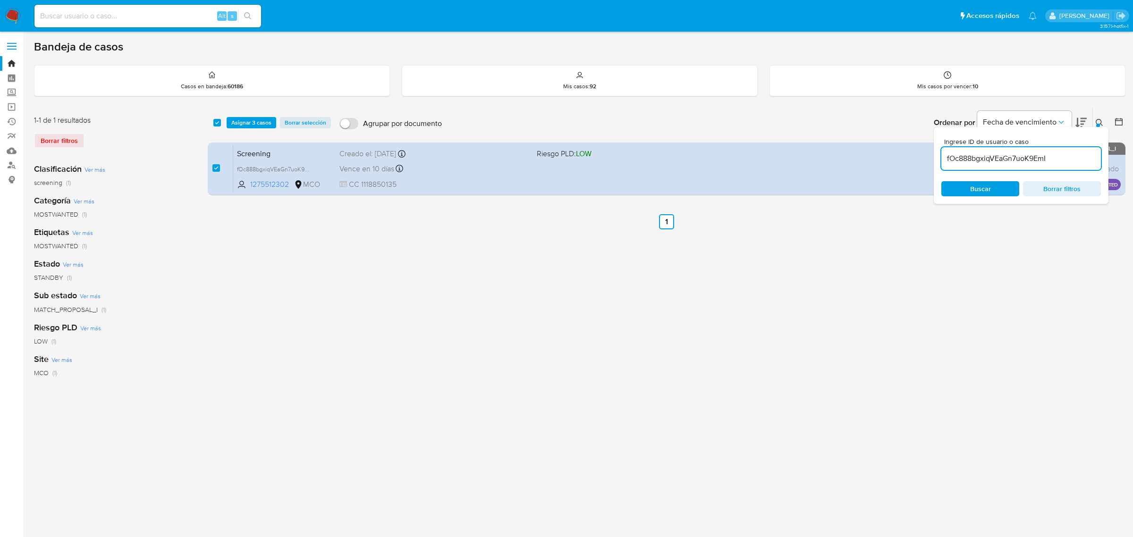
click at [1095, 123] on button at bounding box center [1101, 122] width 16 height 11
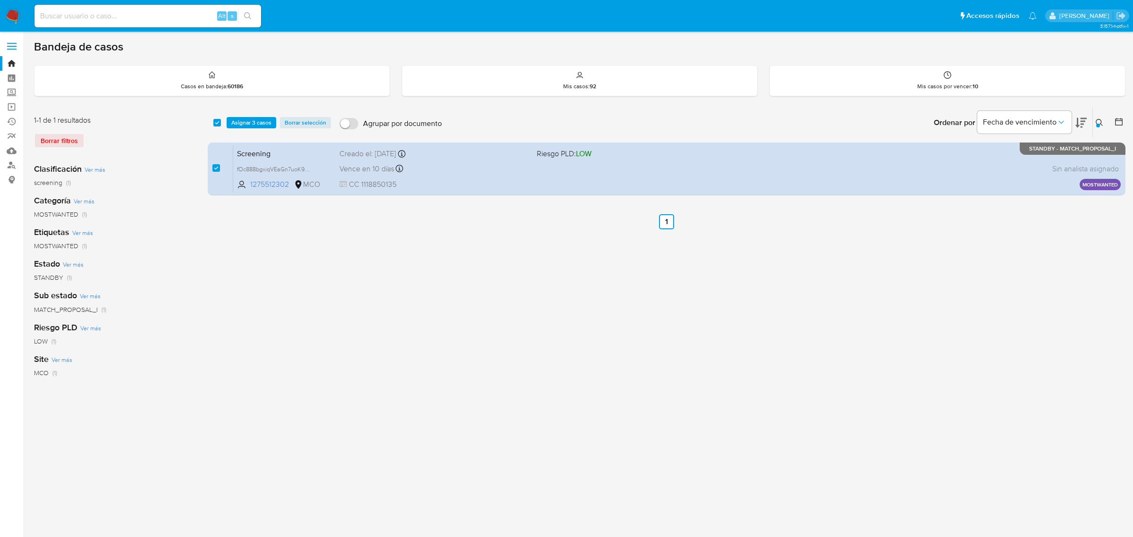
click at [1098, 123] on icon at bounding box center [1100, 123] width 8 height 8
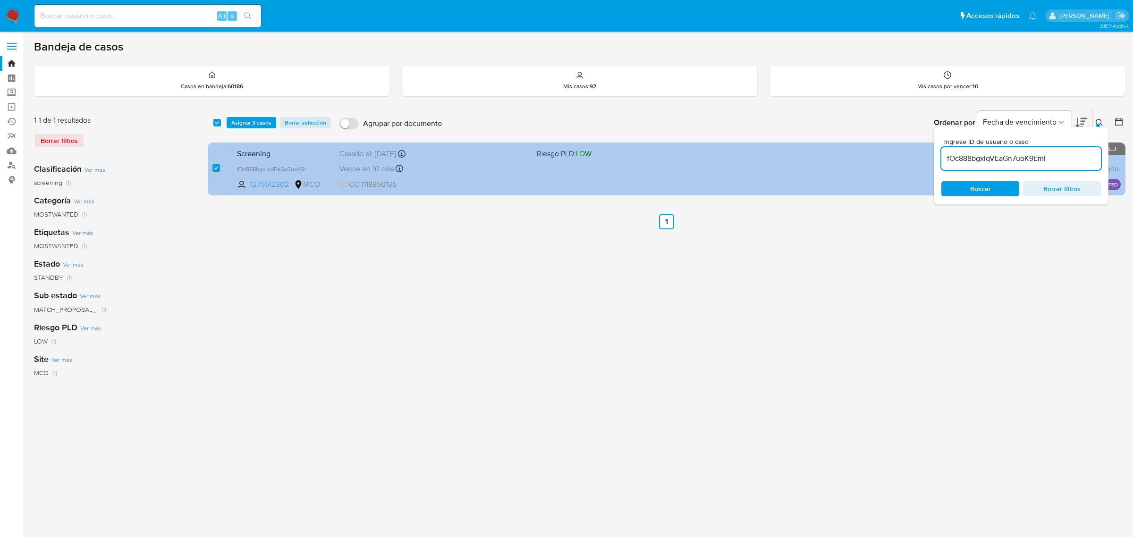
drag, startPoint x: 1065, startPoint y: 165, endPoint x: 877, endPoint y: 159, distance: 188.5
click at [877, 159] on div "select-all-cases-checkbox Asignar 3 casos Borrar selección Agrupar por document…" at bounding box center [667, 154] width 918 height 92
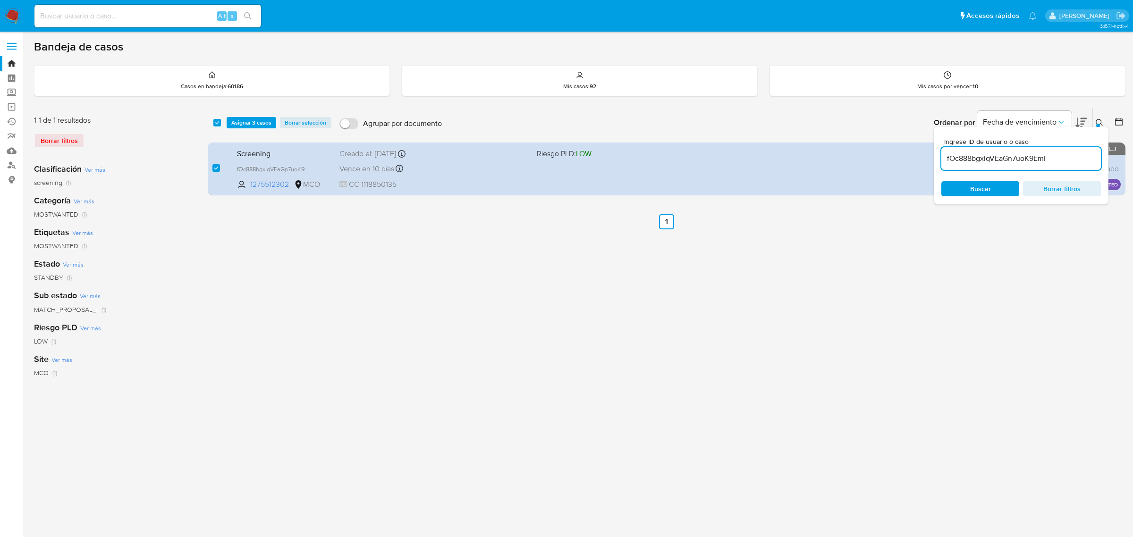
click at [1082, 157] on input "fOc888bgxiqVEaGn7uoK9EmI" at bounding box center [1022, 159] width 160 height 12
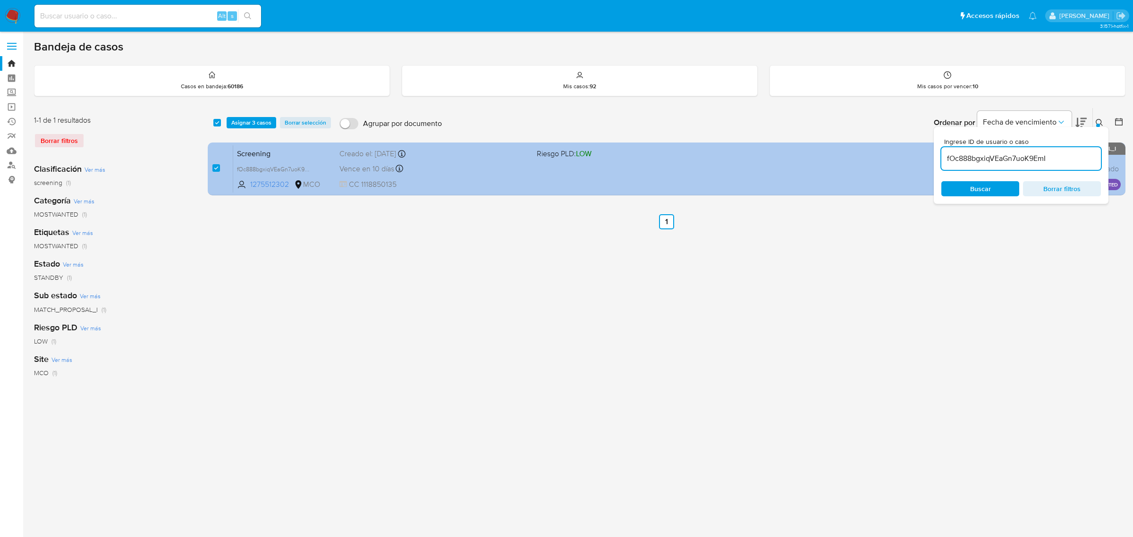
drag, startPoint x: 1088, startPoint y: 157, endPoint x: 884, endPoint y: 155, distance: 204.0
click at [884, 155] on div "select-all-cases-checkbox Asignar 3 casos Borrar selección Agrupar por document…" at bounding box center [667, 154] width 918 height 92
paste input "EmmNvShsoa5zhIlthtNsTuPM"
type input "EmmNvShsoa5zhIlthtNsTuPM"
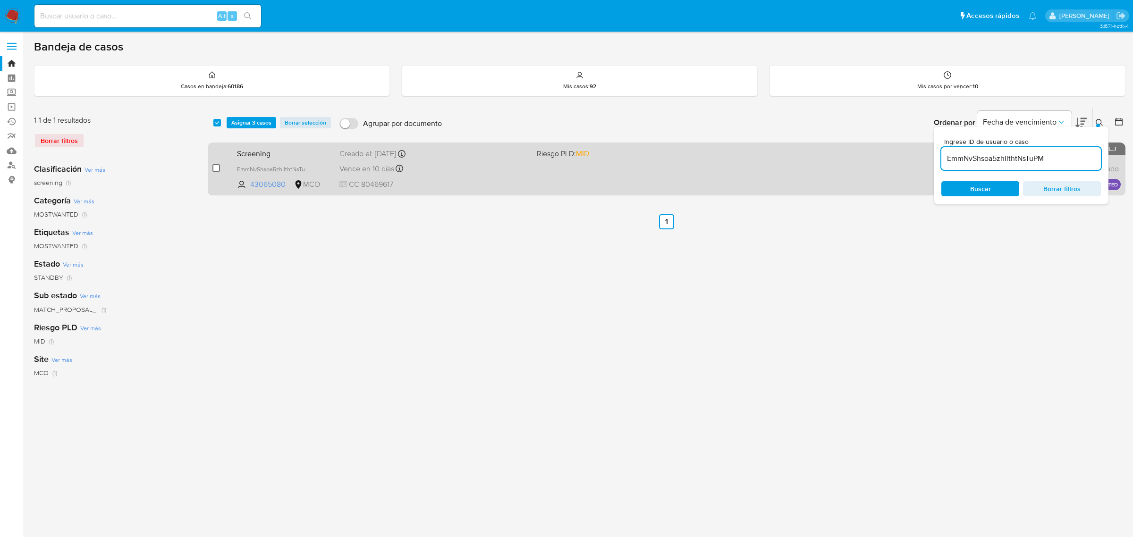
click at [214, 167] on input "checkbox" at bounding box center [217, 168] width 8 height 8
checkbox input "true"
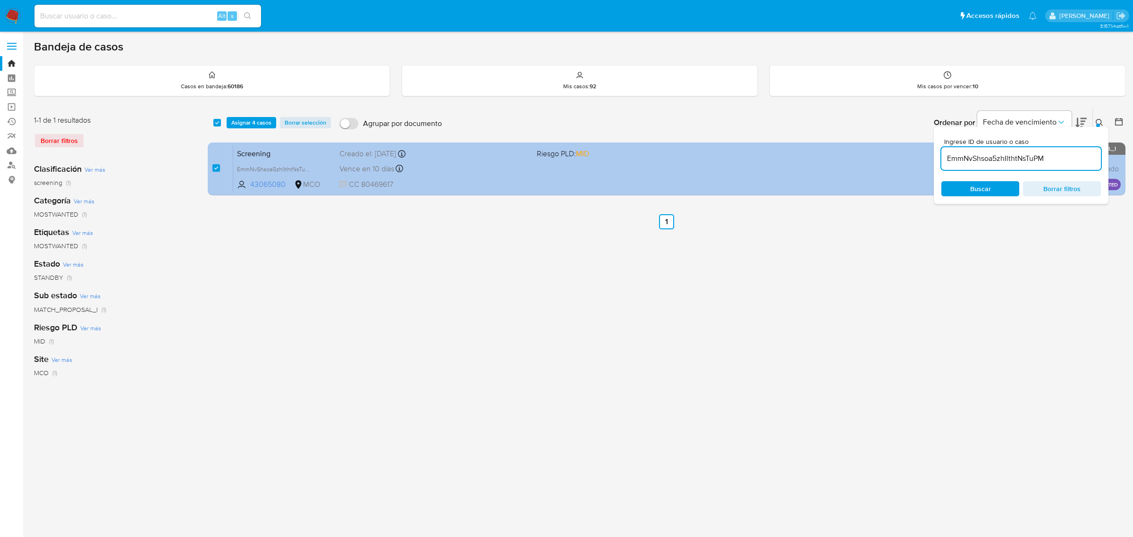
drag, startPoint x: 1061, startPoint y: 159, endPoint x: 907, endPoint y: 153, distance: 154.1
click at [912, 153] on div "select-all-cases-checkbox Asignar 4 casos Borrar selección Agrupar por document…" at bounding box center [667, 154] width 918 height 92
type input "mubAqDbRBq2VTQJhgLWymI98"
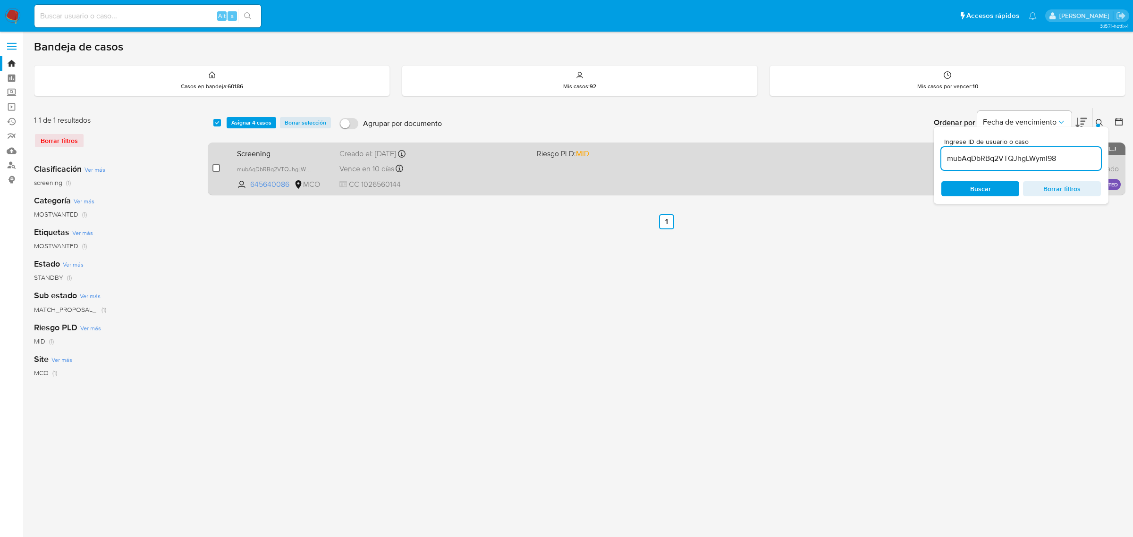
click at [215, 164] on input "checkbox" at bounding box center [217, 168] width 8 height 8
checkbox input "true"
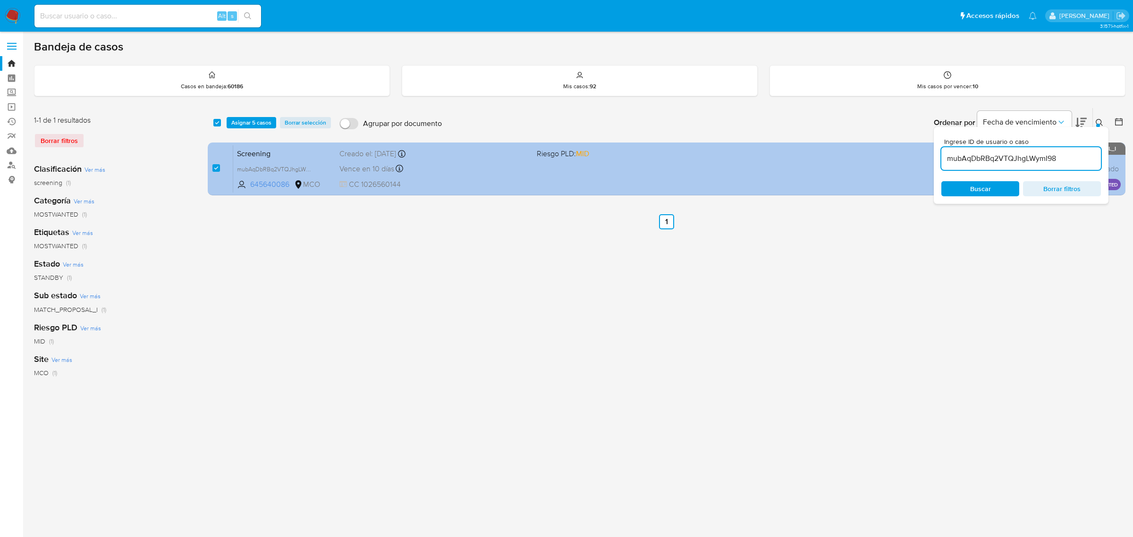
drag, startPoint x: 1074, startPoint y: 157, endPoint x: 918, endPoint y: 152, distance: 156.9
click at [921, 154] on div "select-all-cases-checkbox Asignar 5 casos Borrar selección Agrupar por document…" at bounding box center [667, 154] width 918 height 92
type input "pgxJb6EpPB1xEk3oewuCfVuT"
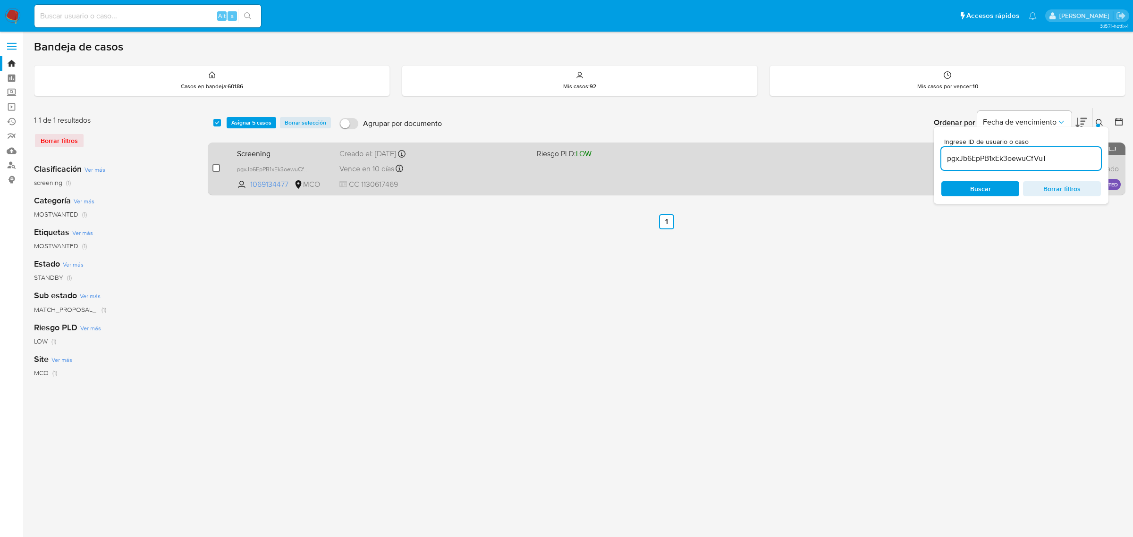
click at [218, 168] on input "checkbox" at bounding box center [217, 168] width 8 height 8
checkbox input "true"
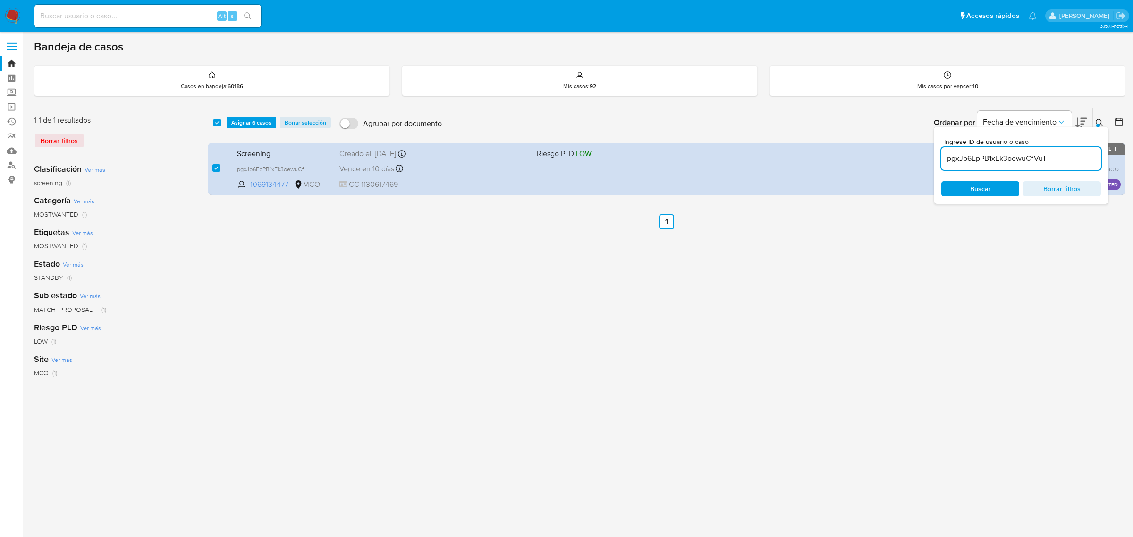
click at [1100, 123] on icon at bounding box center [1100, 123] width 8 height 8
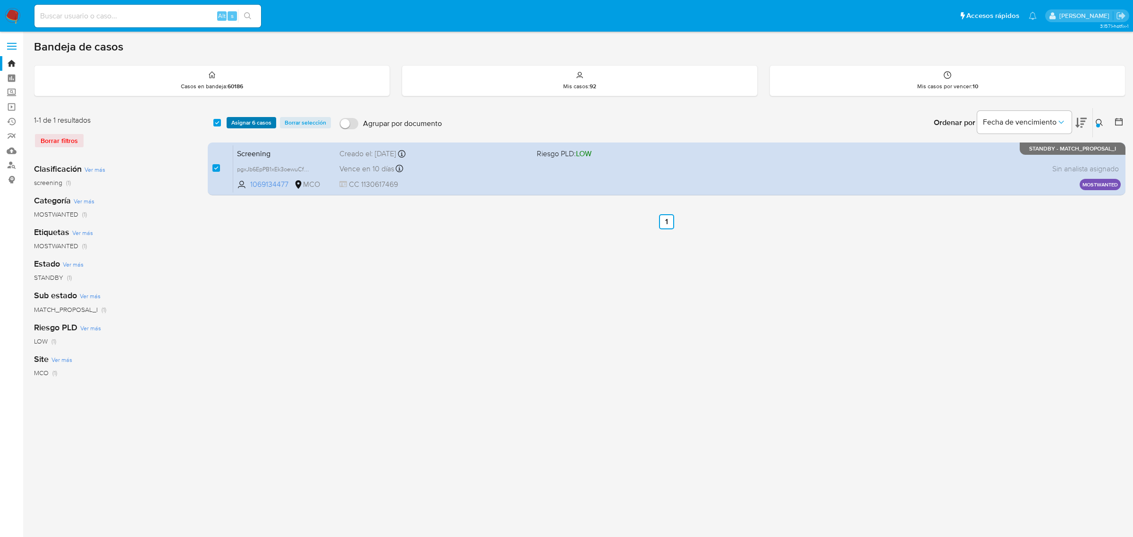
click at [245, 122] on span "Asignar 6 casos" at bounding box center [251, 122] width 40 height 9
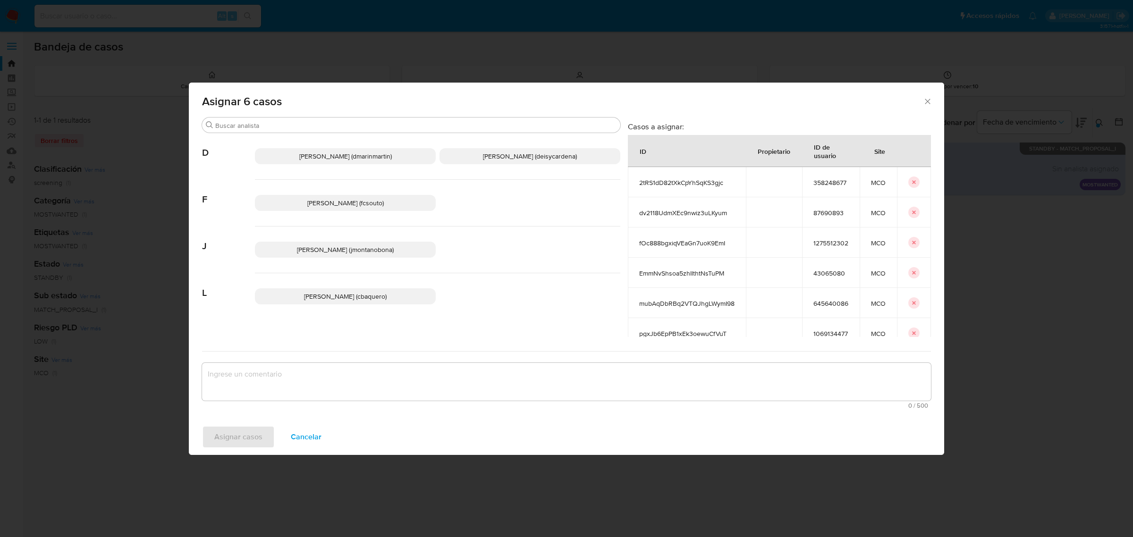
click at [343, 251] on span "Juan Pablo Montano Obonaga (jmontanobona)" at bounding box center [345, 249] width 97 height 9
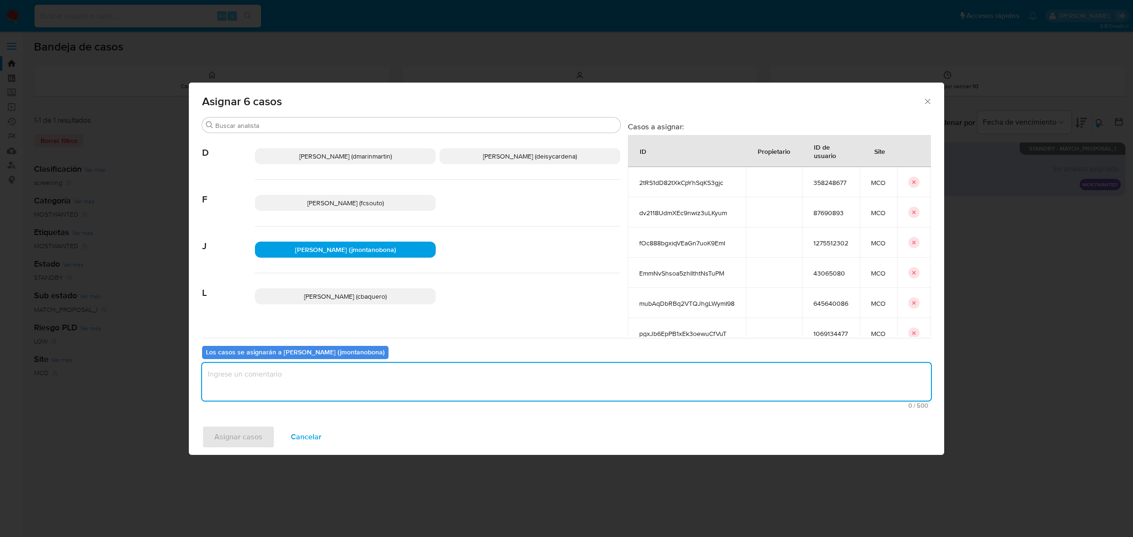
click at [355, 383] on textarea "assign-modal" at bounding box center [566, 382] width 729 height 38
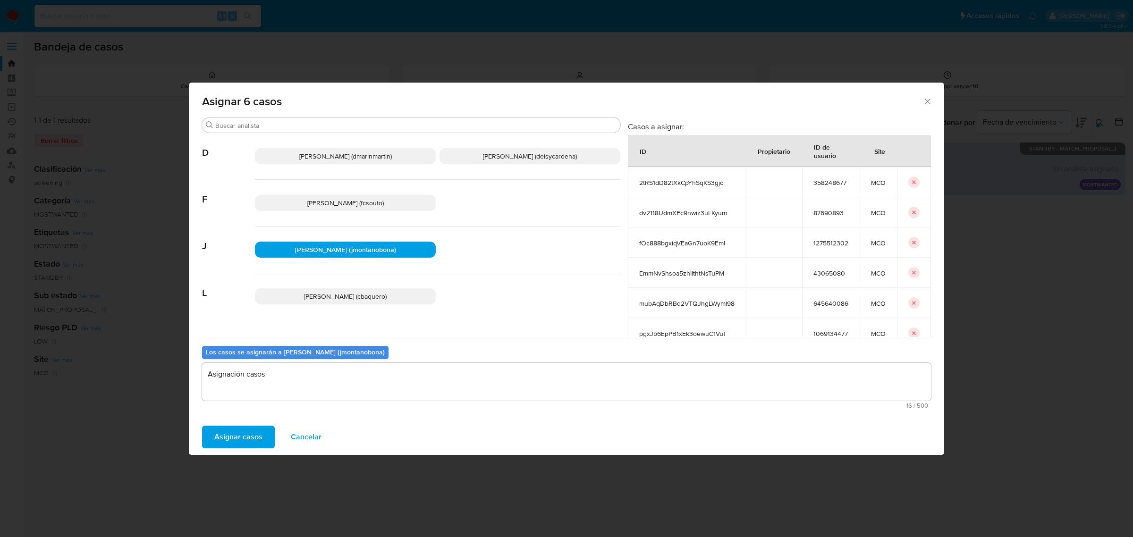
drag, startPoint x: 259, startPoint y: 431, endPoint x: 328, endPoint y: 389, distance: 81.4
click at [326, 391] on div "Asignar 6 casos Buscar D David Esteban Marin Martinez (dmarinmartin) Deisy Espe…" at bounding box center [567, 269] width 756 height 373
click at [331, 386] on textarea "Asignación casos" at bounding box center [566, 382] width 729 height 38
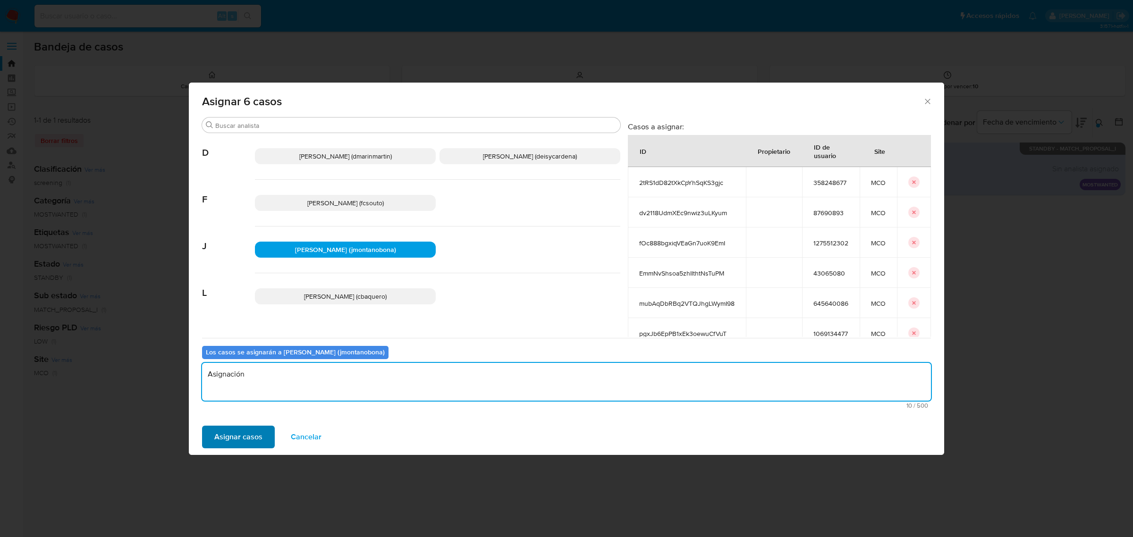
type textarea "Asignación"
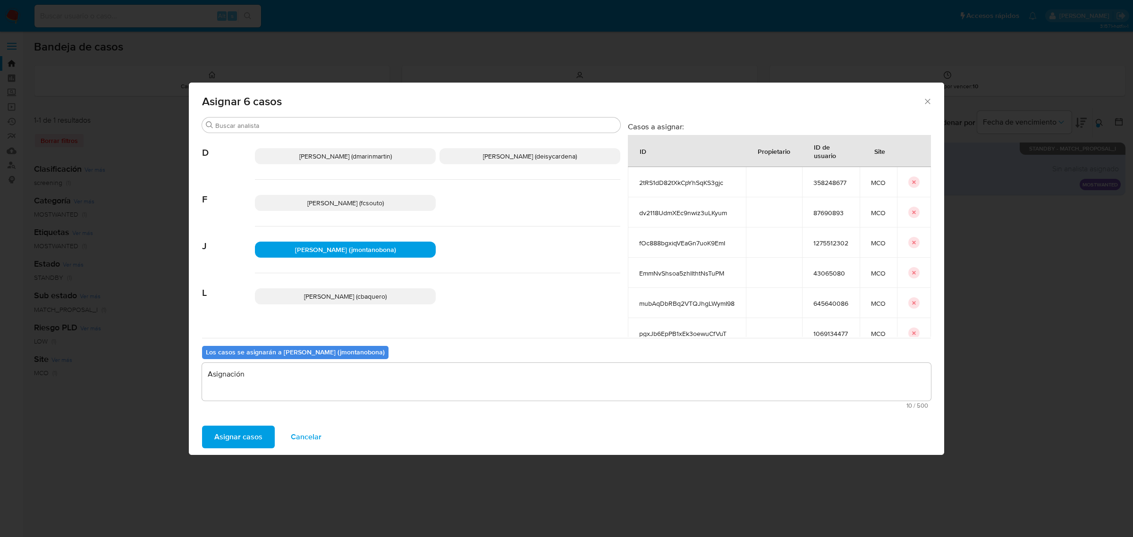
click at [256, 432] on span "Asignar casos" at bounding box center [238, 437] width 48 height 21
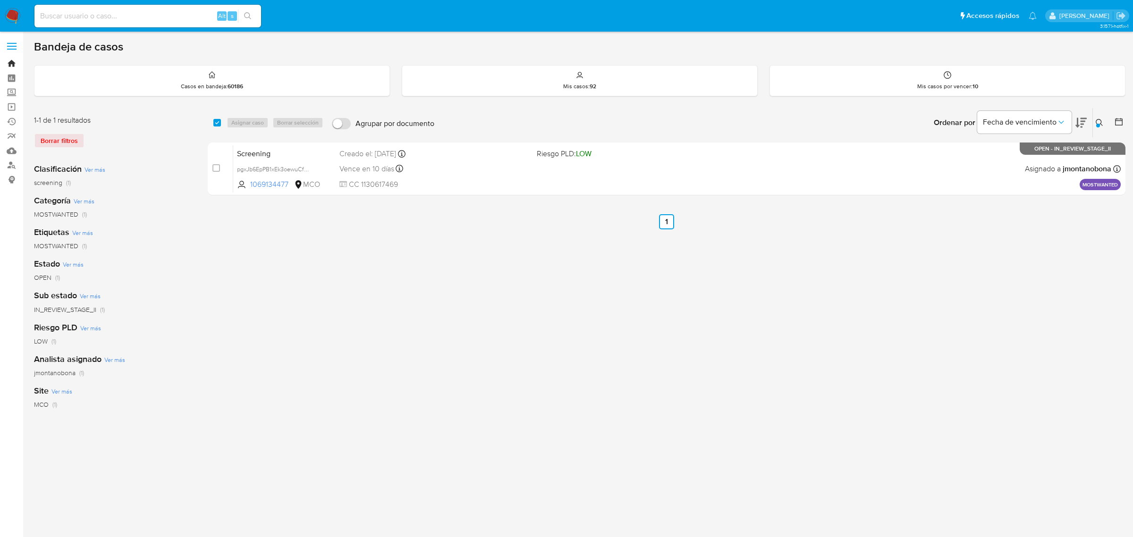
click at [12, 60] on link "Bandeja" at bounding box center [56, 63] width 112 height 15
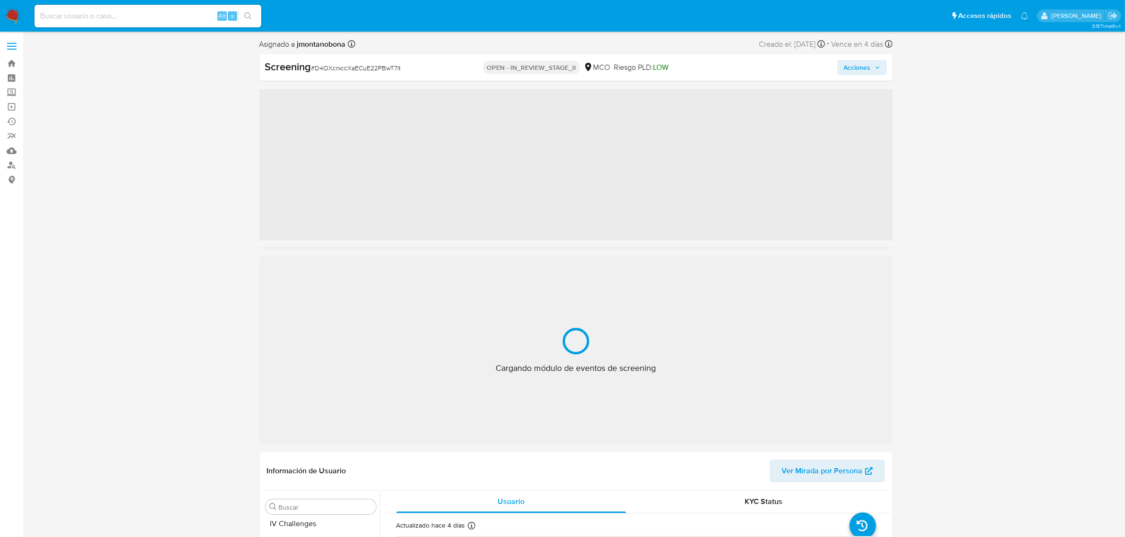
scroll to position [398, 0]
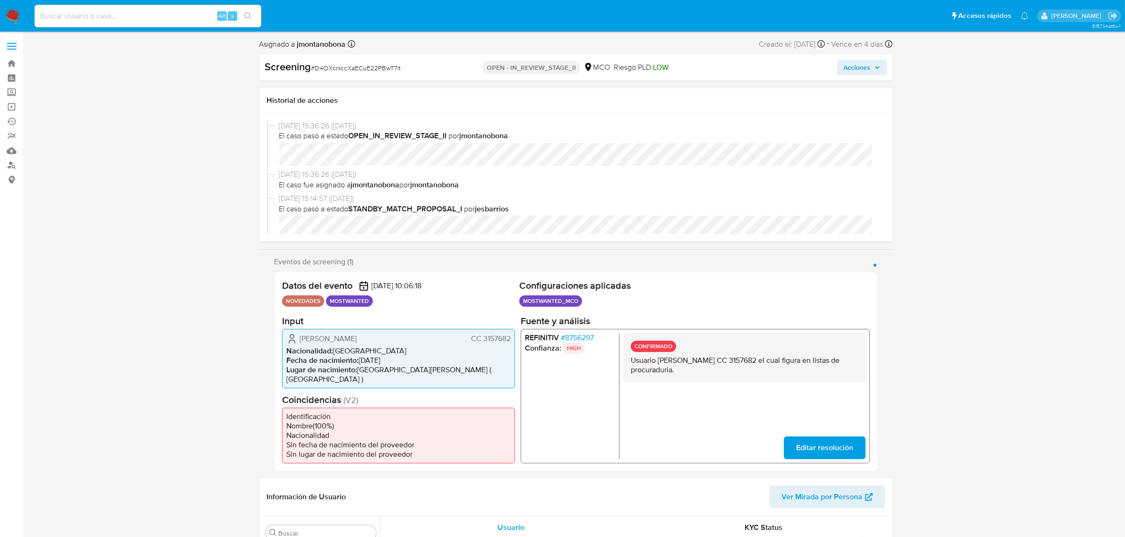
select select "10"
drag, startPoint x: 761, startPoint y: 360, endPoint x: 788, endPoint y: 359, distance: 26.9
click at [788, 359] on p "Usuario [PERSON_NAME] CC 3157682 el cual figura en listas de procuraduria." at bounding box center [743, 365] width 227 height 19
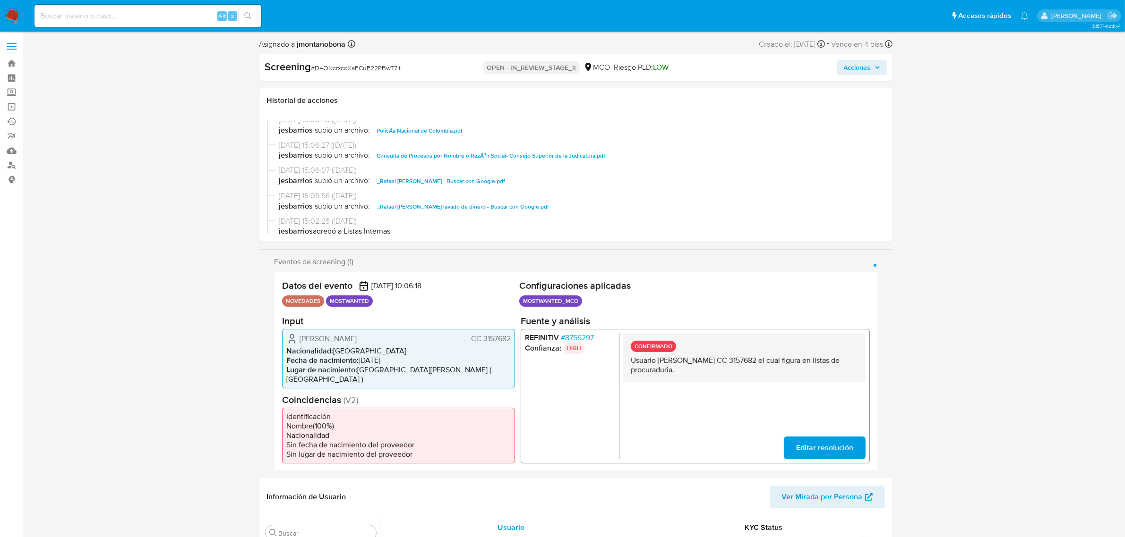
scroll to position [354, 0]
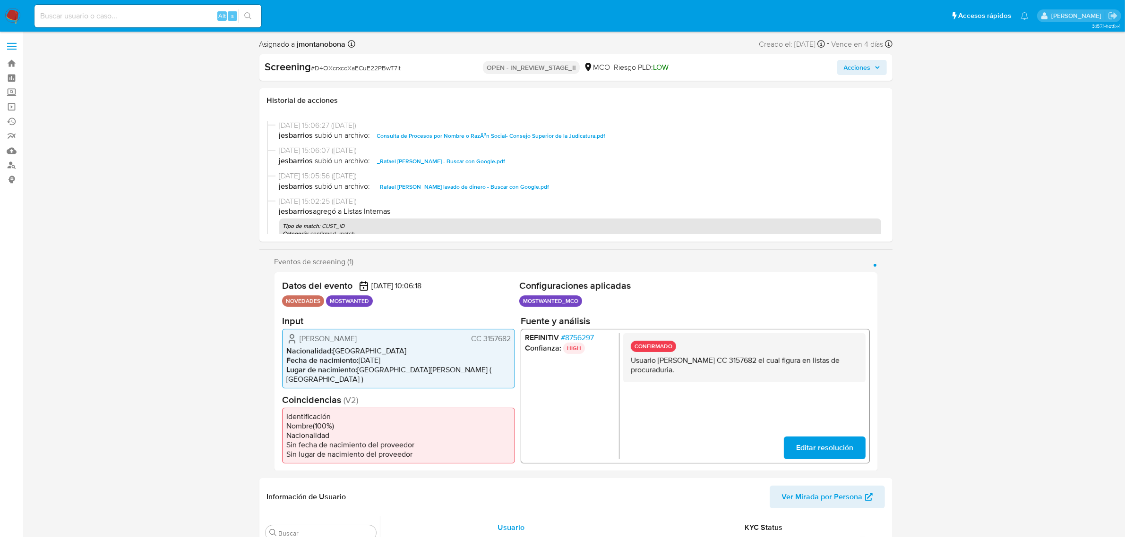
drag, startPoint x: 657, startPoint y: 359, endPoint x: 746, endPoint y: 362, distance: 89.3
click at [746, 362] on p "Usuario [PERSON_NAME] CC 3157682 el cual figura en listas de procuraduria." at bounding box center [743, 365] width 227 height 19
drag, startPoint x: 761, startPoint y: 357, endPoint x: 788, endPoint y: 364, distance: 27.8
click at [788, 364] on p "Usuario Rafael Antonio Bello Torres CC 3157682 el cual figura en listas de proc…" at bounding box center [743, 365] width 227 height 19
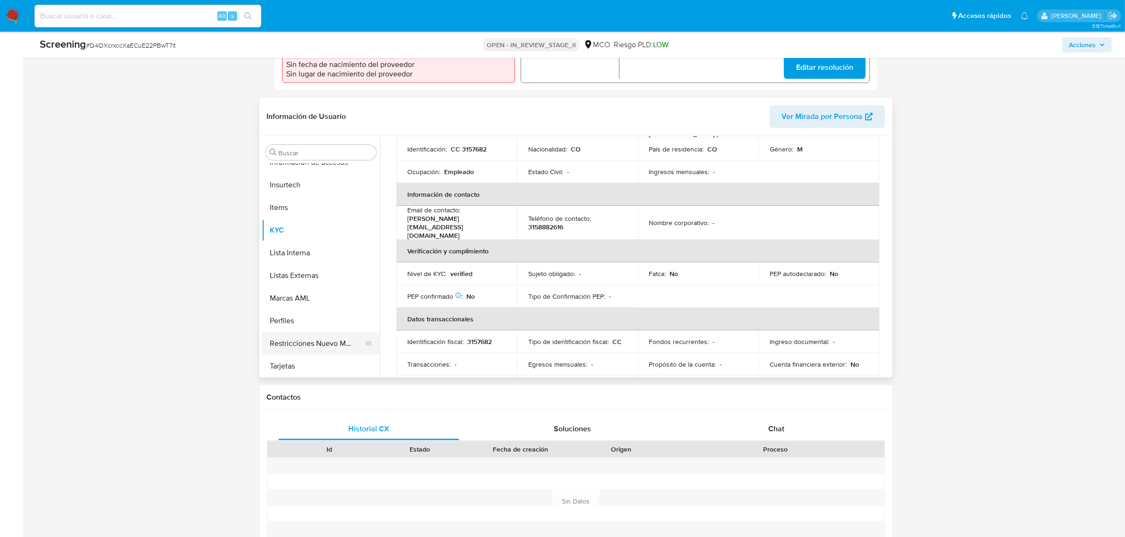
click at [313, 332] on button "Restricciones Nuevo Mundo" at bounding box center [317, 343] width 111 height 23
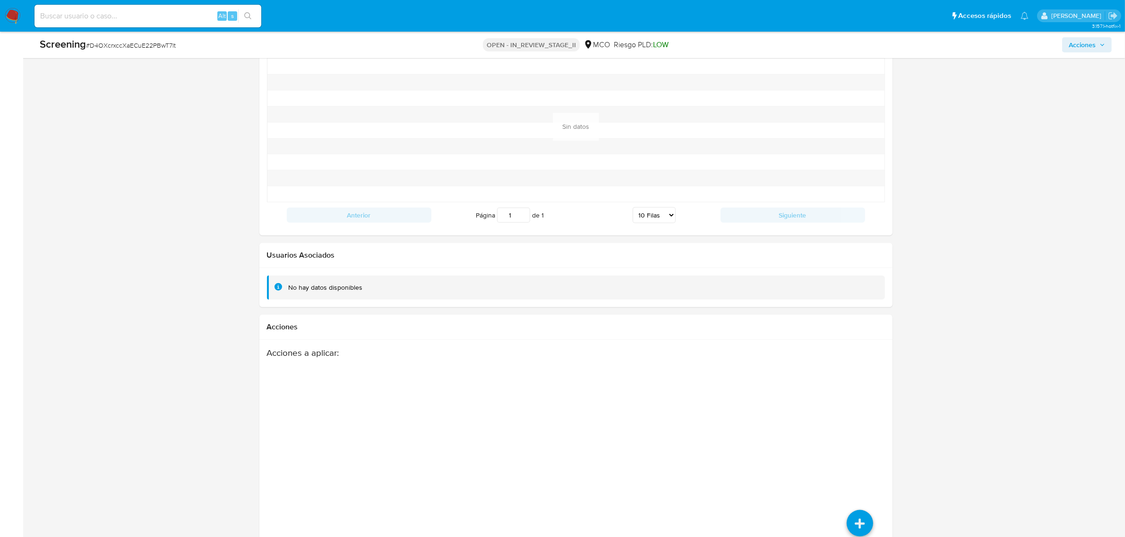
scroll to position [1280, 0]
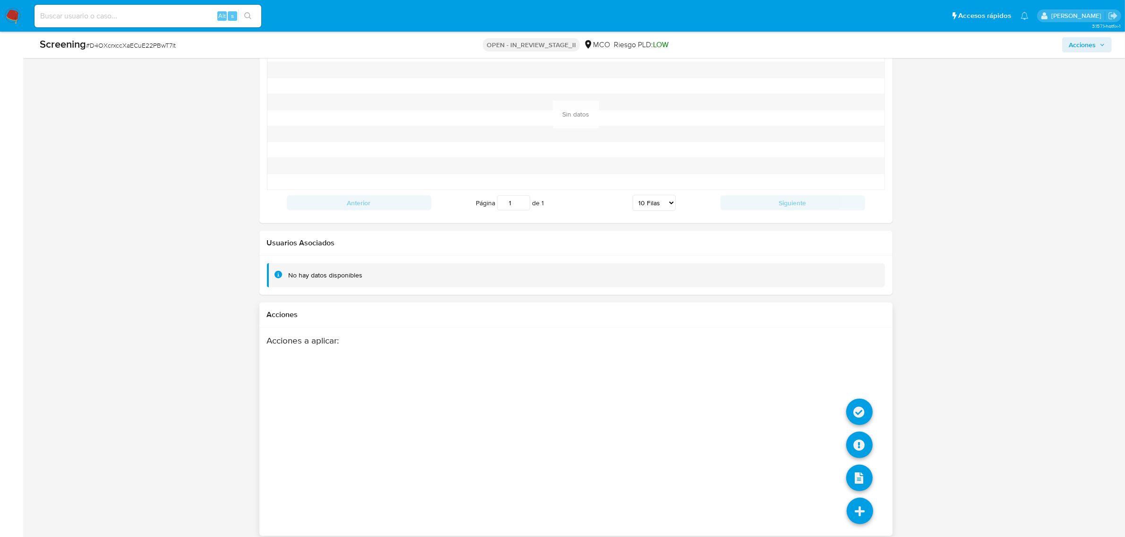
click at [865, 499] on icon at bounding box center [859, 511] width 26 height 26
click at [860, 407] on icon at bounding box center [859, 412] width 26 height 26
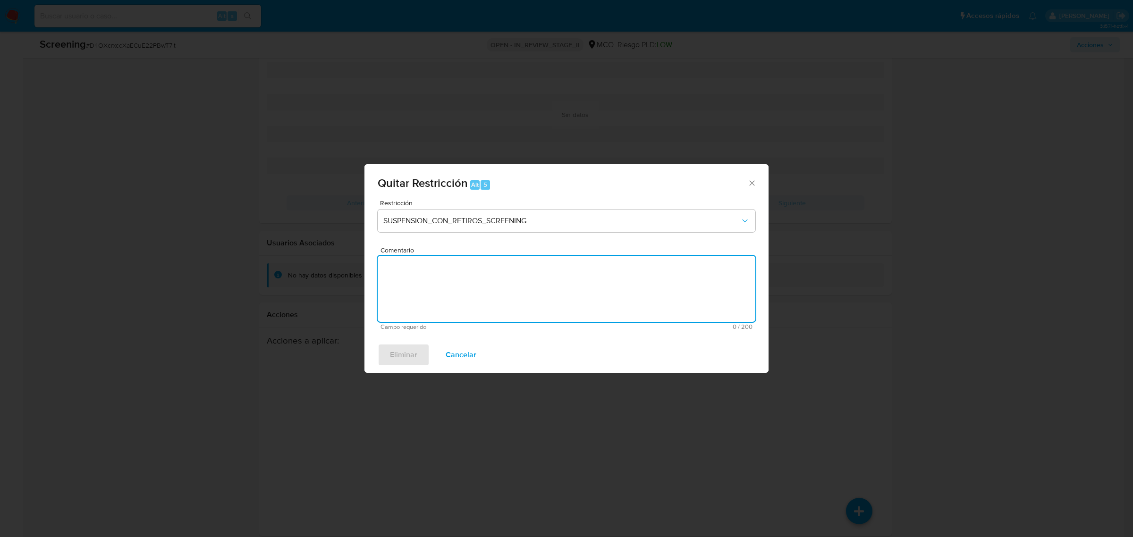
drag, startPoint x: 555, startPoint y: 259, endPoint x: 548, endPoint y: 243, distance: 17.3
click at [555, 259] on textarea "Comentario" at bounding box center [567, 289] width 378 height 66
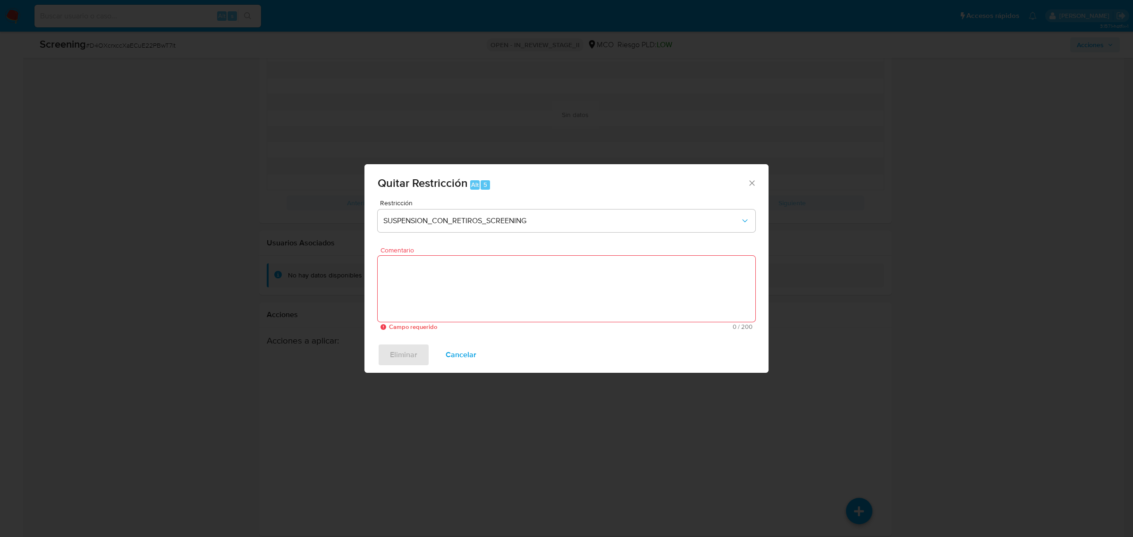
click at [546, 233] on div "Restricción SUSPENSION_CON_RETIROS_SCREENING" at bounding box center [567, 222] width 378 height 45
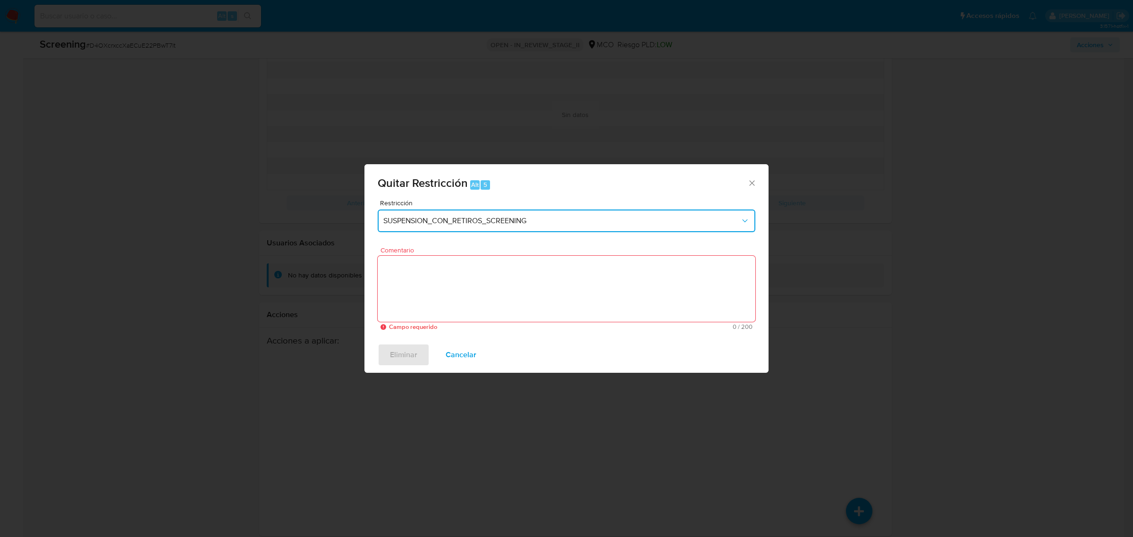
click at [546, 221] on span "SUSPENSION_CON_RETIROS_SCREENING" at bounding box center [561, 220] width 357 height 9
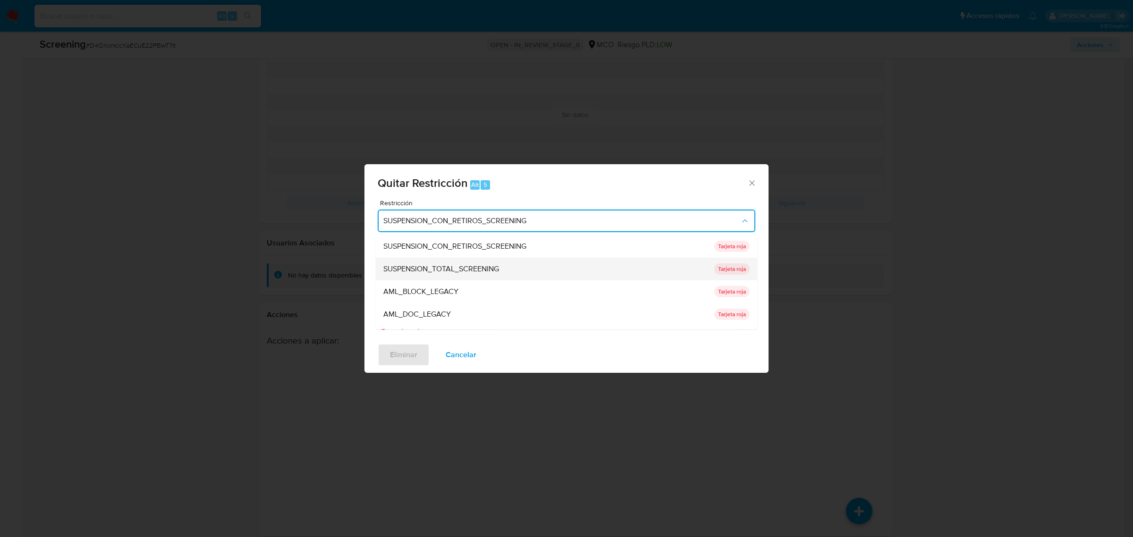
click at [490, 262] on div "SUSPENSION_TOTAL_SCREENING" at bounding box center [545, 268] width 325 height 23
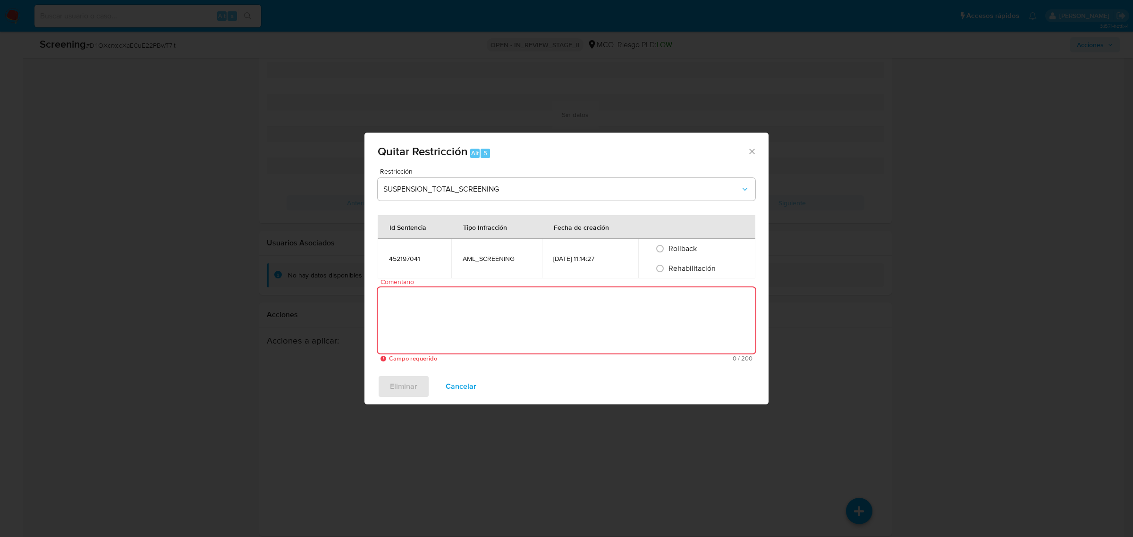
click at [450, 320] on textarea "Comentario" at bounding box center [567, 321] width 378 height 66
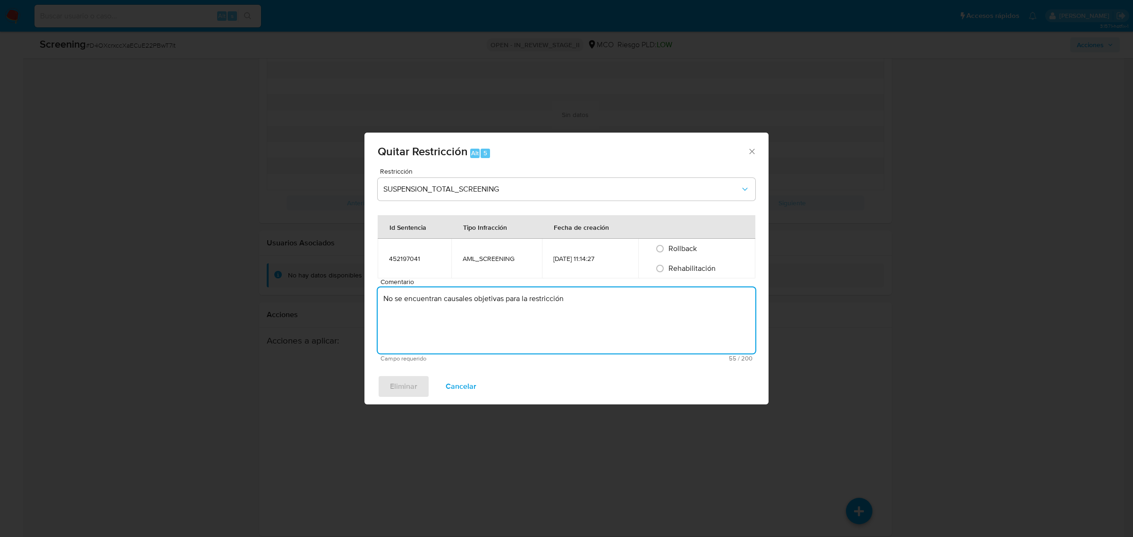
type textarea "No se encuentran causales objetivas para la restricción"
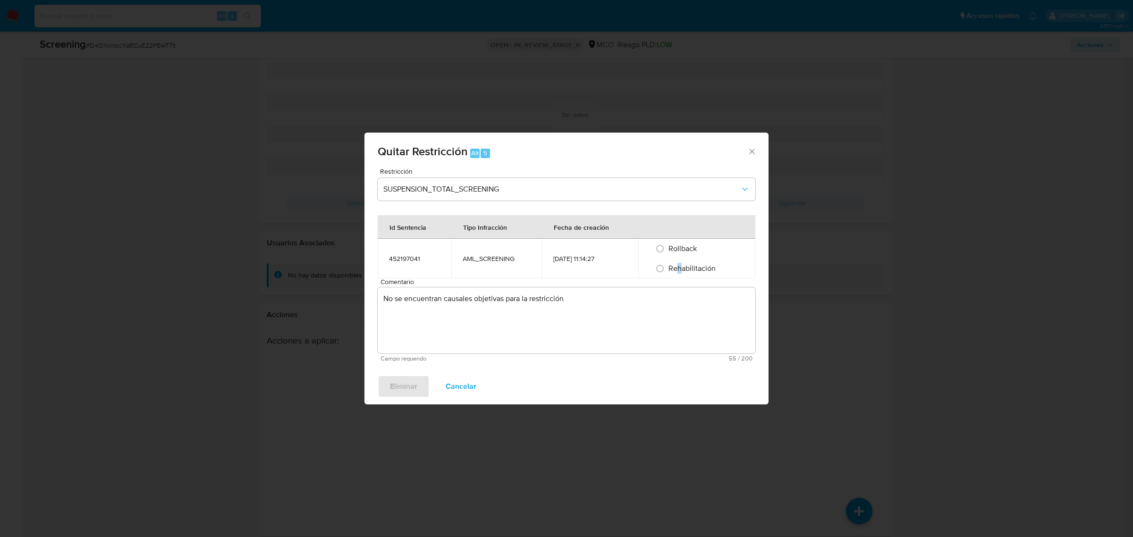
click at [681, 270] on span "Rehabilitación" at bounding box center [692, 268] width 47 height 11
click at [666, 273] on input "Rehabilitación" at bounding box center [660, 268] width 15 height 15
radio input "true"
click at [403, 383] on span "Eliminar" at bounding box center [403, 386] width 27 height 21
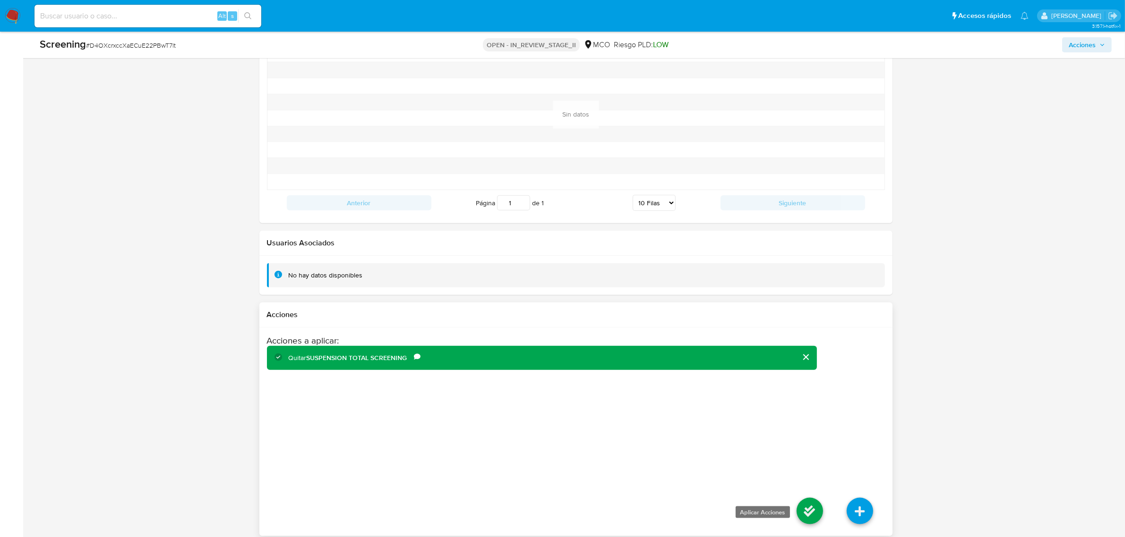
click at [805, 501] on icon at bounding box center [809, 511] width 26 height 26
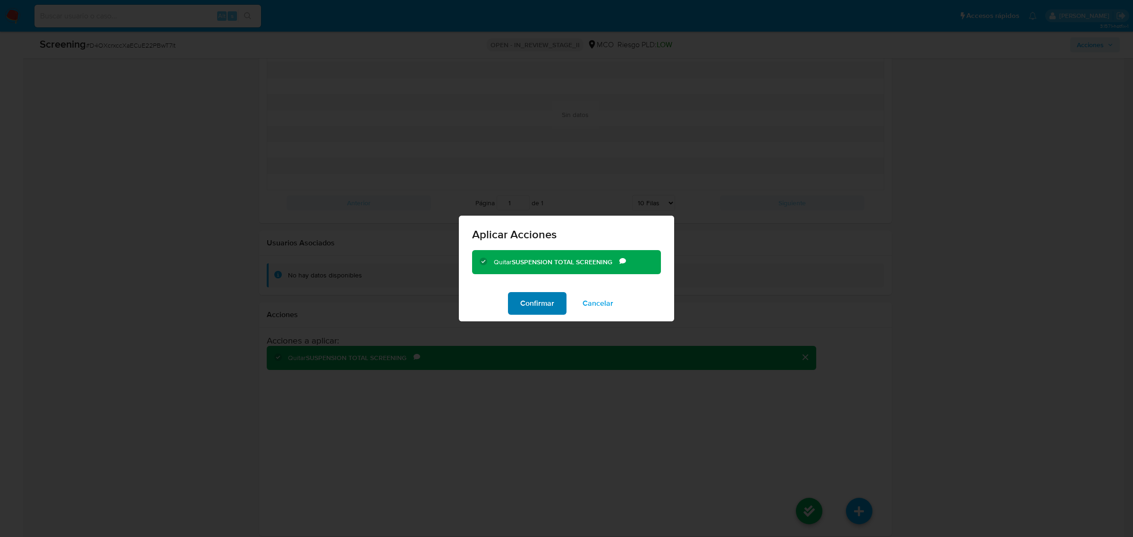
click at [528, 304] on span "Confirmar" at bounding box center [537, 303] width 34 height 21
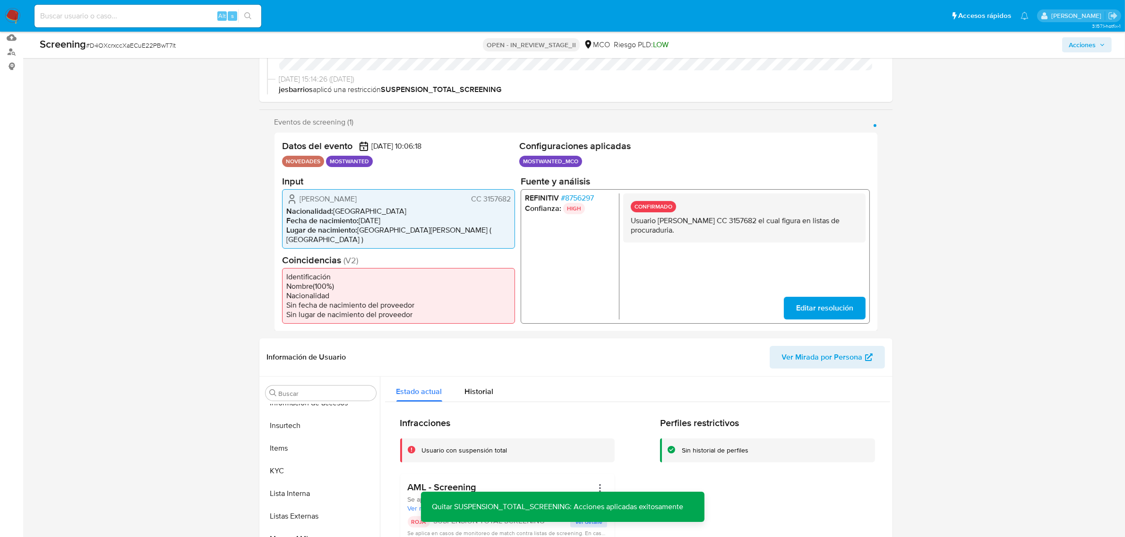
scroll to position [0, 0]
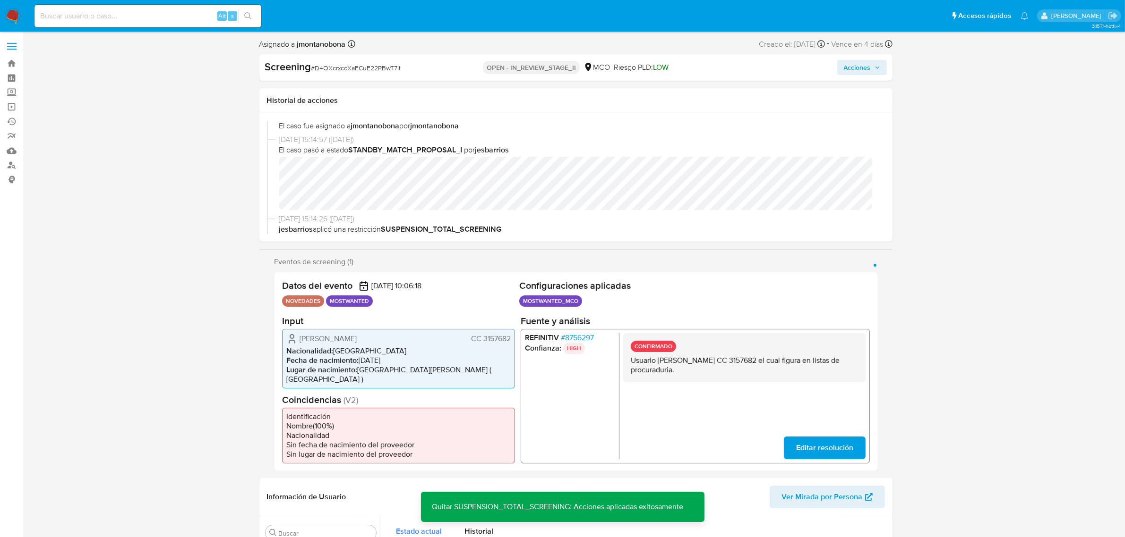
click at [864, 65] on span "Acciones" at bounding box center [856, 67] width 27 height 15
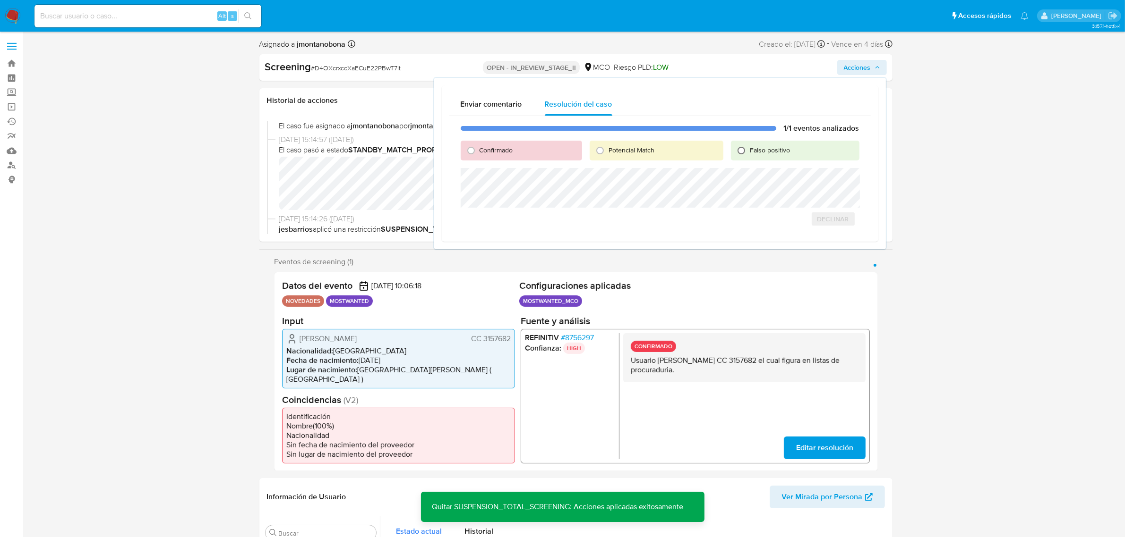
drag, startPoint x: 752, startPoint y: 148, endPoint x: 747, endPoint y: 153, distance: 7.0
click at [752, 149] on span "Falso positivo" at bounding box center [770, 149] width 40 height 9
click at [749, 149] on input "Falso positivo" at bounding box center [740, 150] width 15 height 15
radio input "true"
click at [843, 228] on span "Cerrar Caso" at bounding box center [825, 229] width 45 height 13
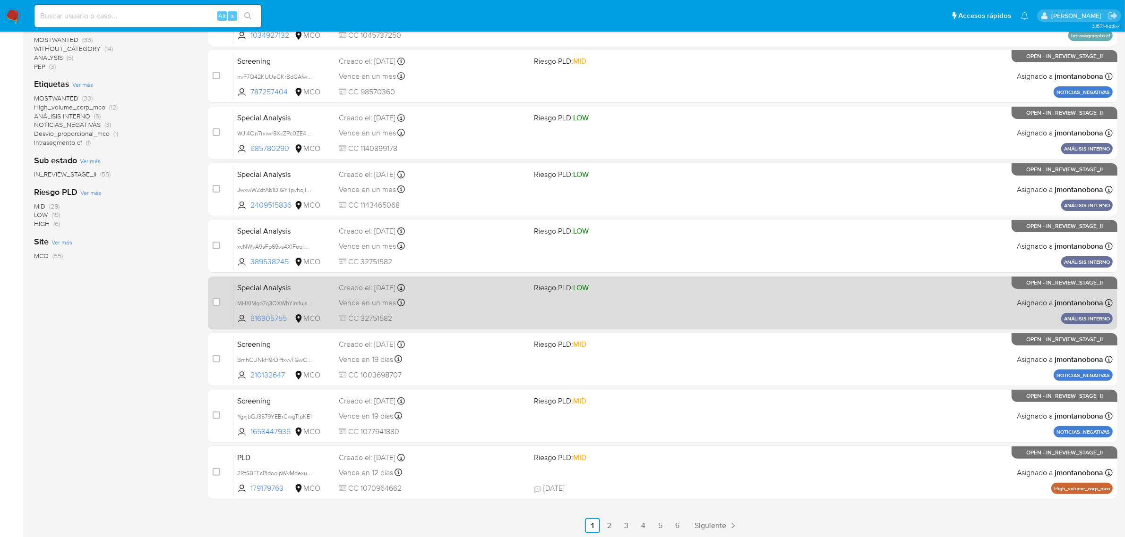
scroll to position [207, 0]
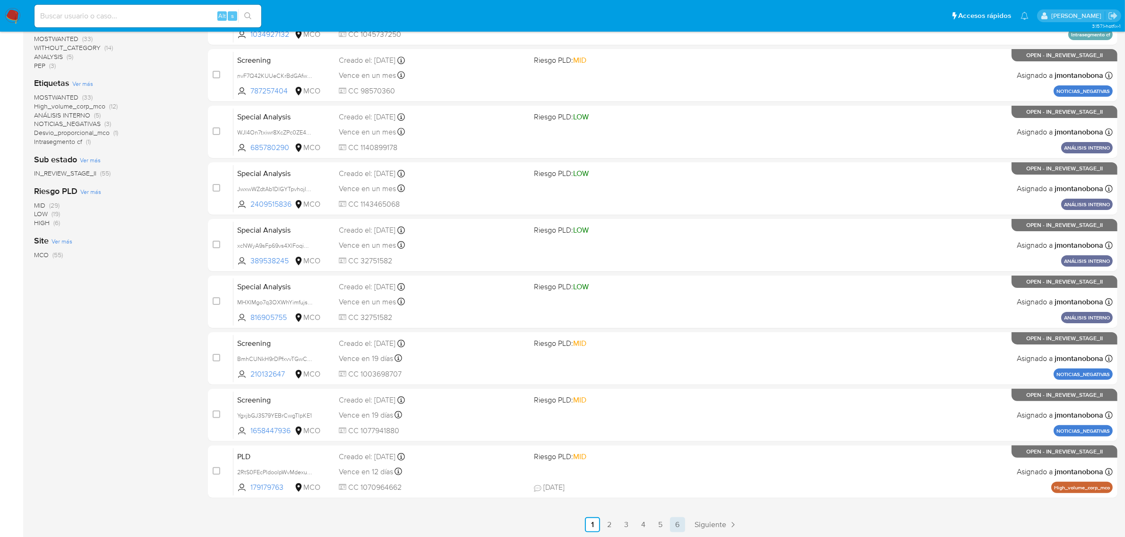
click at [682, 522] on link "6" at bounding box center [677, 525] width 15 height 15
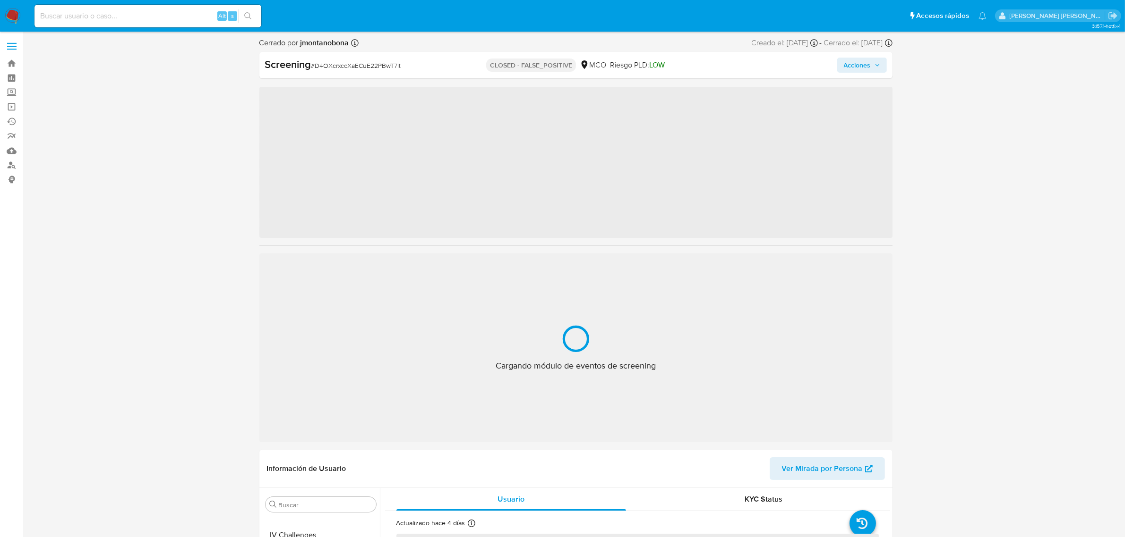
scroll to position [398, 0]
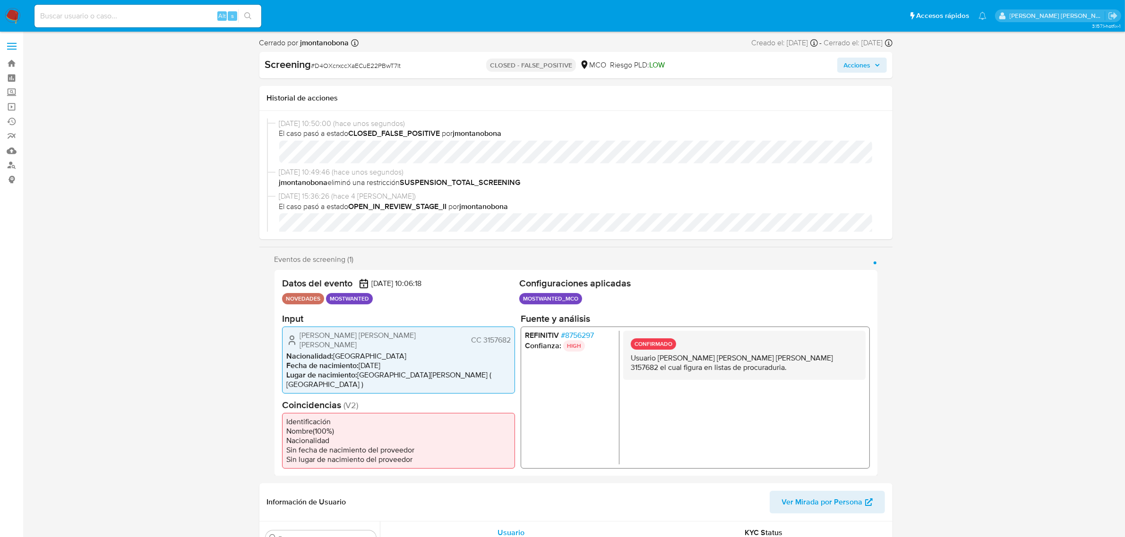
select select "10"
drag, startPoint x: 759, startPoint y: 355, endPoint x: 775, endPoint y: 357, distance: 16.1
click at [775, 357] on p "Usuario [PERSON_NAME] [PERSON_NAME] [PERSON_NAME] 3157682 el cual figura en lis…" at bounding box center [743, 362] width 227 height 19
click at [777, 357] on p "Usuario [PERSON_NAME] [PERSON_NAME] [PERSON_NAME] 3157682 el cual figura en lis…" at bounding box center [743, 362] width 227 height 19
drag, startPoint x: 789, startPoint y: 357, endPoint x: 762, endPoint y: 359, distance: 27.1
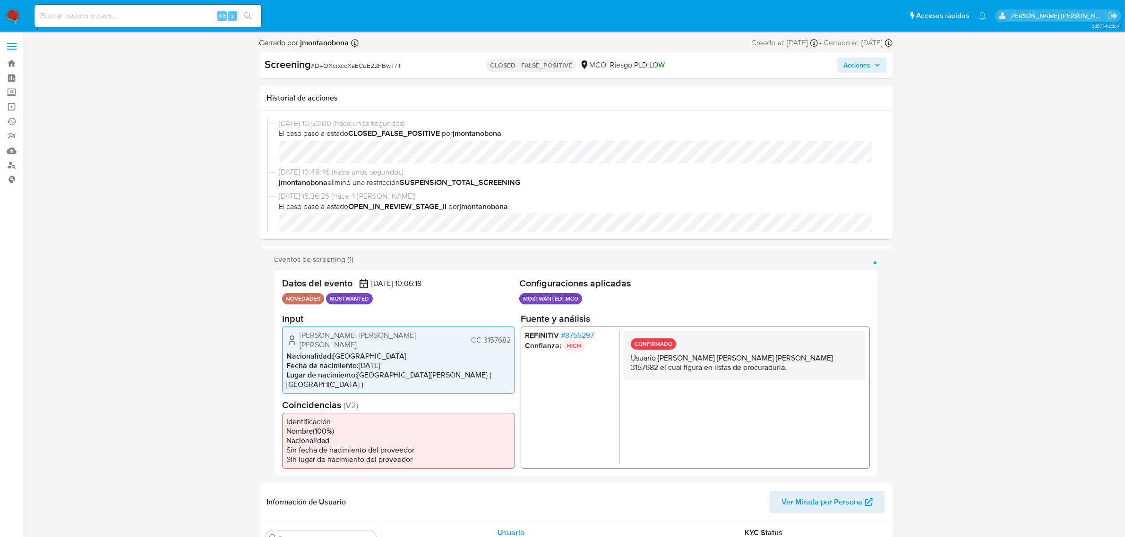
click at [762, 359] on p "Usuario [PERSON_NAME] [PERSON_NAME] [PERSON_NAME] 3157682 el cual figura en lis…" at bounding box center [743, 362] width 227 height 19
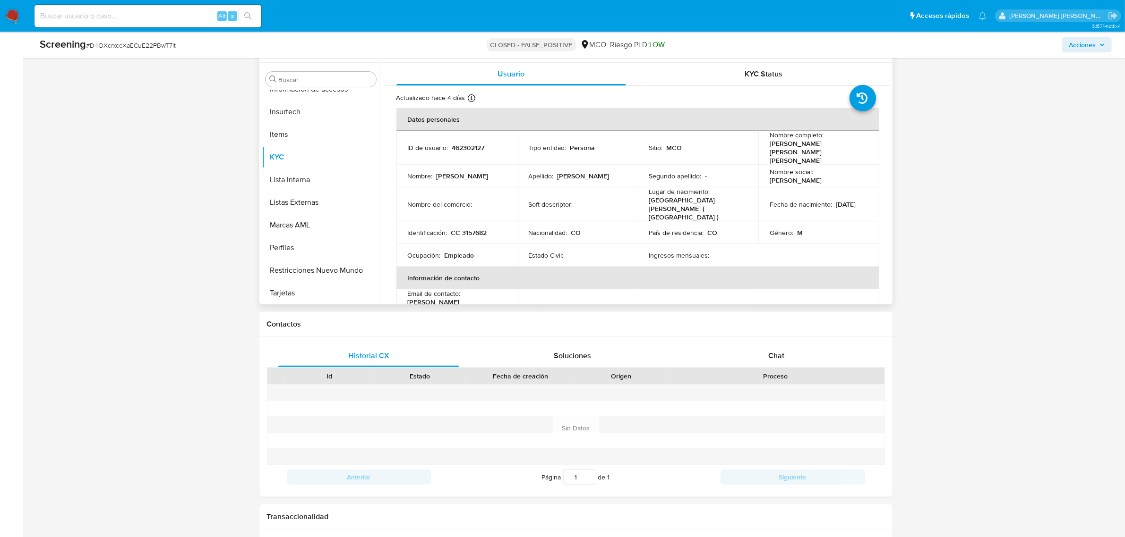
scroll to position [244, 0]
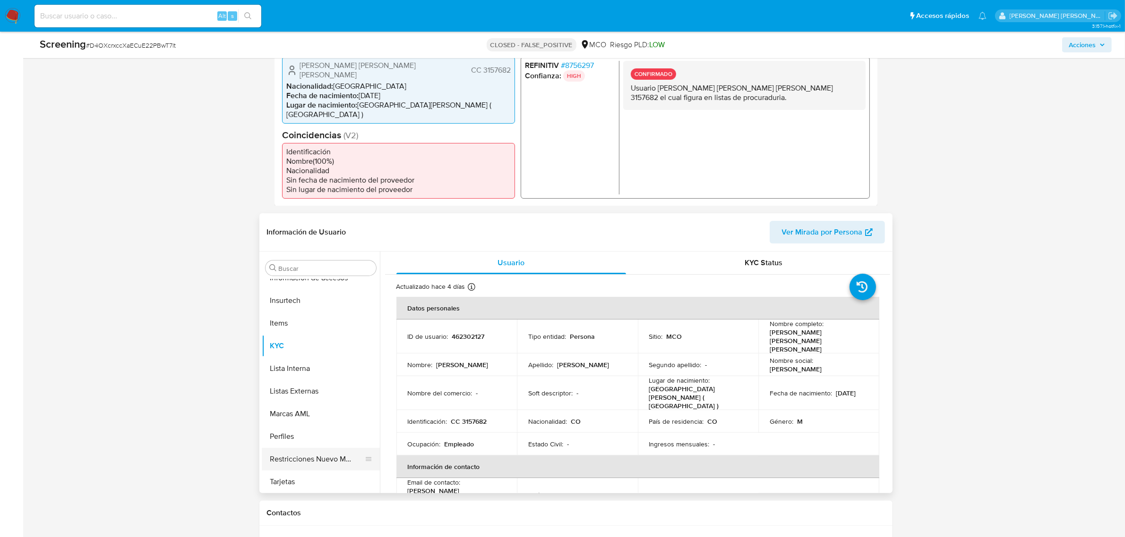
click at [315, 448] on button "Restricciones Nuevo Mundo" at bounding box center [317, 459] width 111 height 23
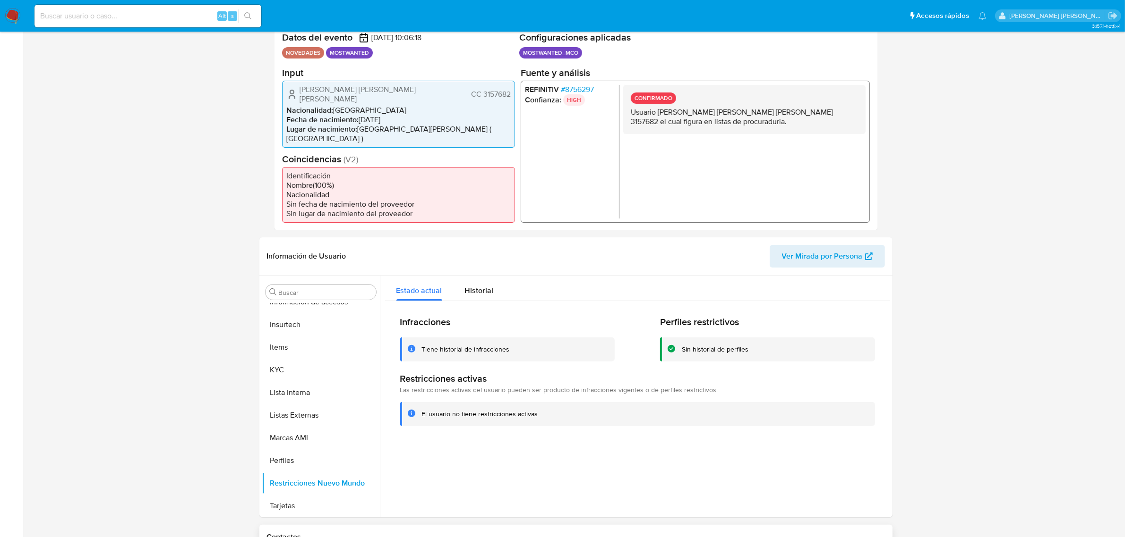
scroll to position [0, 0]
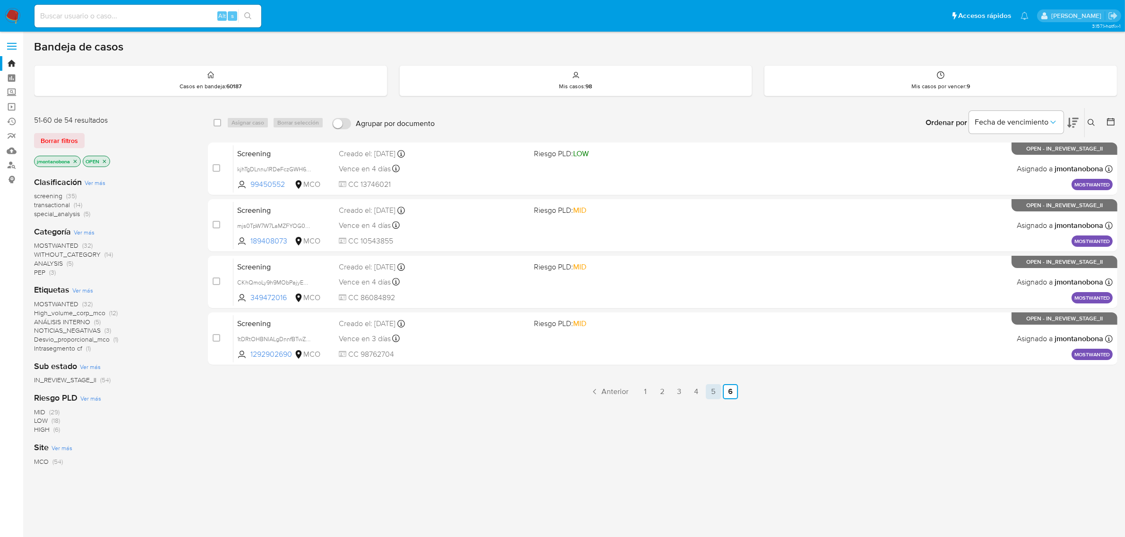
click at [709, 388] on link "5" at bounding box center [713, 391] width 15 height 15
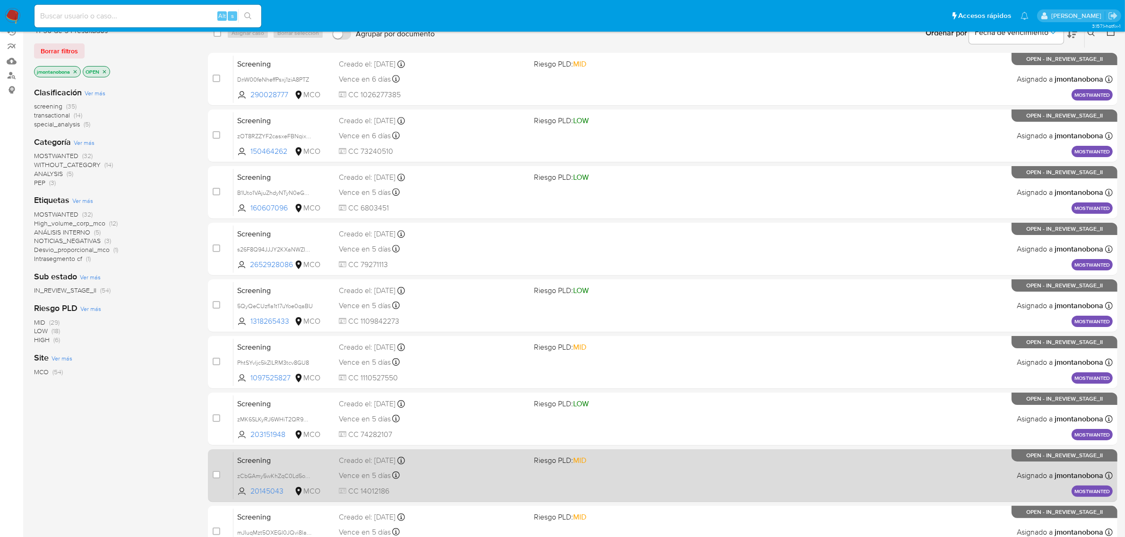
scroll to position [207, 0]
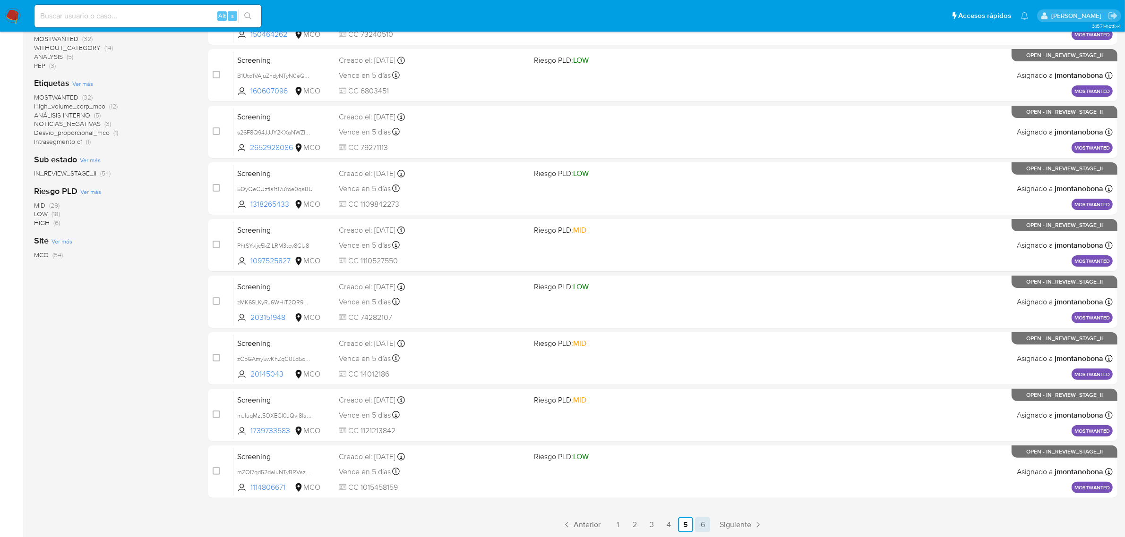
click at [702, 529] on link "6" at bounding box center [702, 525] width 15 height 15
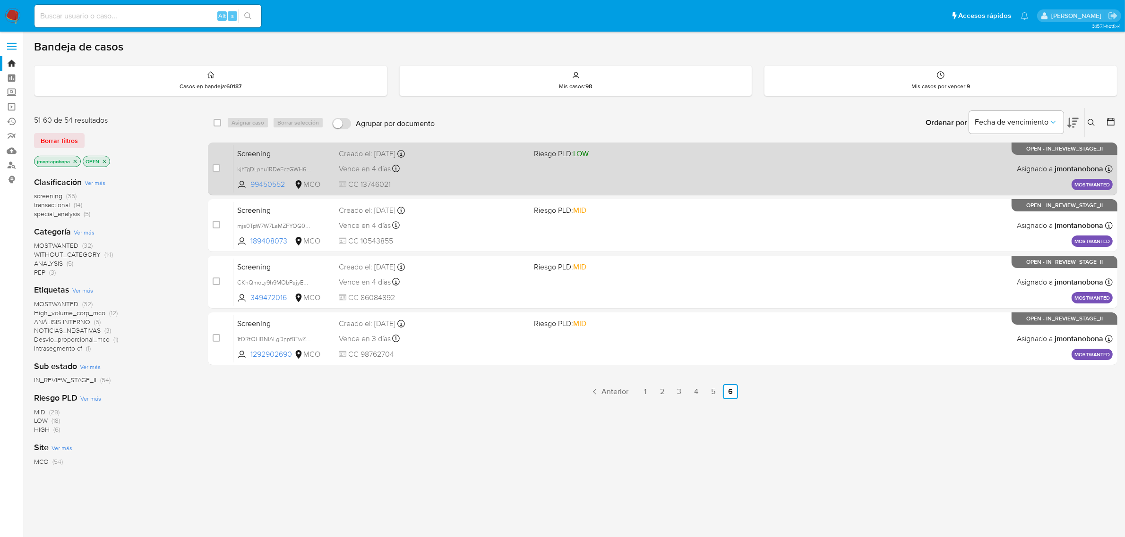
click at [290, 153] on span "Screening" at bounding box center [284, 153] width 94 height 12
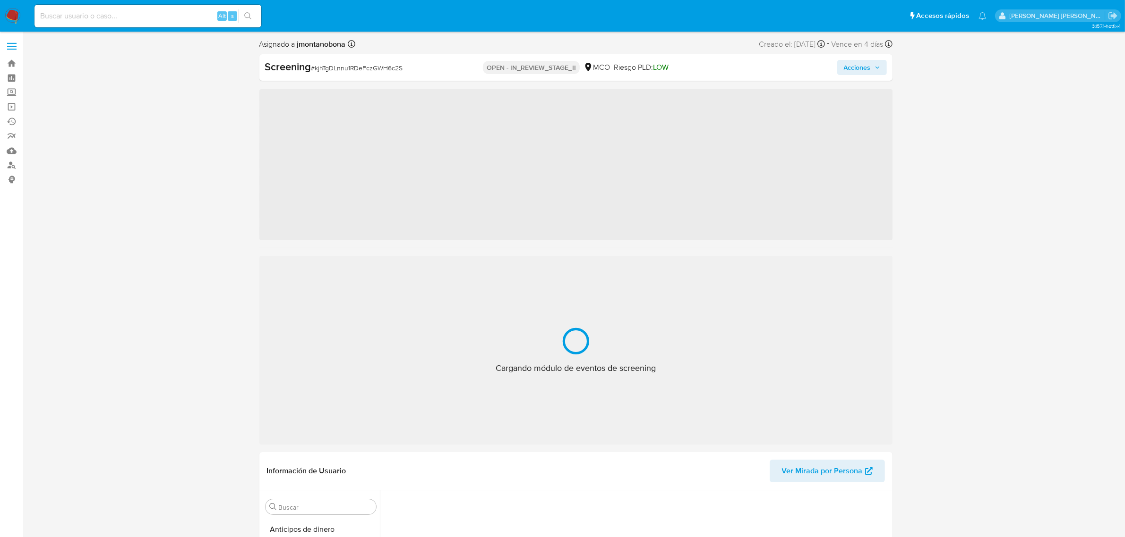
scroll to position [276, 0]
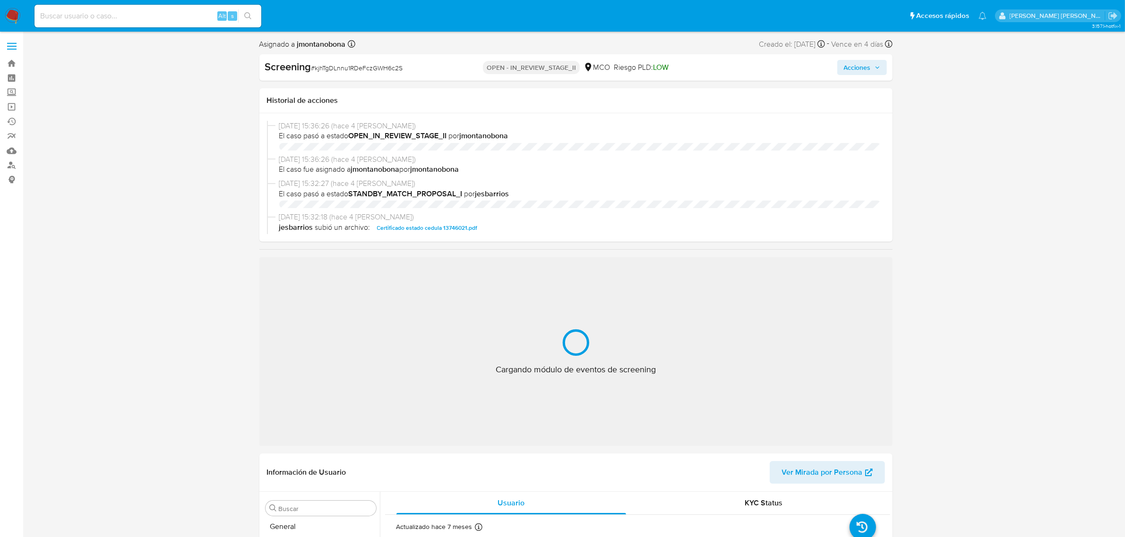
select select "10"
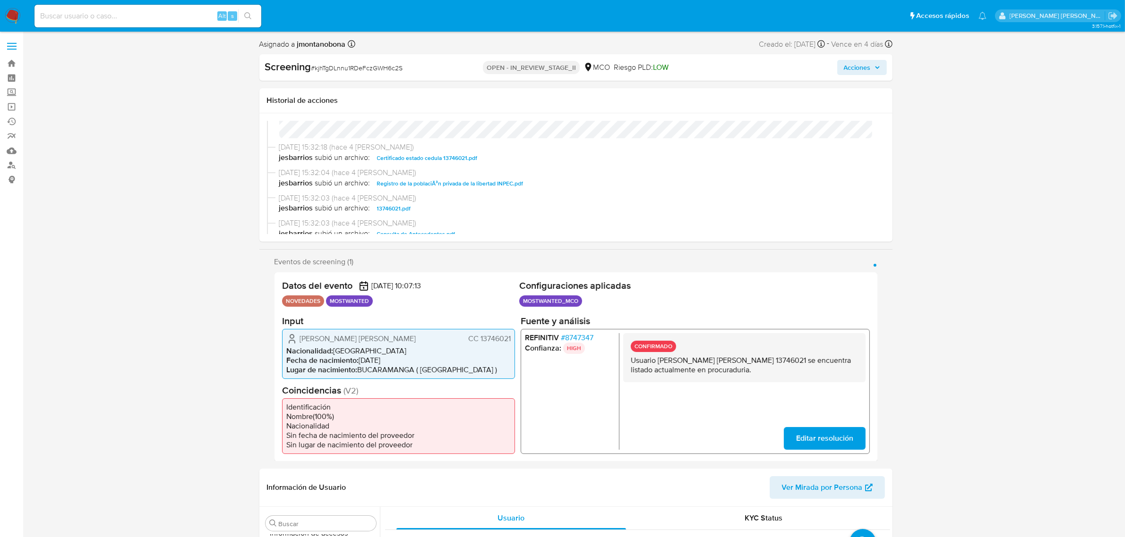
scroll to position [177, 0]
click at [431, 187] on span "Consulta de Antecedentes.pdf" at bounding box center [416, 187] width 78 height 11
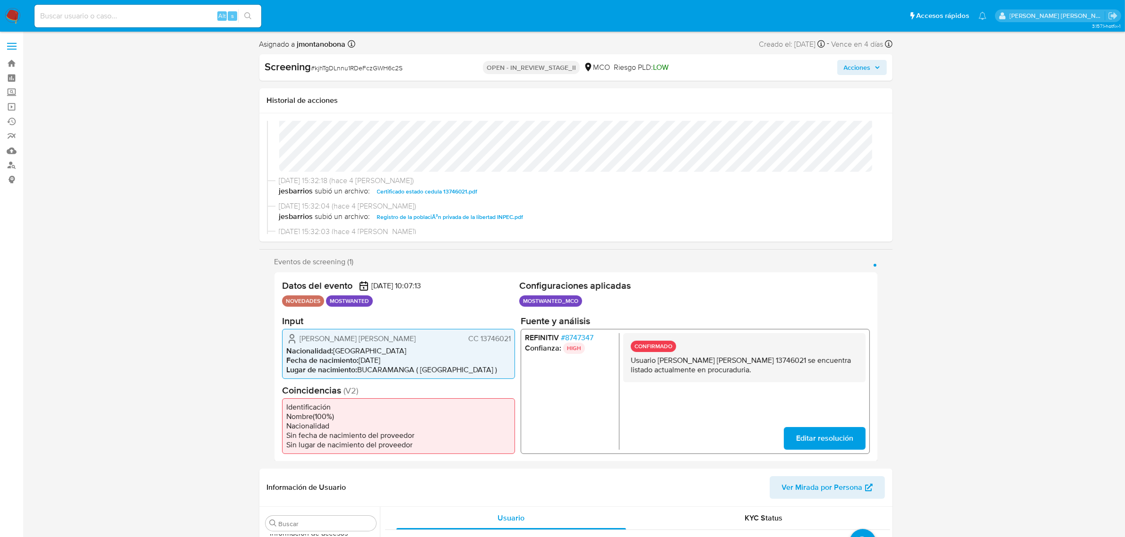
scroll to position [118, 0]
click at [446, 173] on span "Certificado estado cedula 13746021.pdf" at bounding box center [427, 170] width 101 height 11
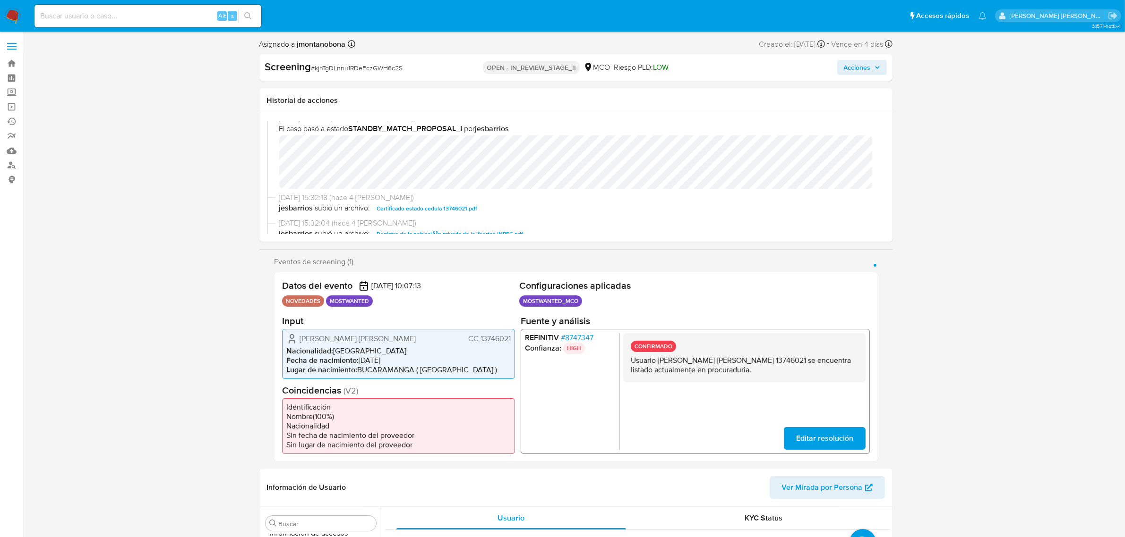
scroll to position [59, 0]
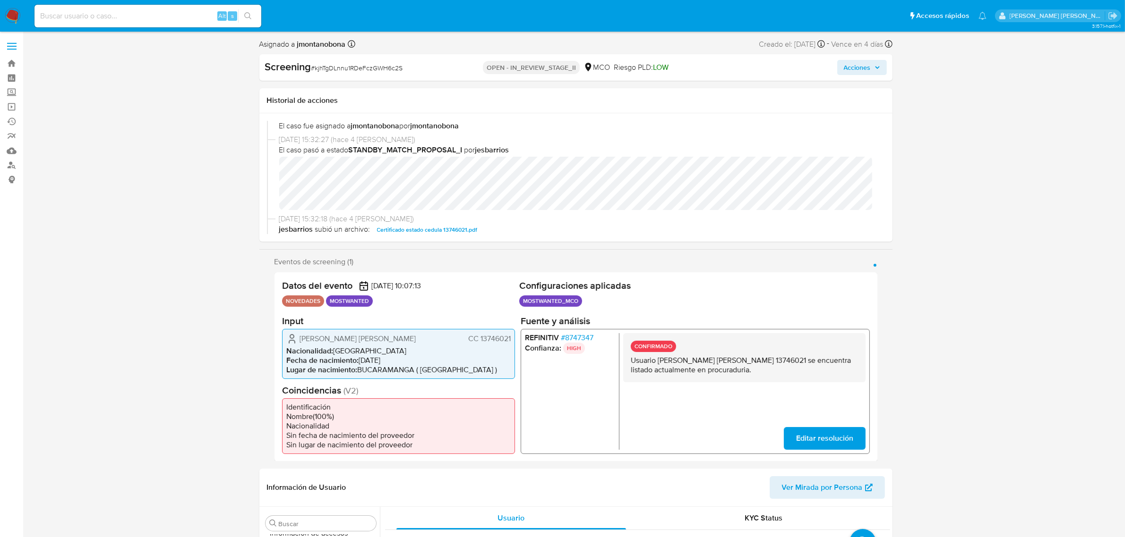
drag, startPoint x: 657, startPoint y: 361, endPoint x: 780, endPoint y: 360, distance: 122.8
click at [780, 360] on p "Usuario Ronald Eduardo Espinosa Hernandez CC 13746021 se encuentra listado actu…" at bounding box center [743, 365] width 227 height 19
drag, startPoint x: 795, startPoint y: 361, endPoint x: 825, endPoint y: 361, distance: 29.8
click at [825, 361] on p "Usuario Ronald Eduardo Espinosa Hernandez CC 13746021 se encuentra listado actu…" at bounding box center [743, 365] width 227 height 19
drag, startPoint x: 659, startPoint y: 359, endPoint x: 780, endPoint y: 363, distance: 121.4
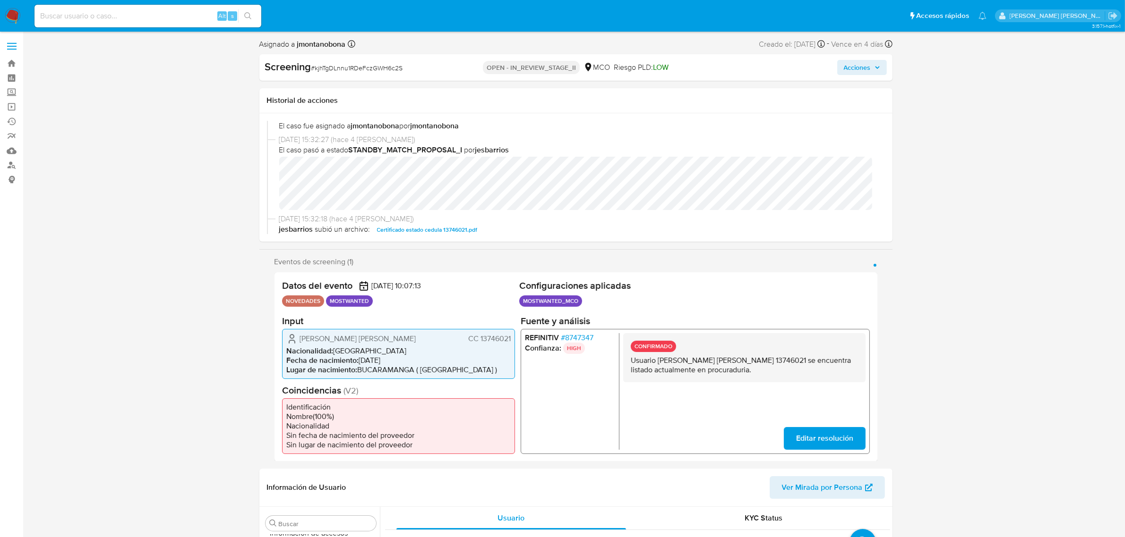
click at [780, 363] on p "Usuario Ronald Eduardo Espinosa Hernandez CC 13746021 se encuentra listado actu…" at bounding box center [743, 365] width 227 height 19
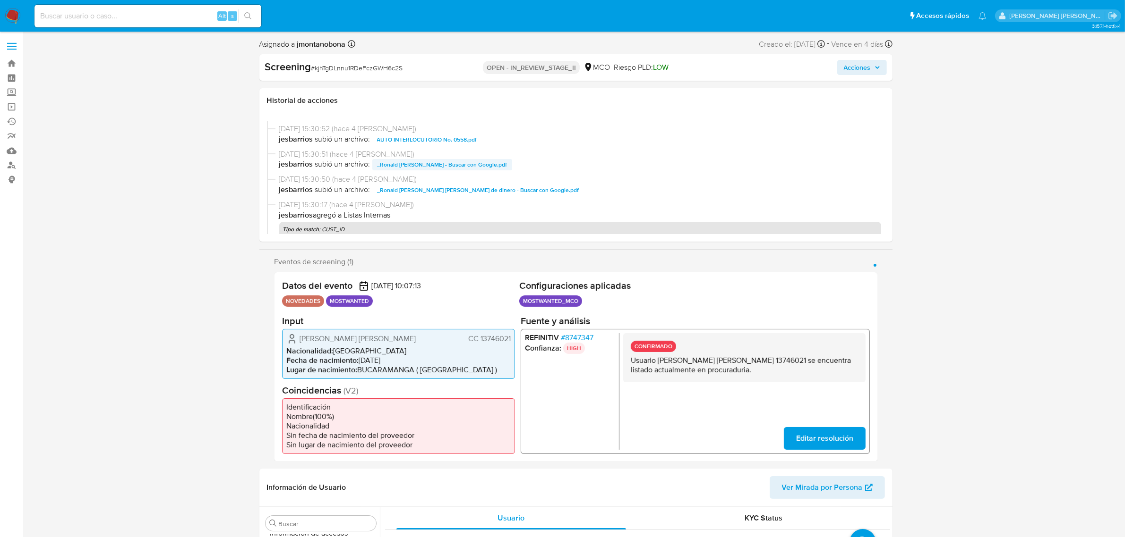
scroll to position [354, 0]
click at [443, 136] on span "AUTO INTERLOCUTORIO No. 0558.pdf" at bounding box center [427, 137] width 100 height 11
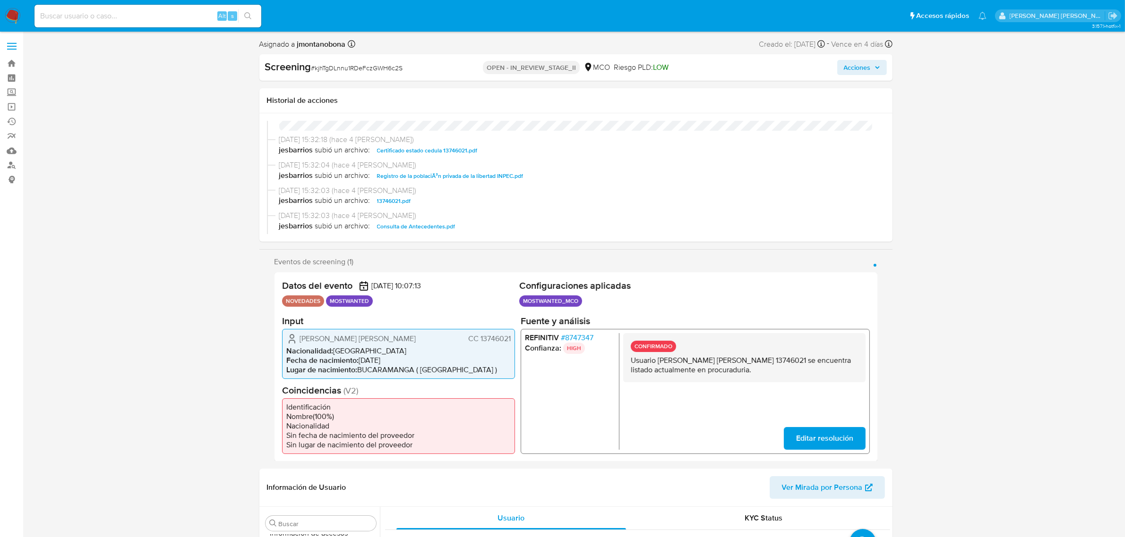
scroll to position [118, 0]
click at [421, 170] on span "Certificado estado cedula 13746021.pdf" at bounding box center [427, 170] width 101 height 11
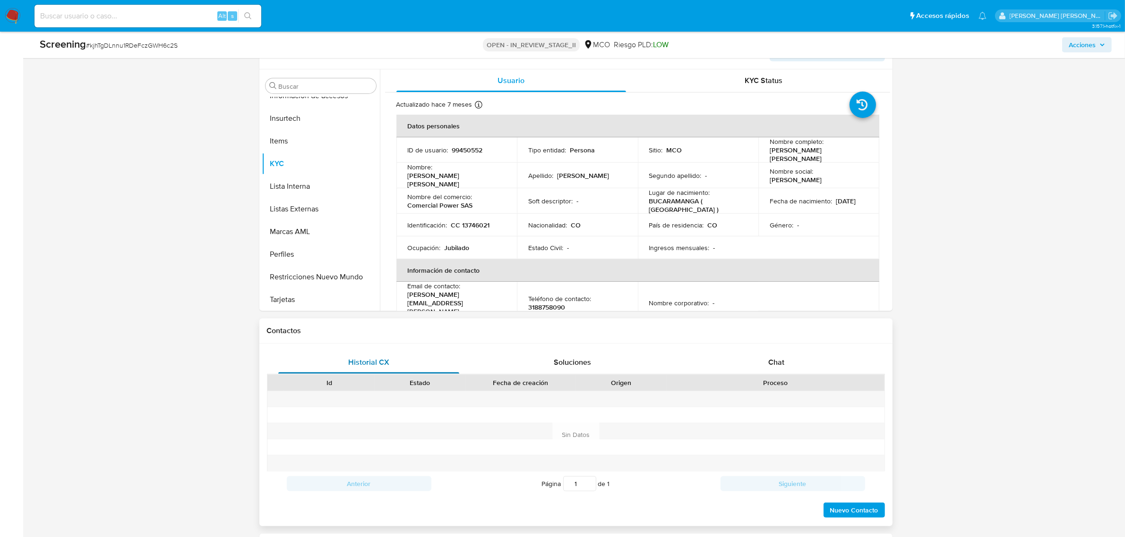
scroll to position [413, 0]
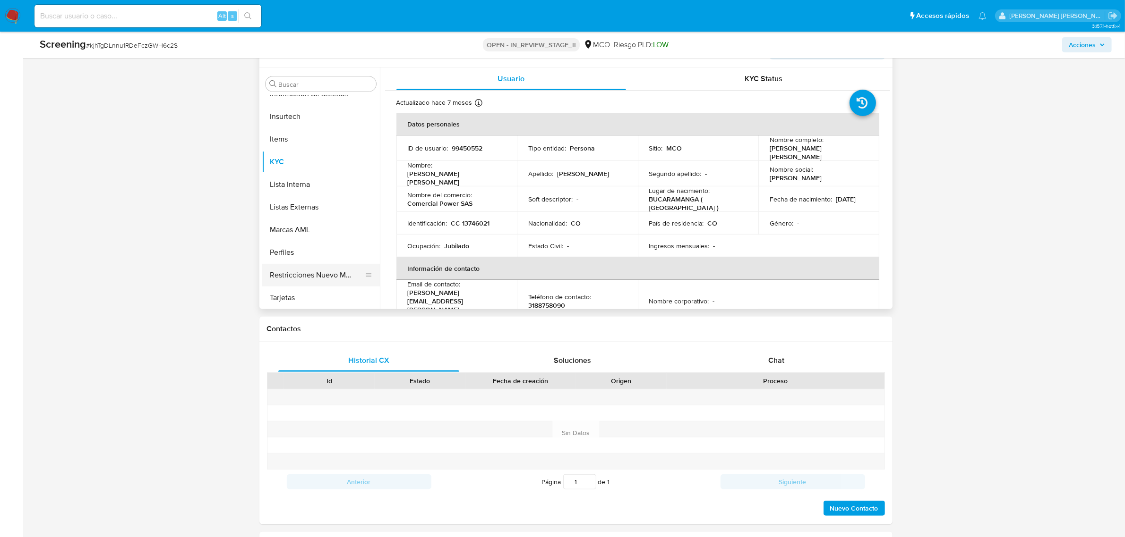
click at [333, 286] on button "Restricciones Nuevo Mundo" at bounding box center [317, 275] width 111 height 23
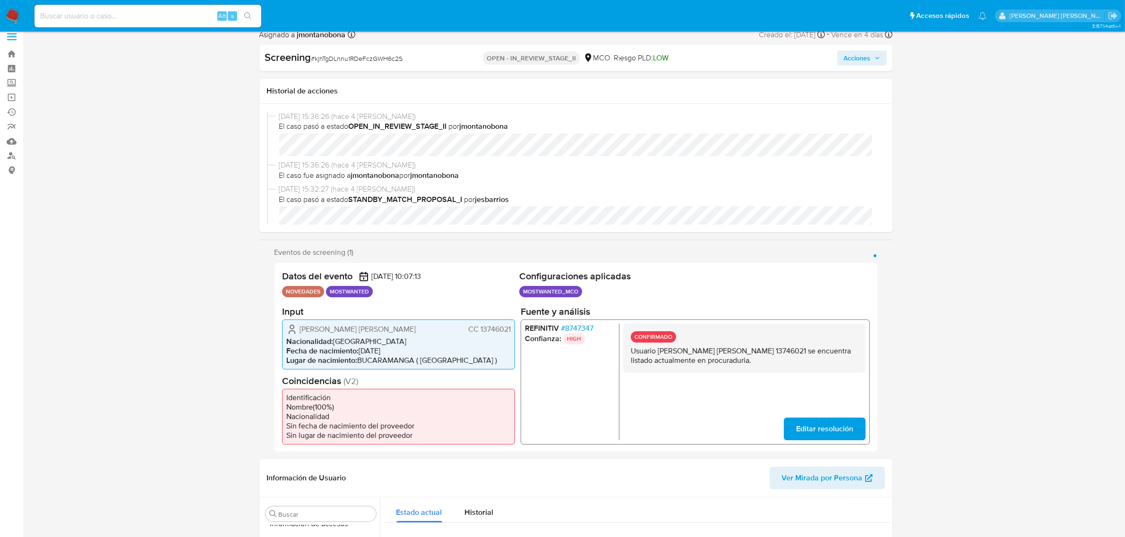
scroll to position [0, 0]
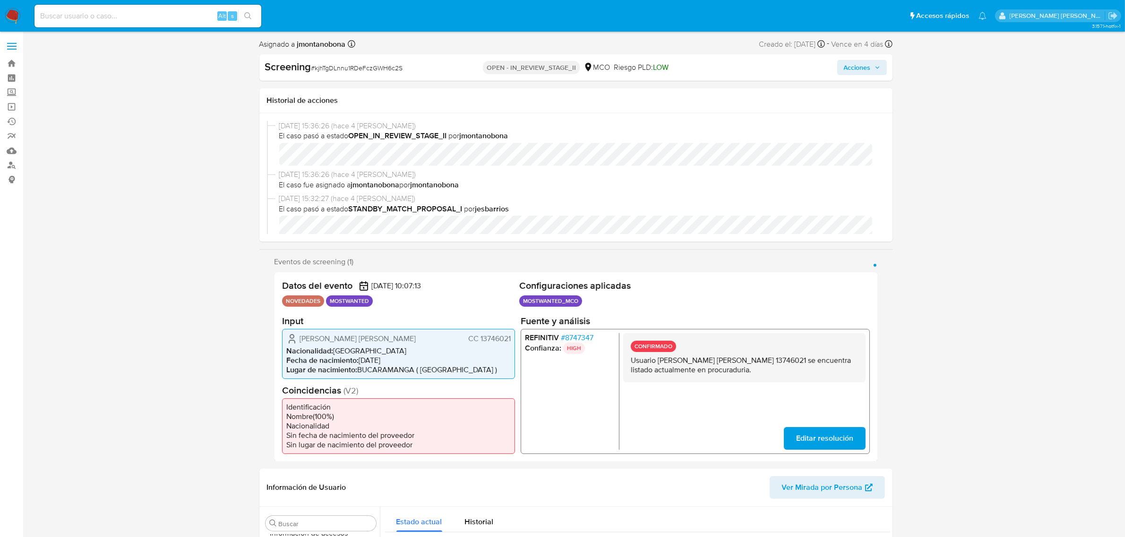
click at [723, 356] on p "Usuario Ronald Eduardo Espinosa Hernandez CC 13746021 se encuentra listado actu…" at bounding box center [743, 365] width 227 height 19
click at [866, 76] on div "Screening # kjhTgDLnnu1RDeFczGWH6c2S OPEN - IN_REVIEW_STAGE_II MCO Riesgo PLD: …" at bounding box center [575, 67] width 633 height 26
click at [868, 69] on span "Acciones" at bounding box center [856, 67] width 27 height 15
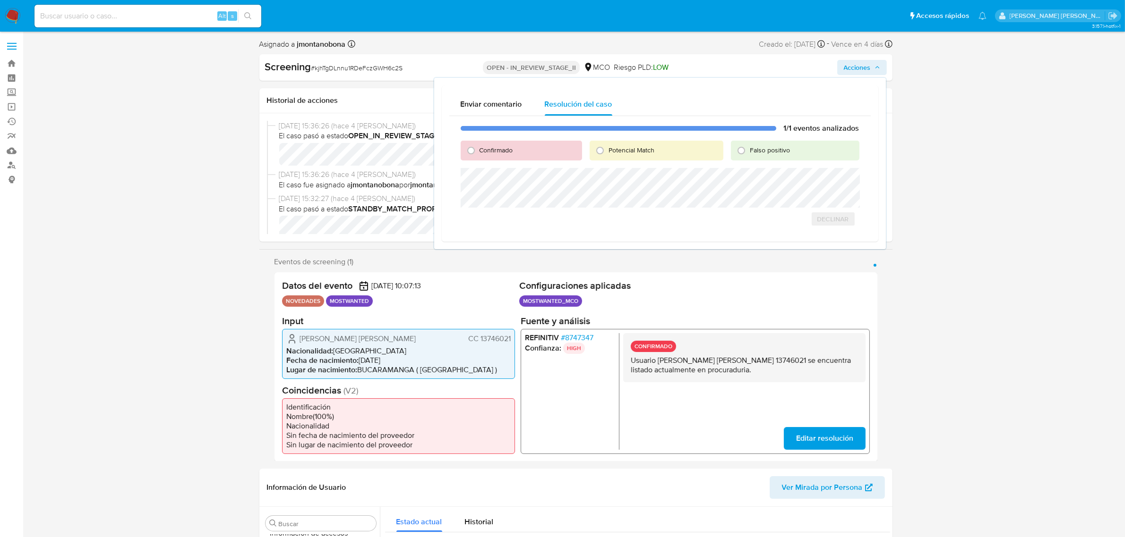
click at [771, 150] on span "Falso positivo" at bounding box center [770, 149] width 40 height 9
click at [749, 150] on input "Falso positivo" at bounding box center [740, 150] width 15 height 15
radio input "true"
click at [836, 239] on span "Cerrar Caso" at bounding box center [825, 239] width 45 height 13
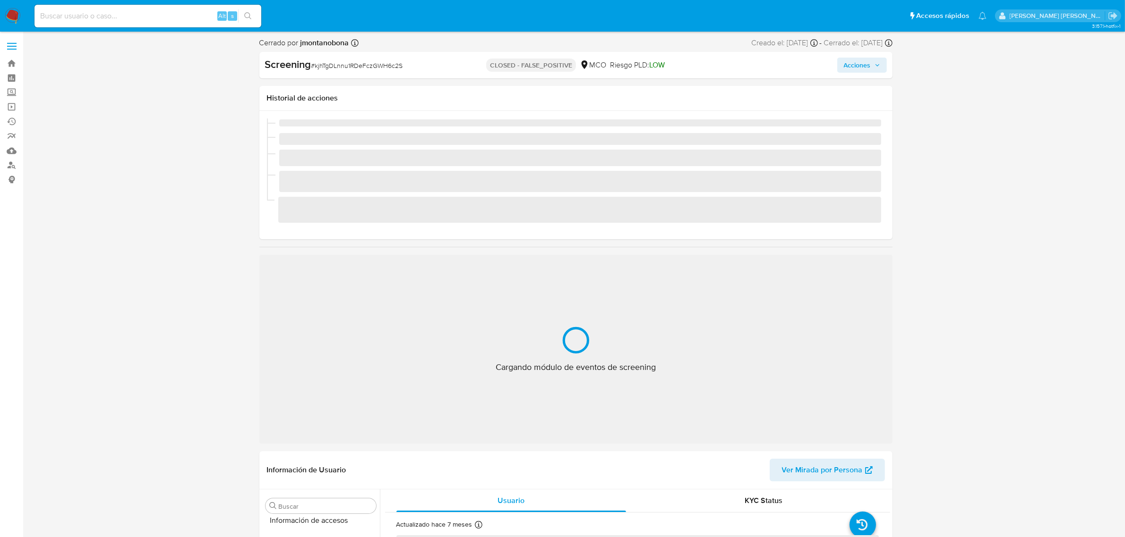
scroll to position [398, 0]
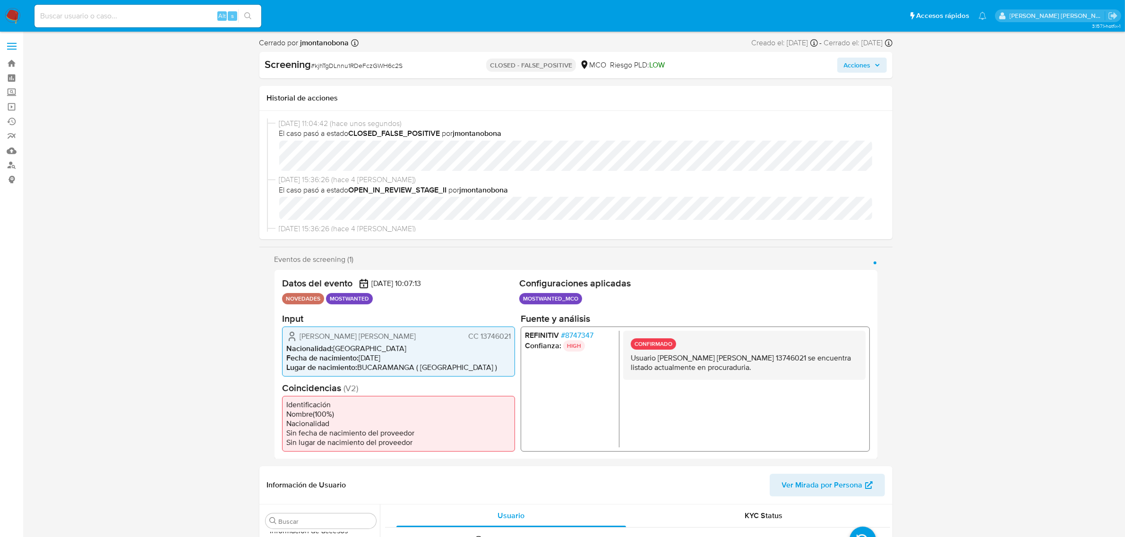
select select "10"
click at [10, 63] on link "Bandeja" at bounding box center [56, 63] width 112 height 15
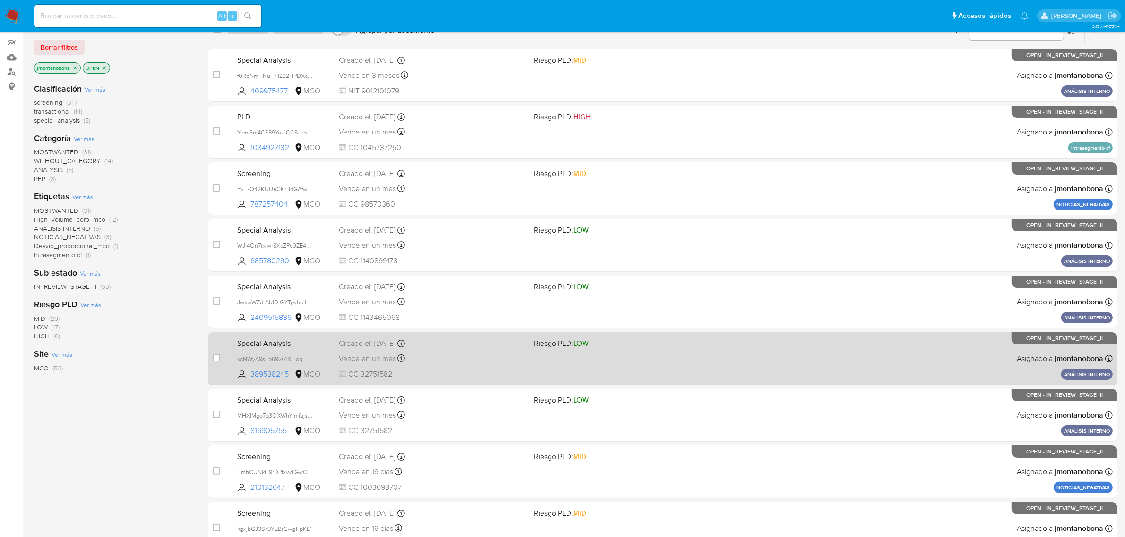
scroll to position [207, 0]
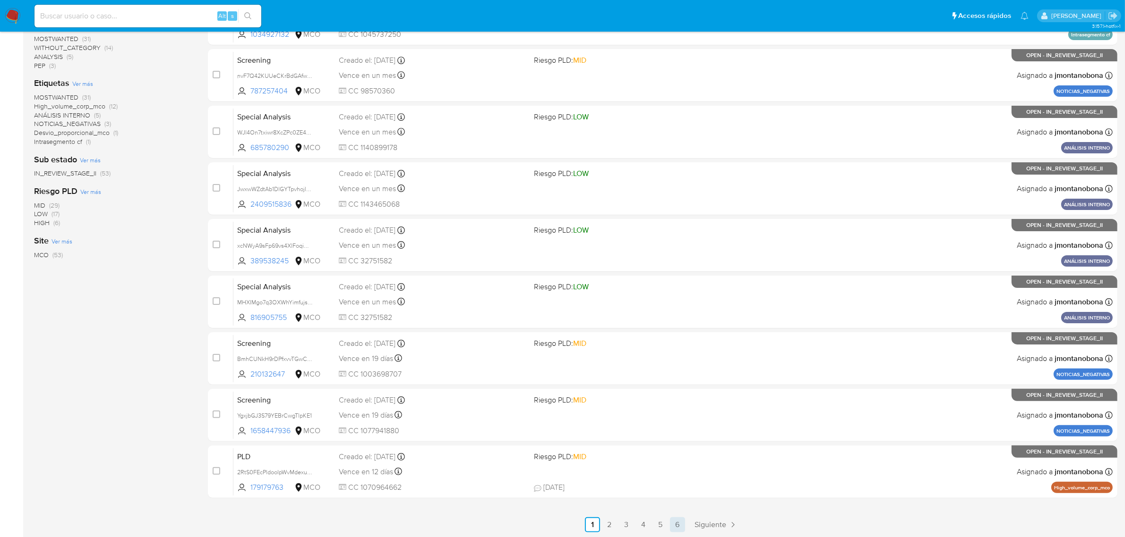
click at [675, 524] on link "6" at bounding box center [677, 525] width 15 height 15
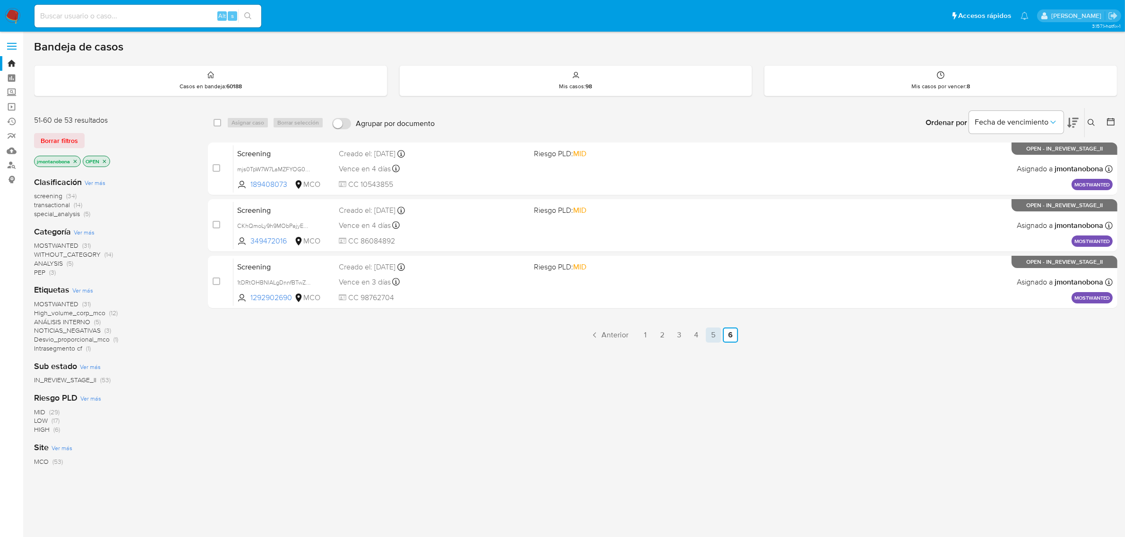
click at [711, 333] on link "5" at bounding box center [713, 335] width 15 height 15
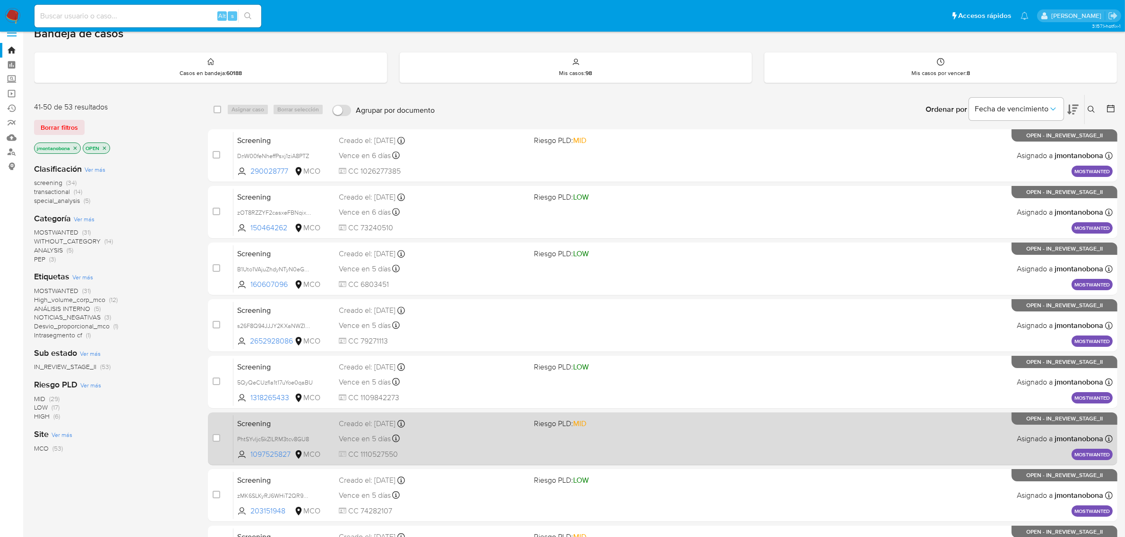
scroll to position [207, 0]
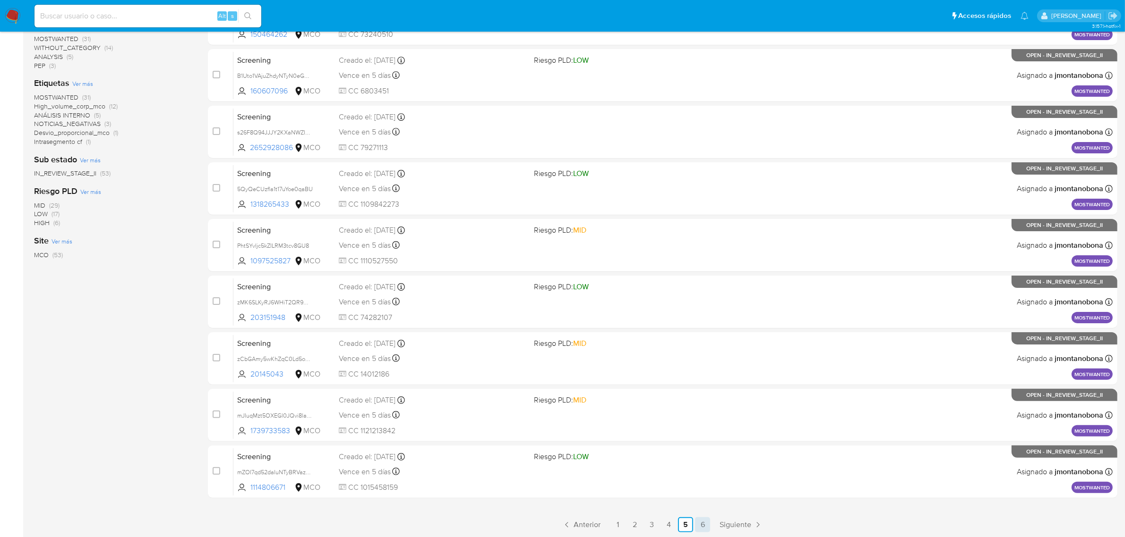
click at [704, 525] on link "6" at bounding box center [702, 525] width 15 height 15
